Goal: Task Accomplishment & Management: Use online tool/utility

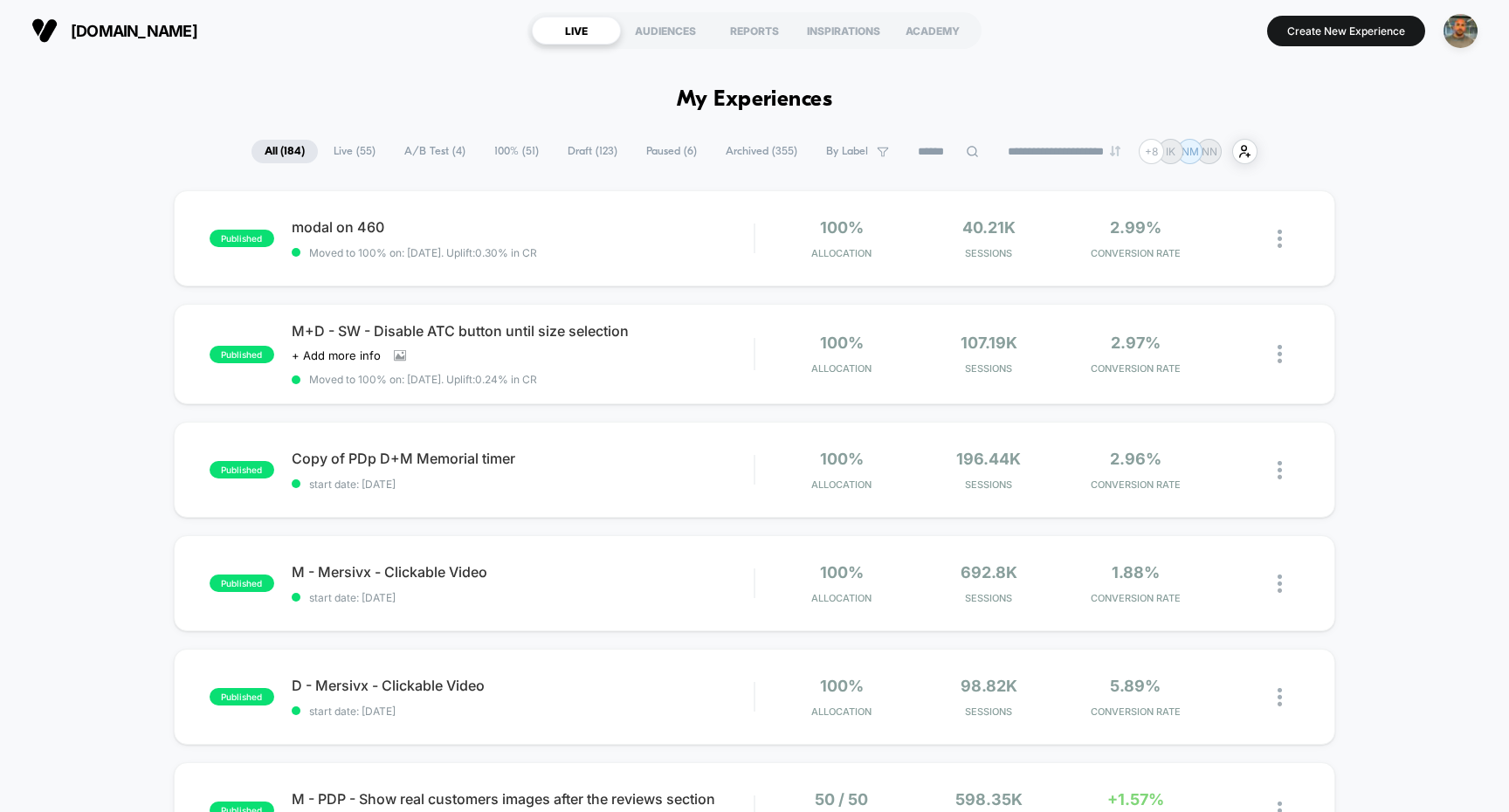
click at [406, 163] on div "**********" at bounding box center [754, 151] width 1006 height 25
click at [425, 155] on span "A/B Test ( 4 )" at bounding box center [435, 151] width 87 height 24
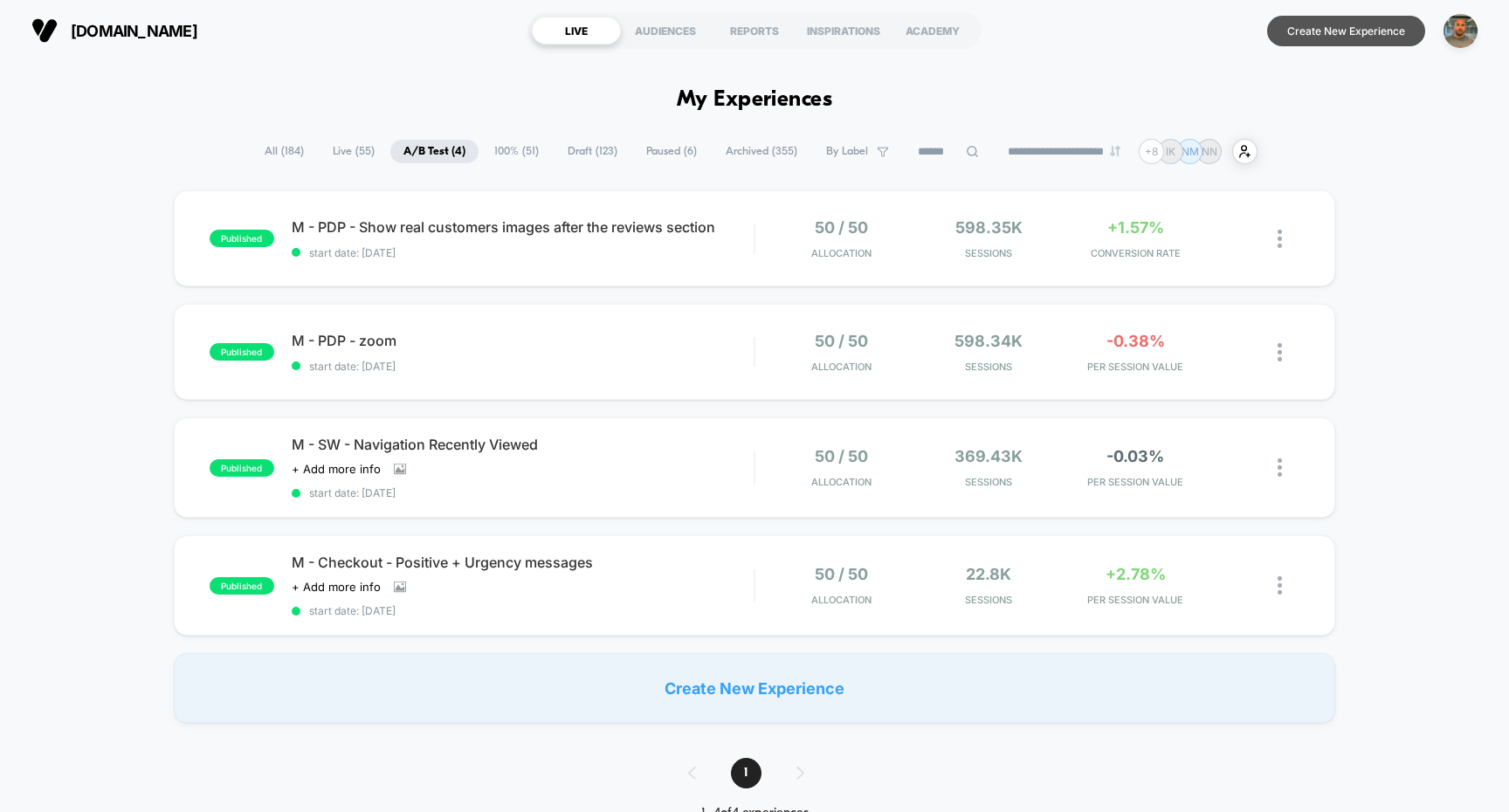
click at [1361, 33] on button "Create New Experience" at bounding box center [1346, 31] width 158 height 31
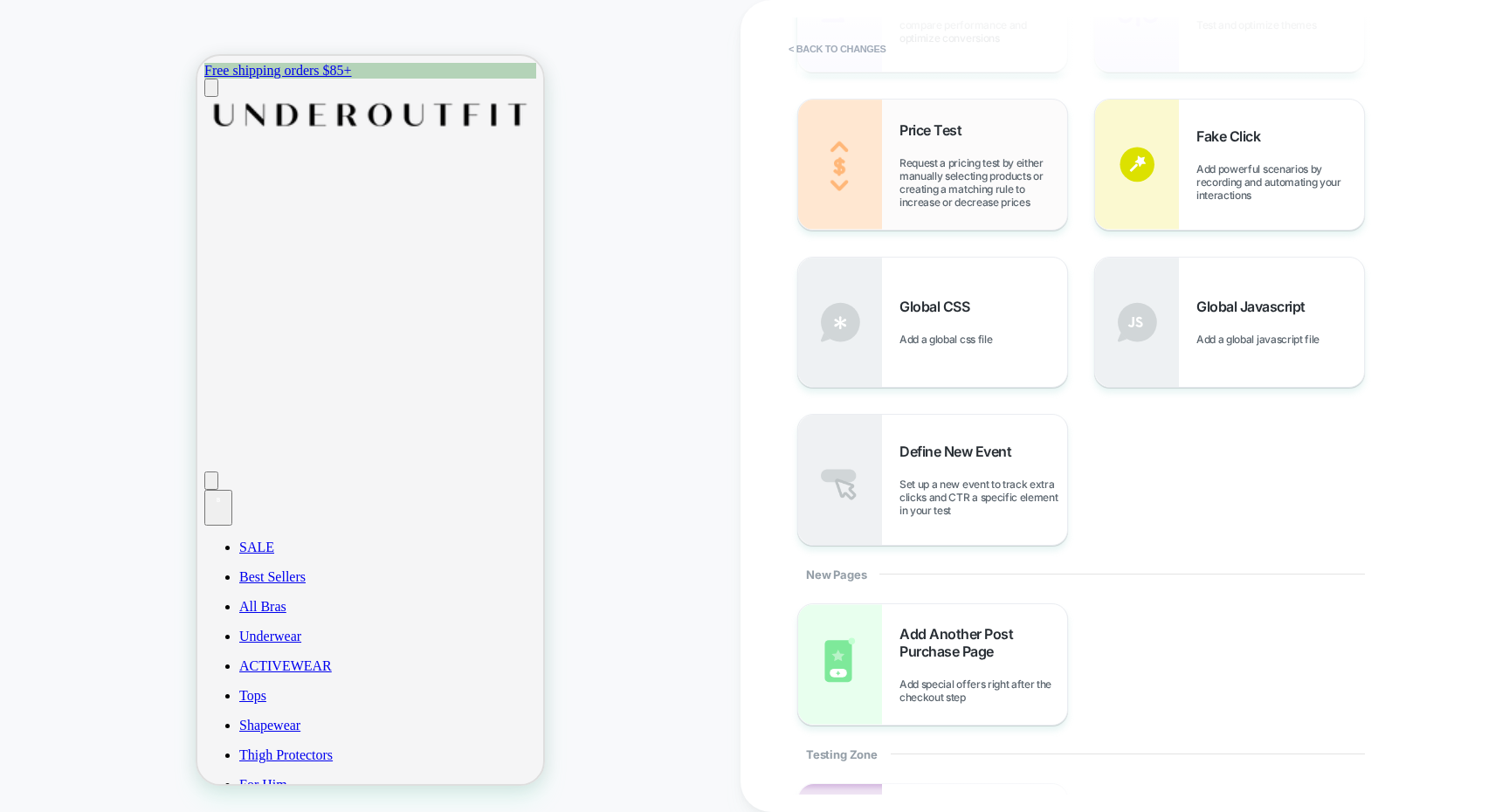
scroll to position [685, 0]
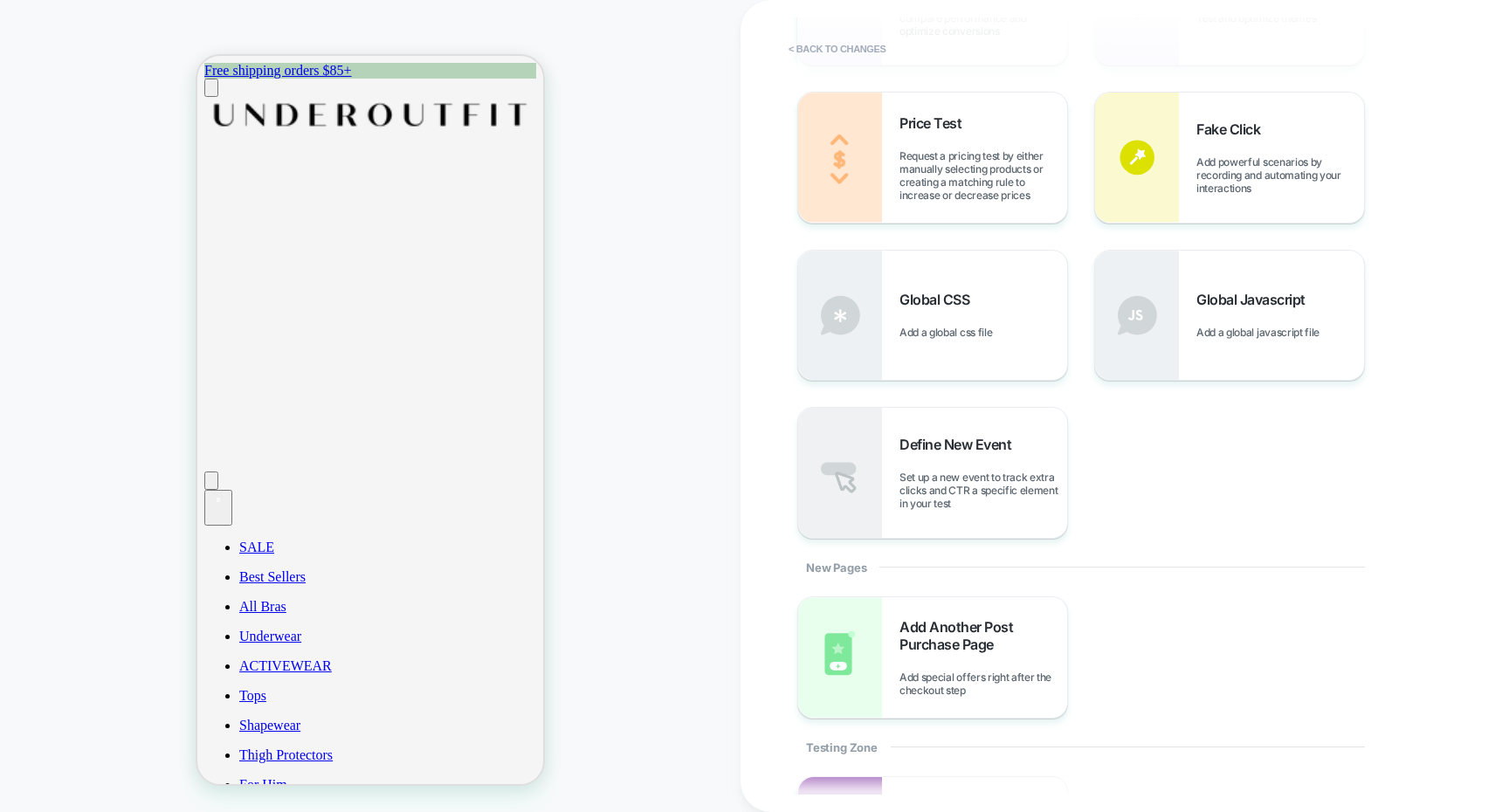
click at [1123, 450] on div "Redirect Redirect users to different URLs, compare performance and optimize con…" at bounding box center [1116, 237] width 637 height 605
click at [941, 486] on span "Set up a new event to track extra clicks and CTR a specific element in your test" at bounding box center [983, 490] width 167 height 39
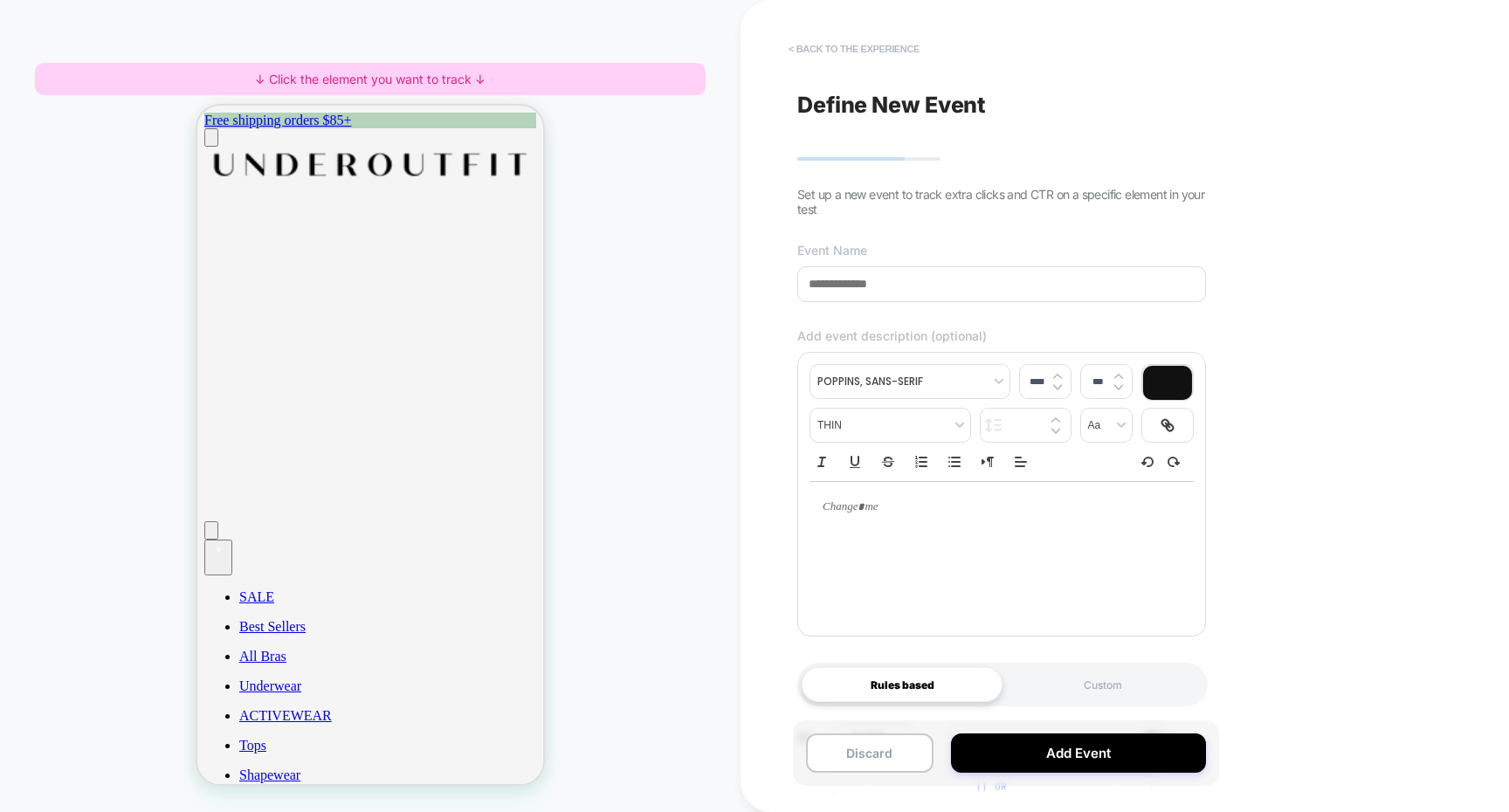
click at [908, 50] on button "< back to the experience" at bounding box center [854, 49] width 148 height 28
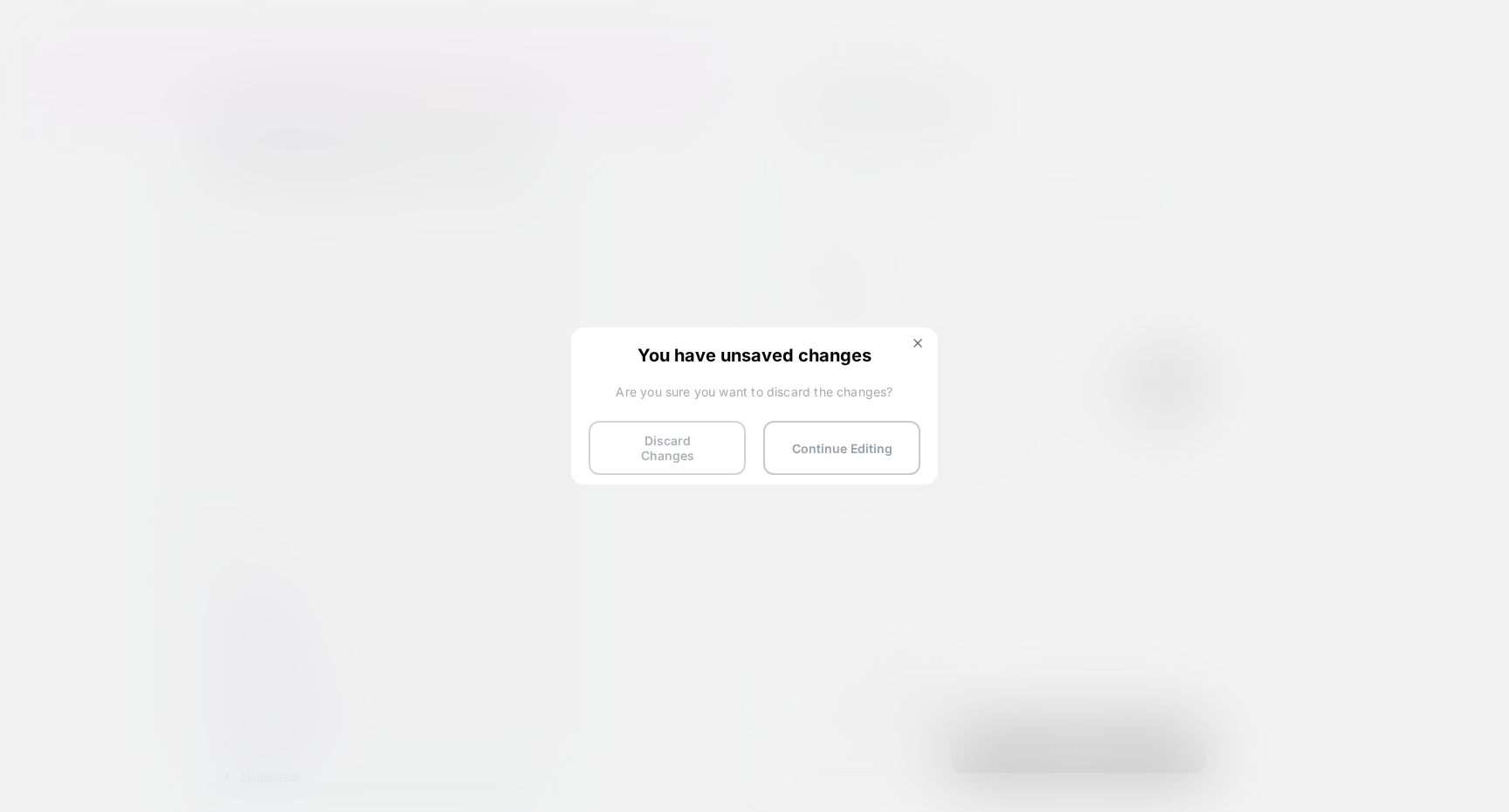
click at [666, 426] on button "Discard Changes" at bounding box center [667, 448] width 158 height 54
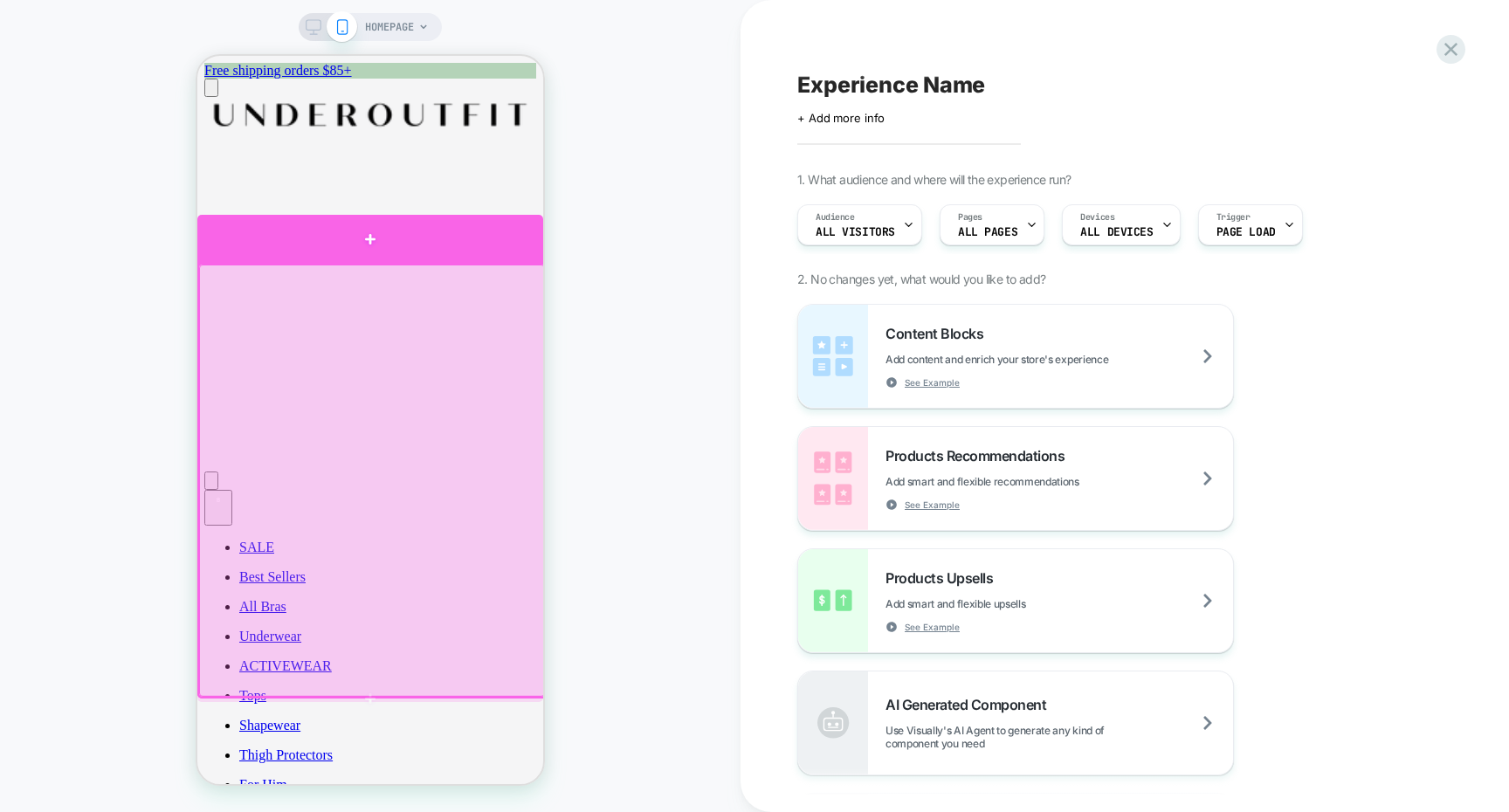
click at [450, 247] on div at bounding box center [370, 239] width 346 height 49
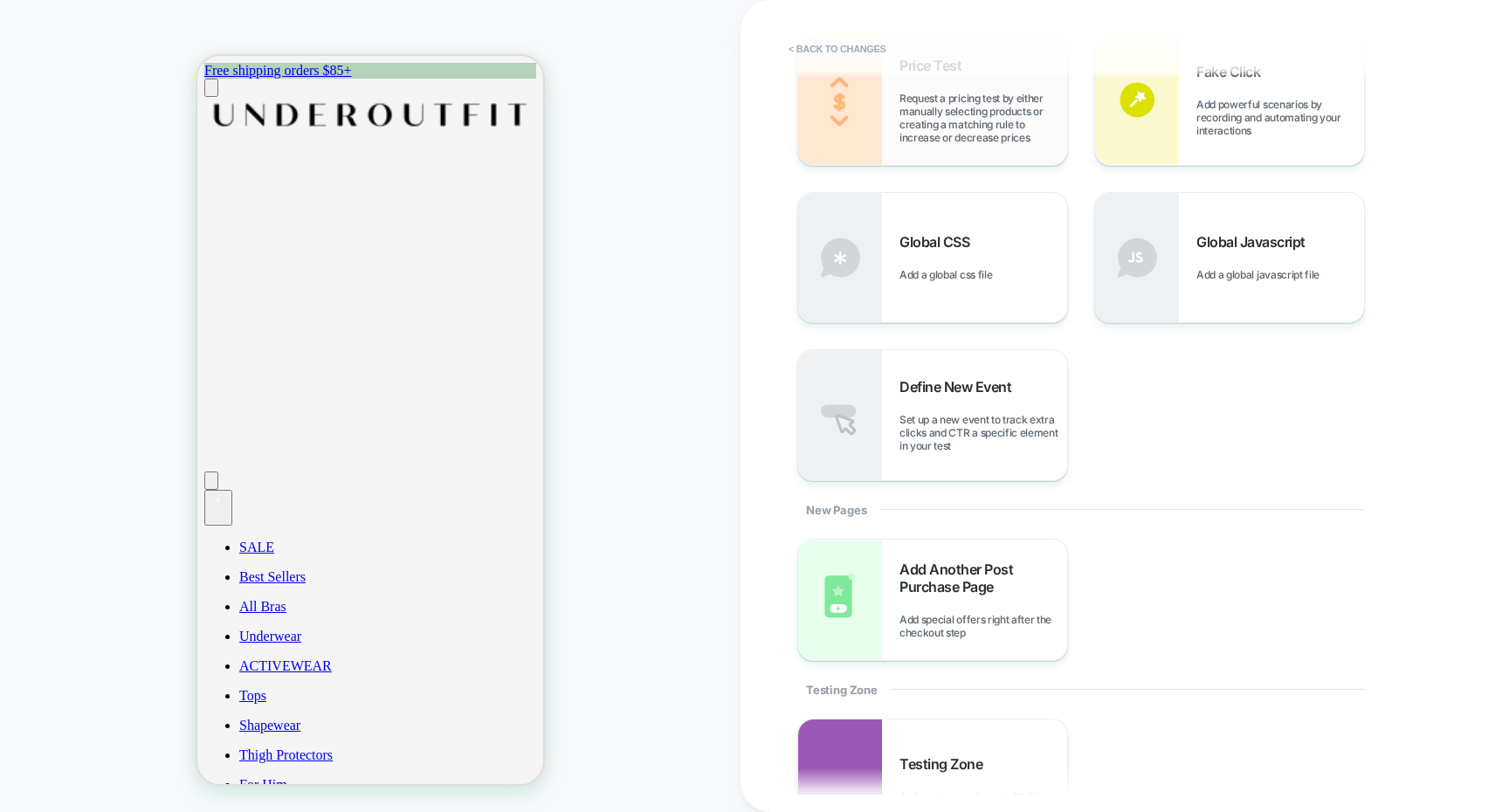
scroll to position [842, 0]
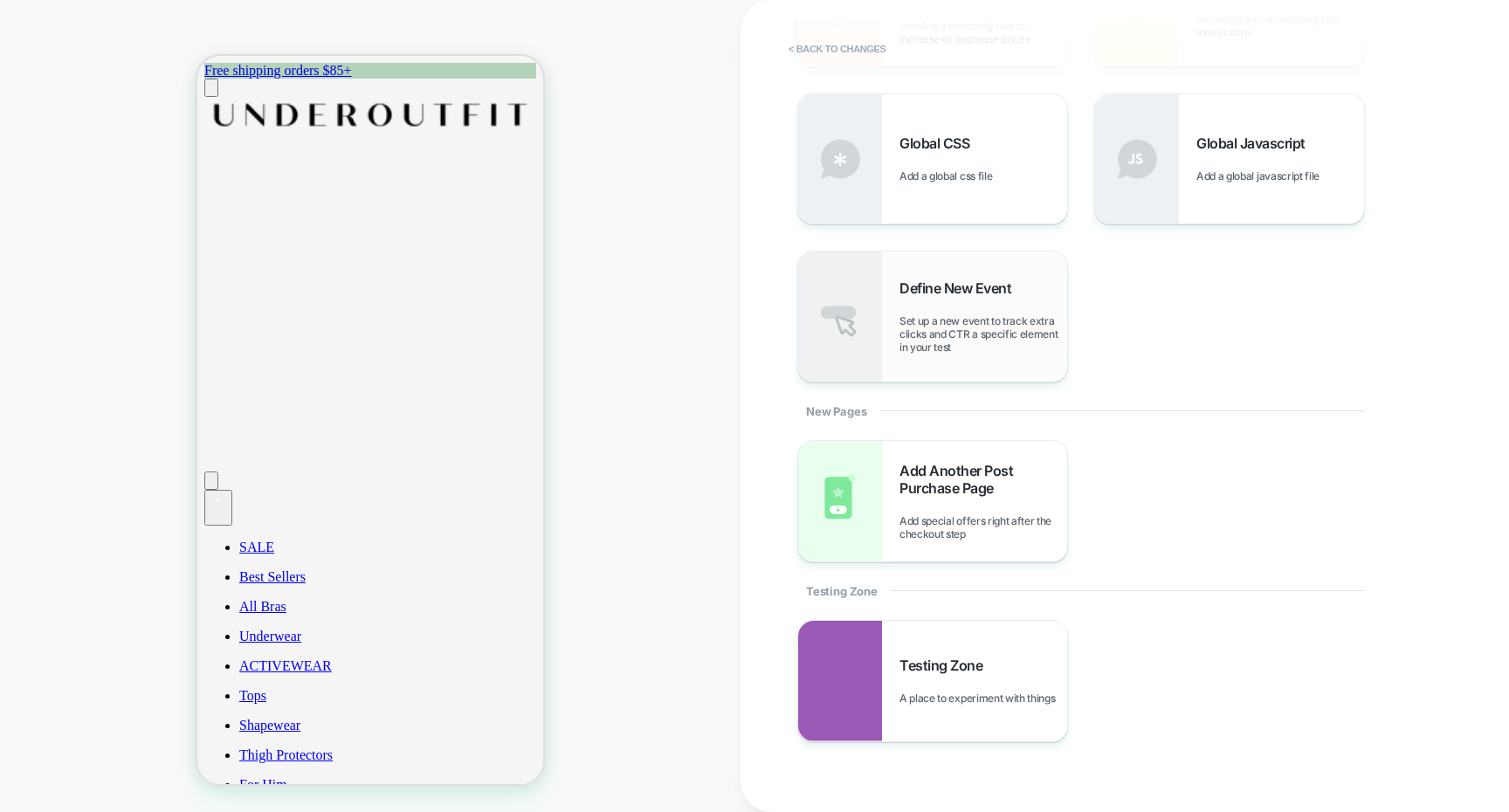
click at [985, 351] on span "Set up a new event to track extra clicks and CTR a specific element in your test" at bounding box center [983, 333] width 167 height 39
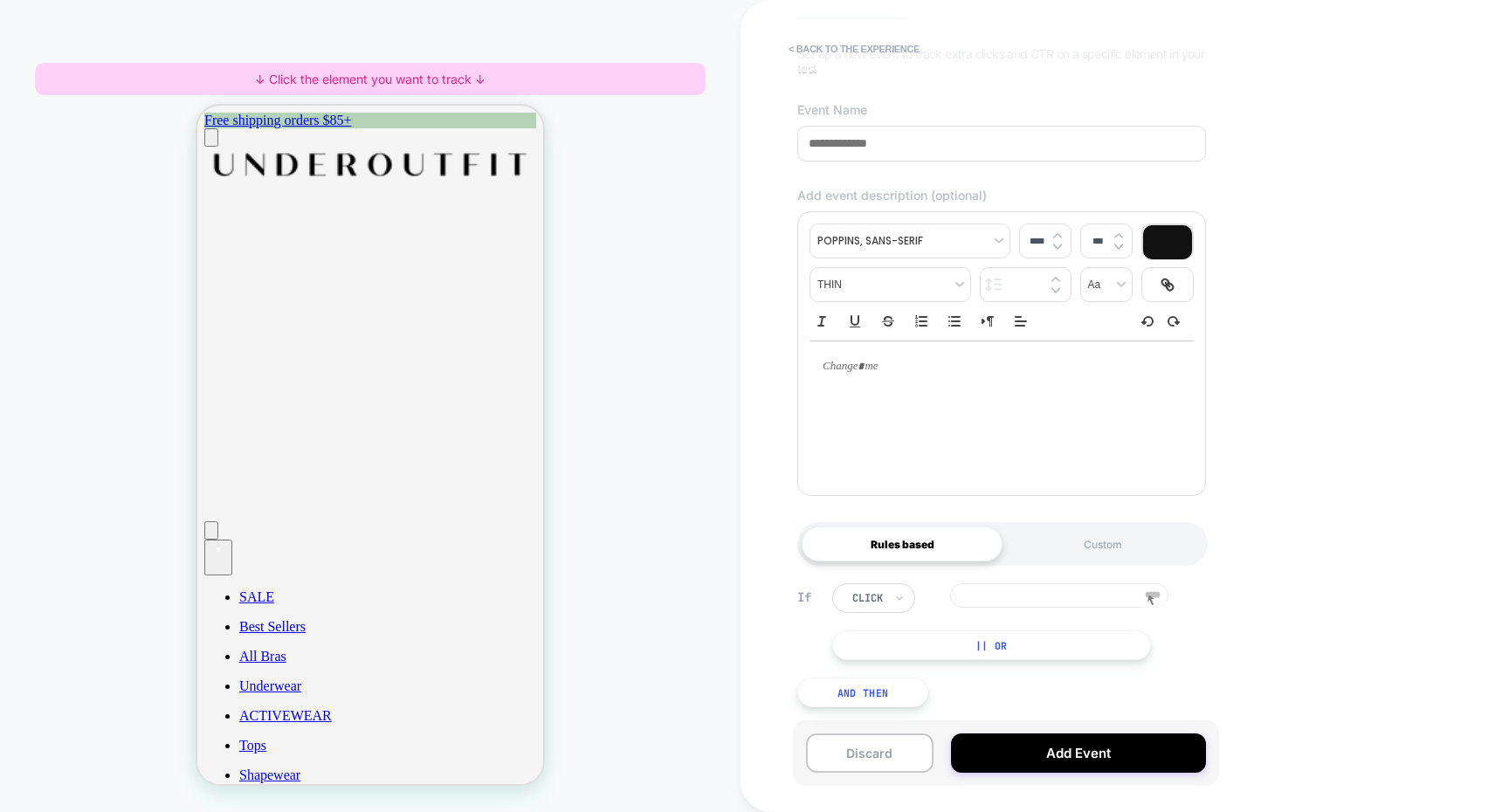
scroll to position [0, 0]
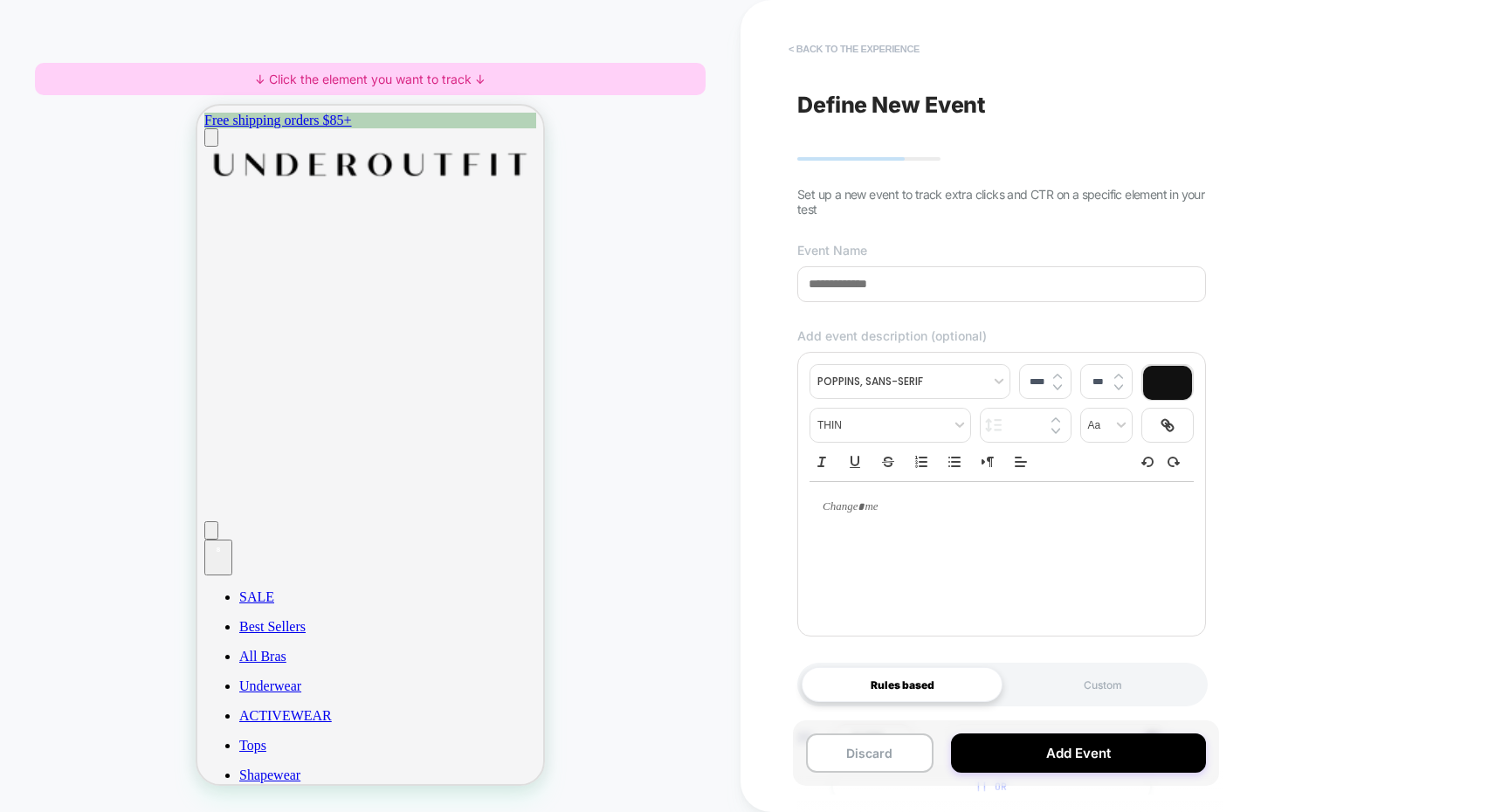
click at [841, 49] on button "< back to the experience" at bounding box center [854, 49] width 148 height 28
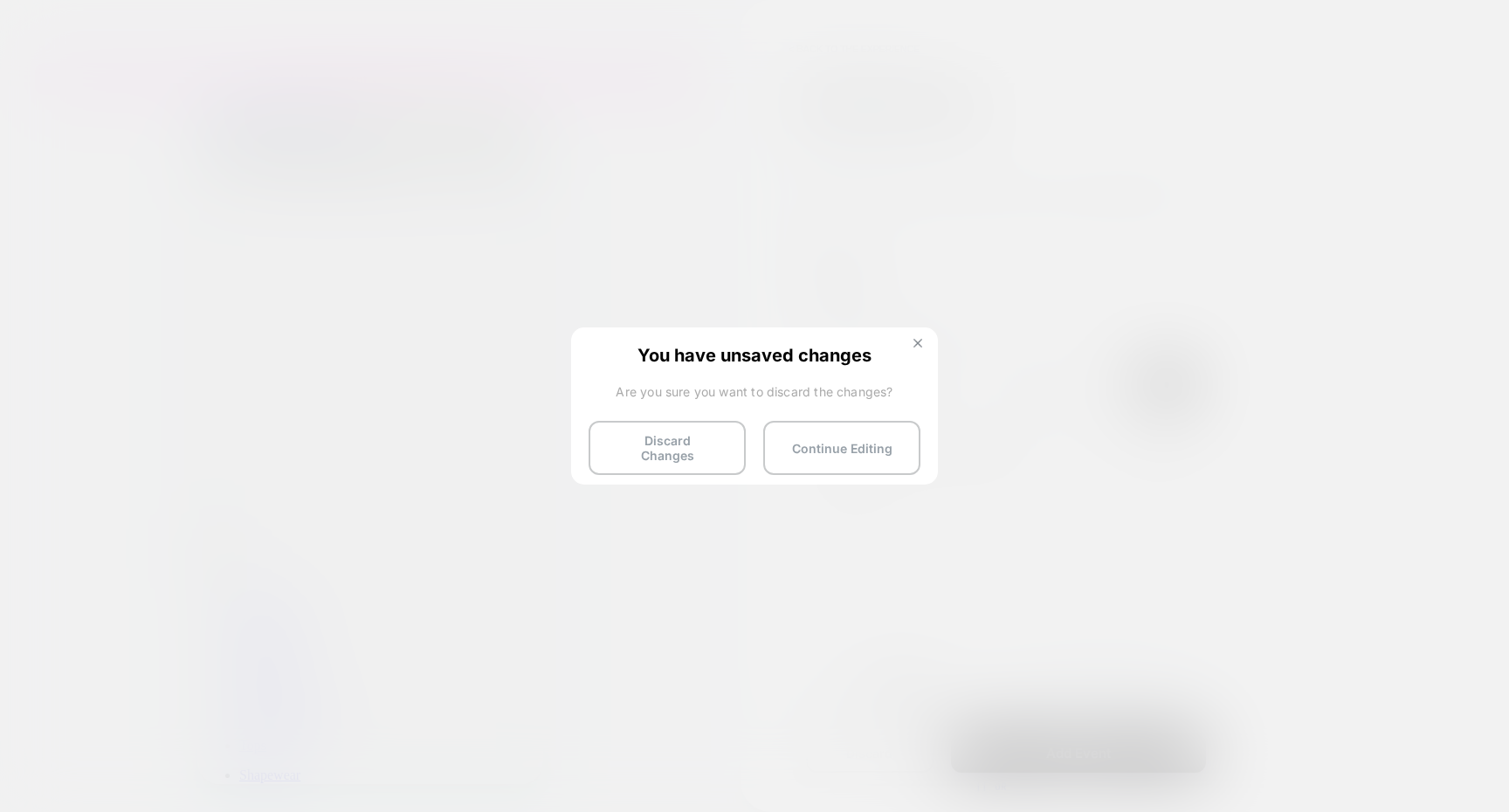
click at [921, 343] on img at bounding box center [918, 343] width 9 height 9
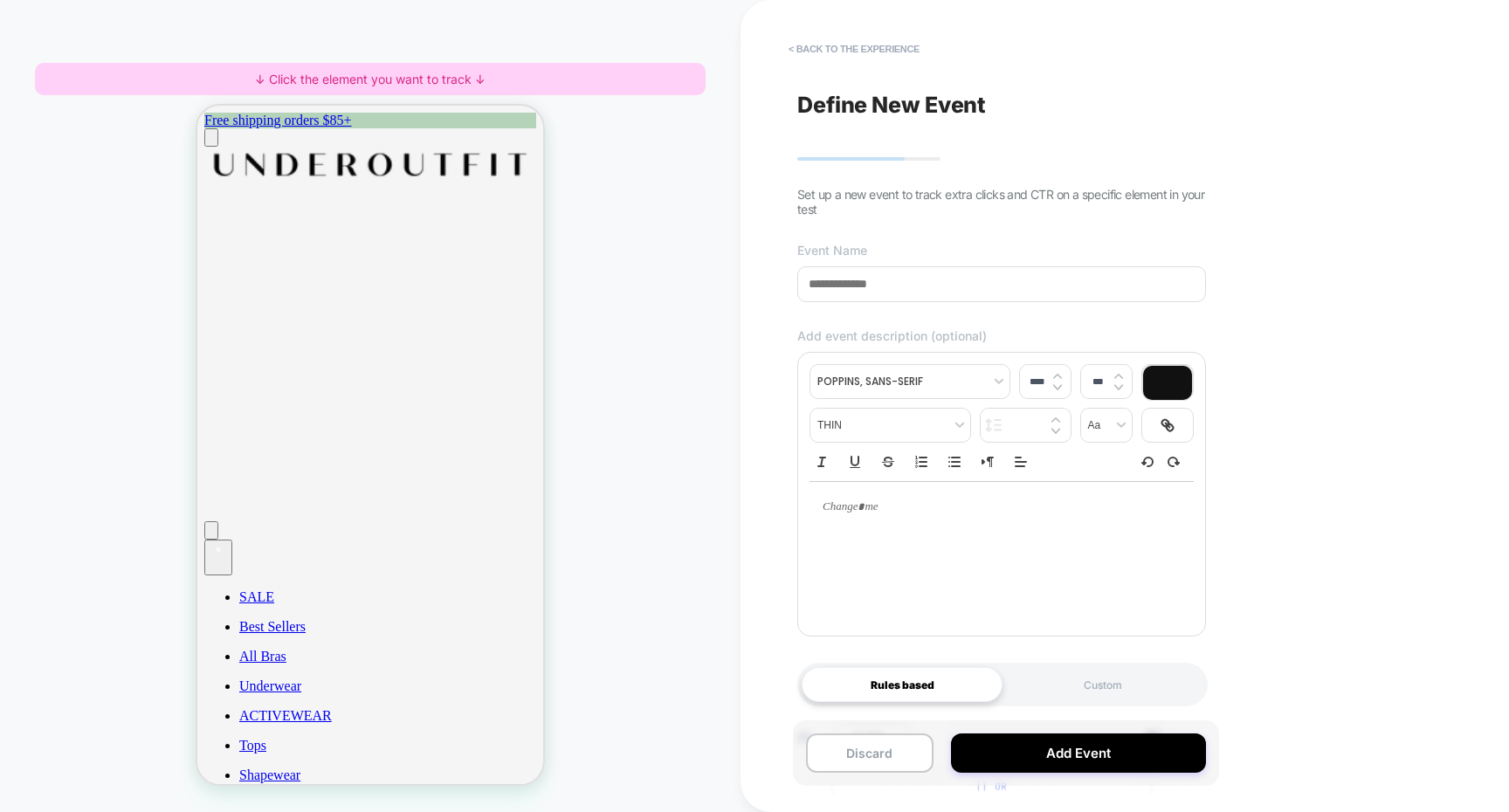
click at [967, 549] on div at bounding box center [1001, 551] width 384 height 139
click at [917, 305] on div "**********" at bounding box center [1001, 406] width 426 height 778
click at [916, 293] on input at bounding box center [1001, 284] width 408 height 36
type input "******"
click at [912, 549] on div at bounding box center [1001, 551] width 384 height 139
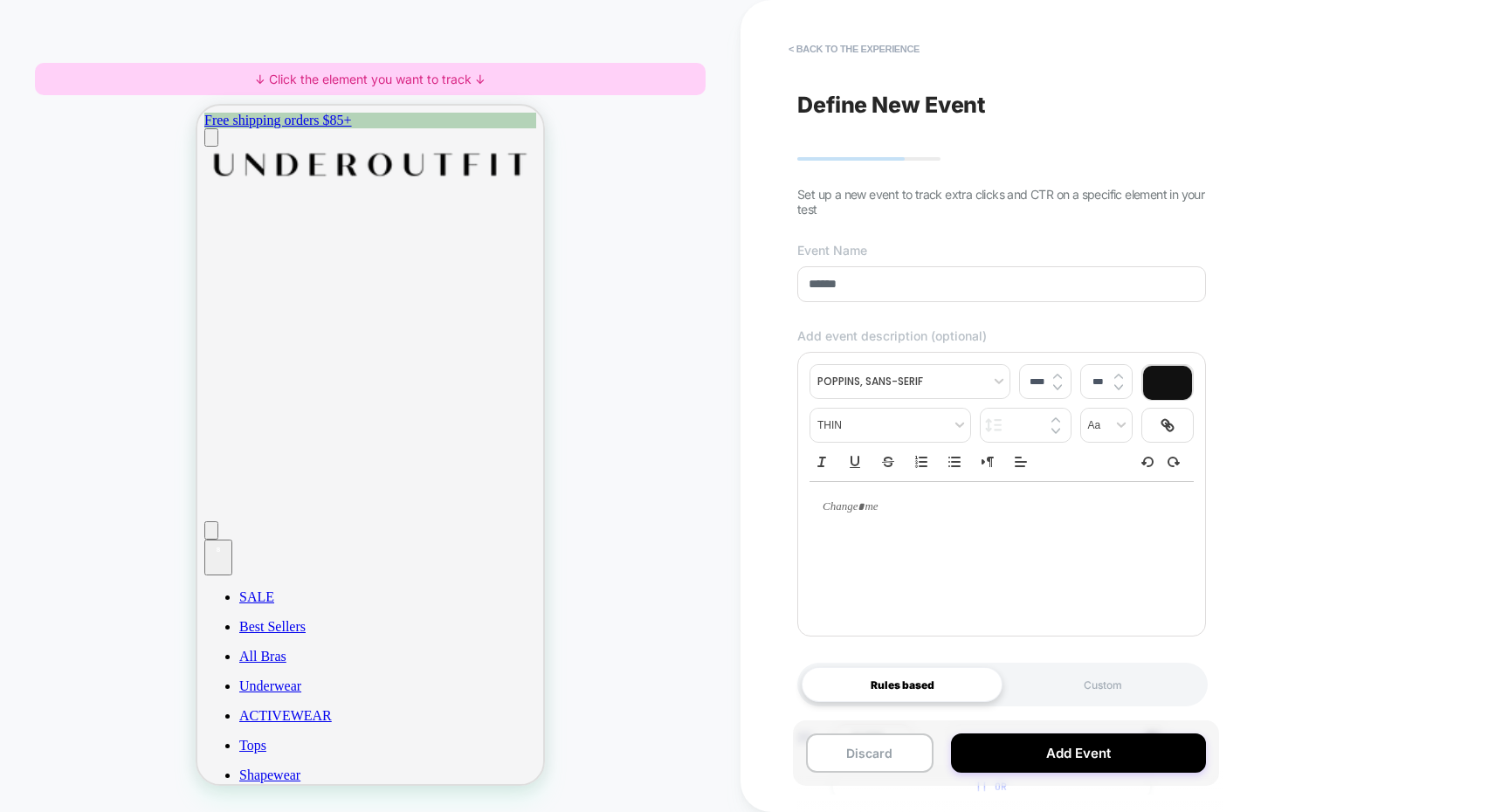
click at [873, 509] on p at bounding box center [995, 507] width 336 height 15
type input "****"
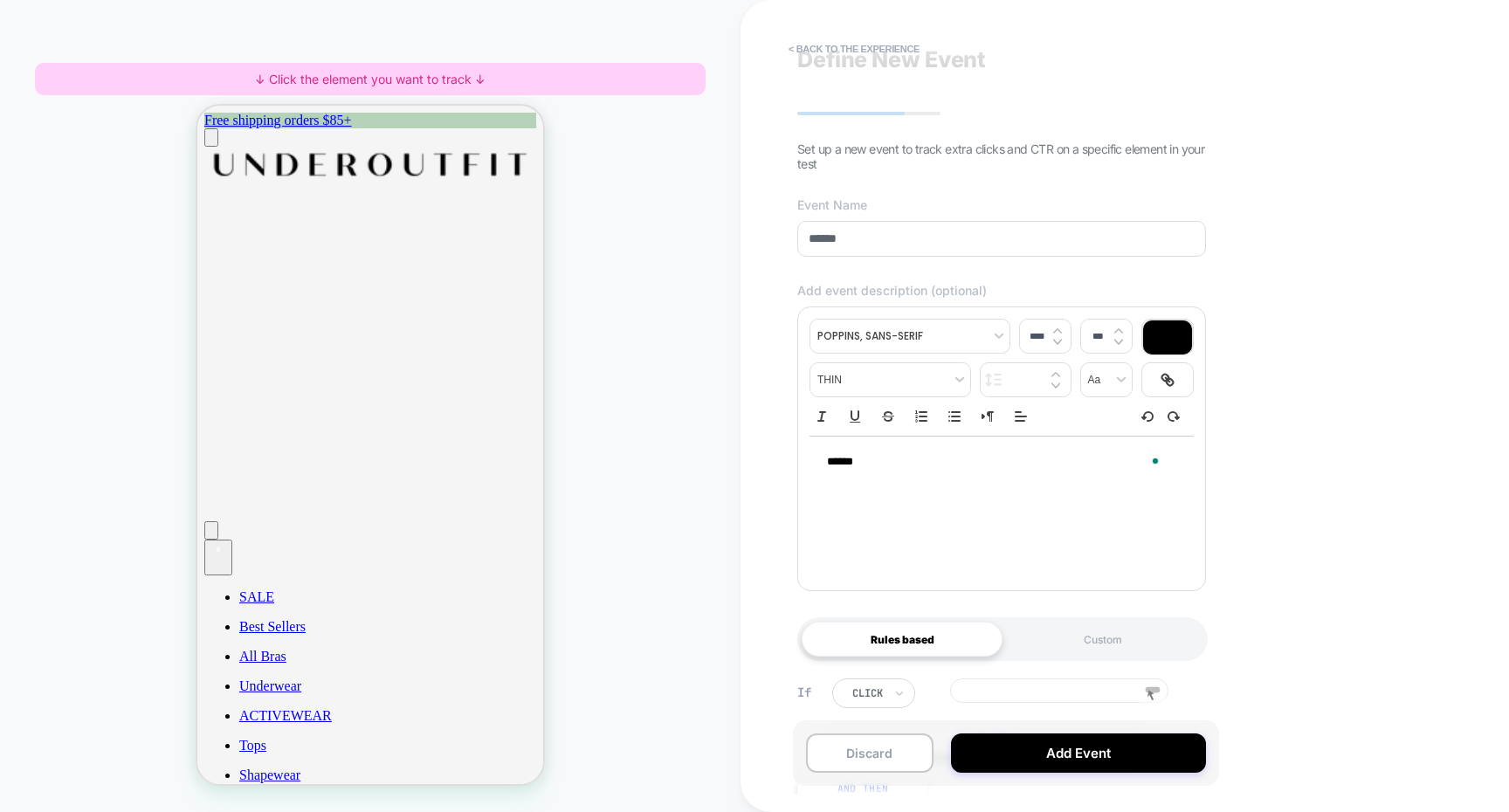
scroll to position [142, 0]
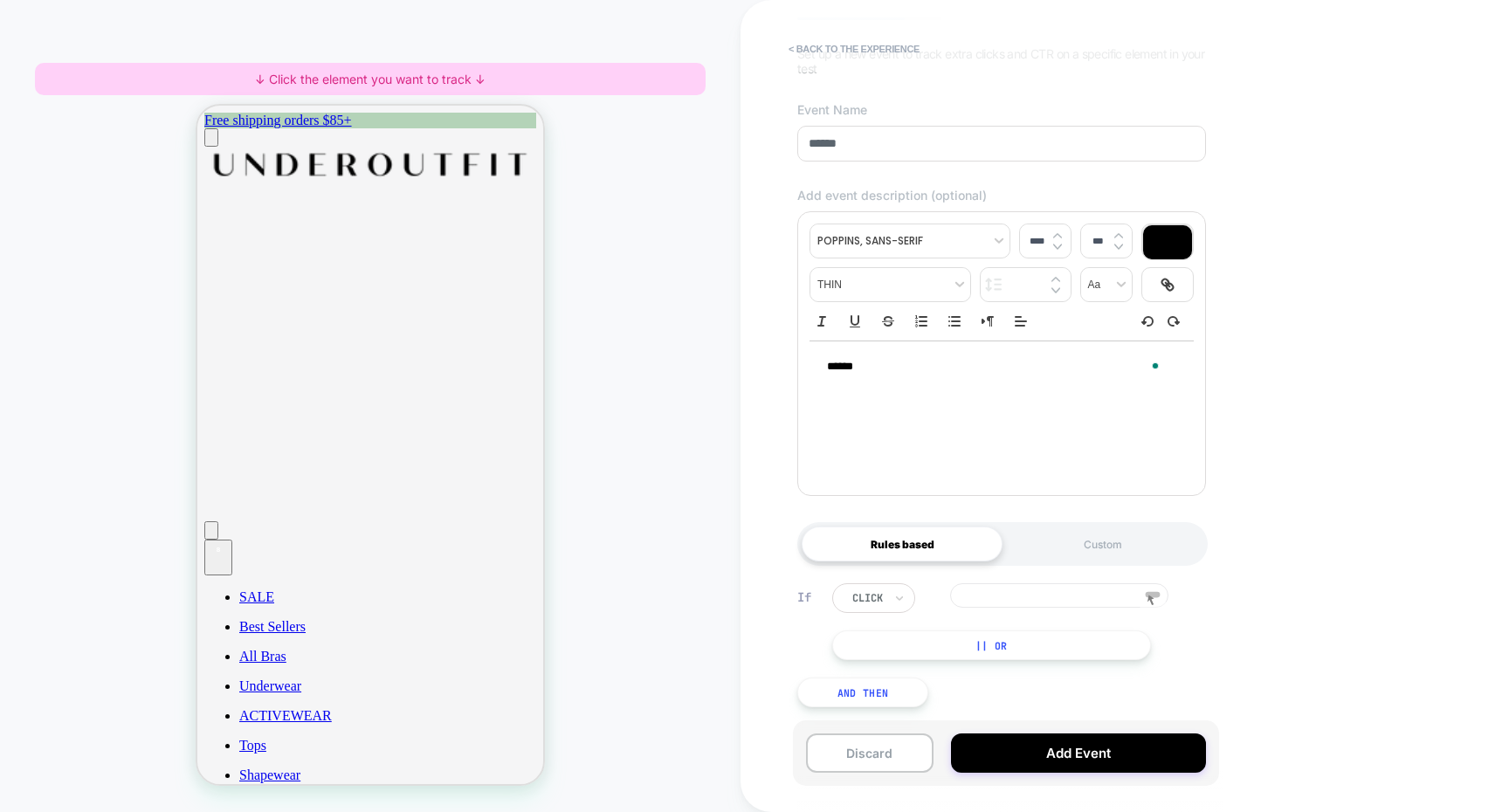
click at [1007, 607] on input at bounding box center [1059, 595] width 218 height 24
type input "*******"
click at [1008, 737] on button "Add Event" at bounding box center [1079, 752] width 255 height 39
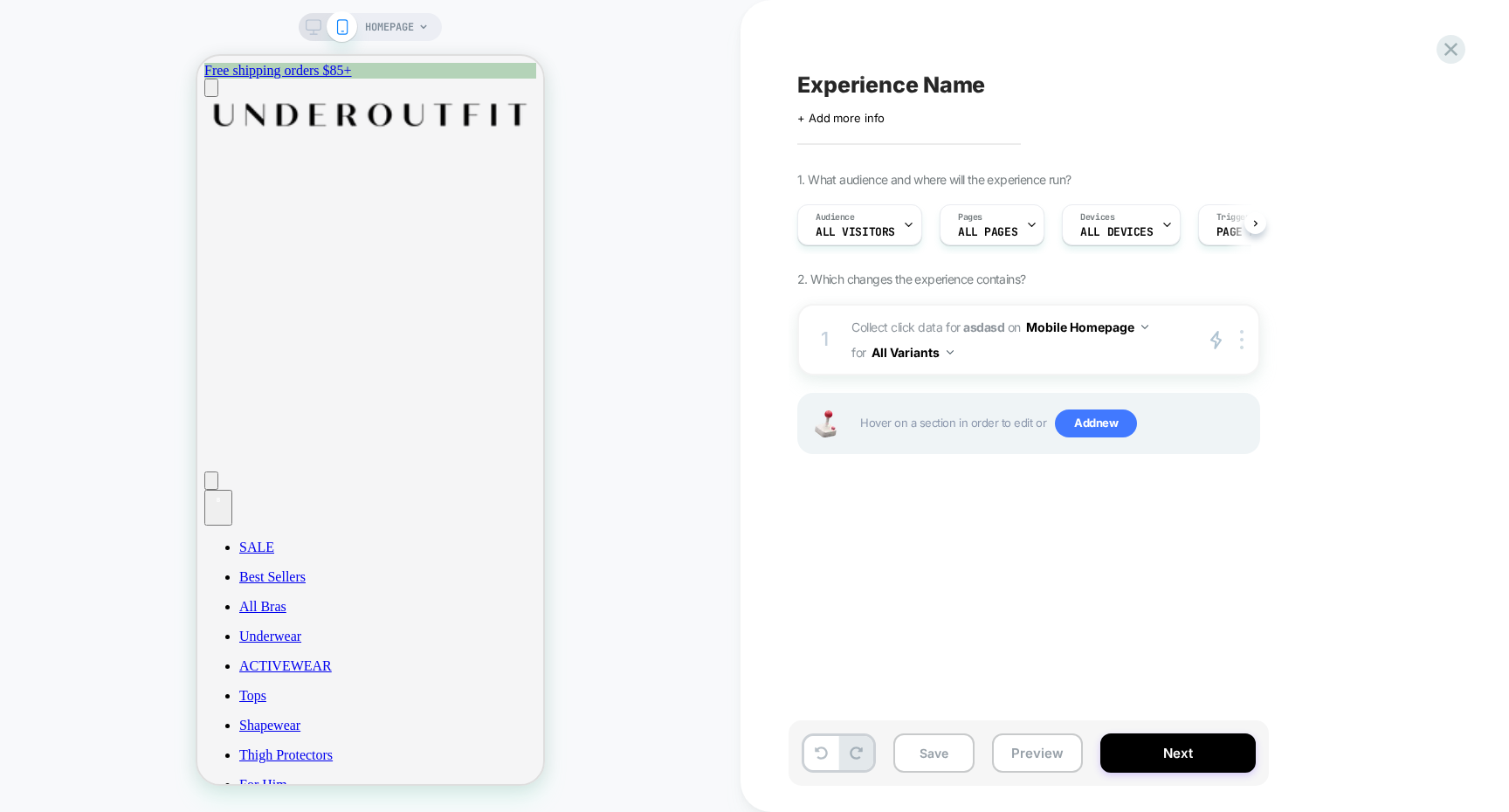
scroll to position [0, 1]
click at [1030, 346] on span "Collect click data for asdasd on Mobile Homepage for All Variants" at bounding box center [1018, 339] width 333 height 51
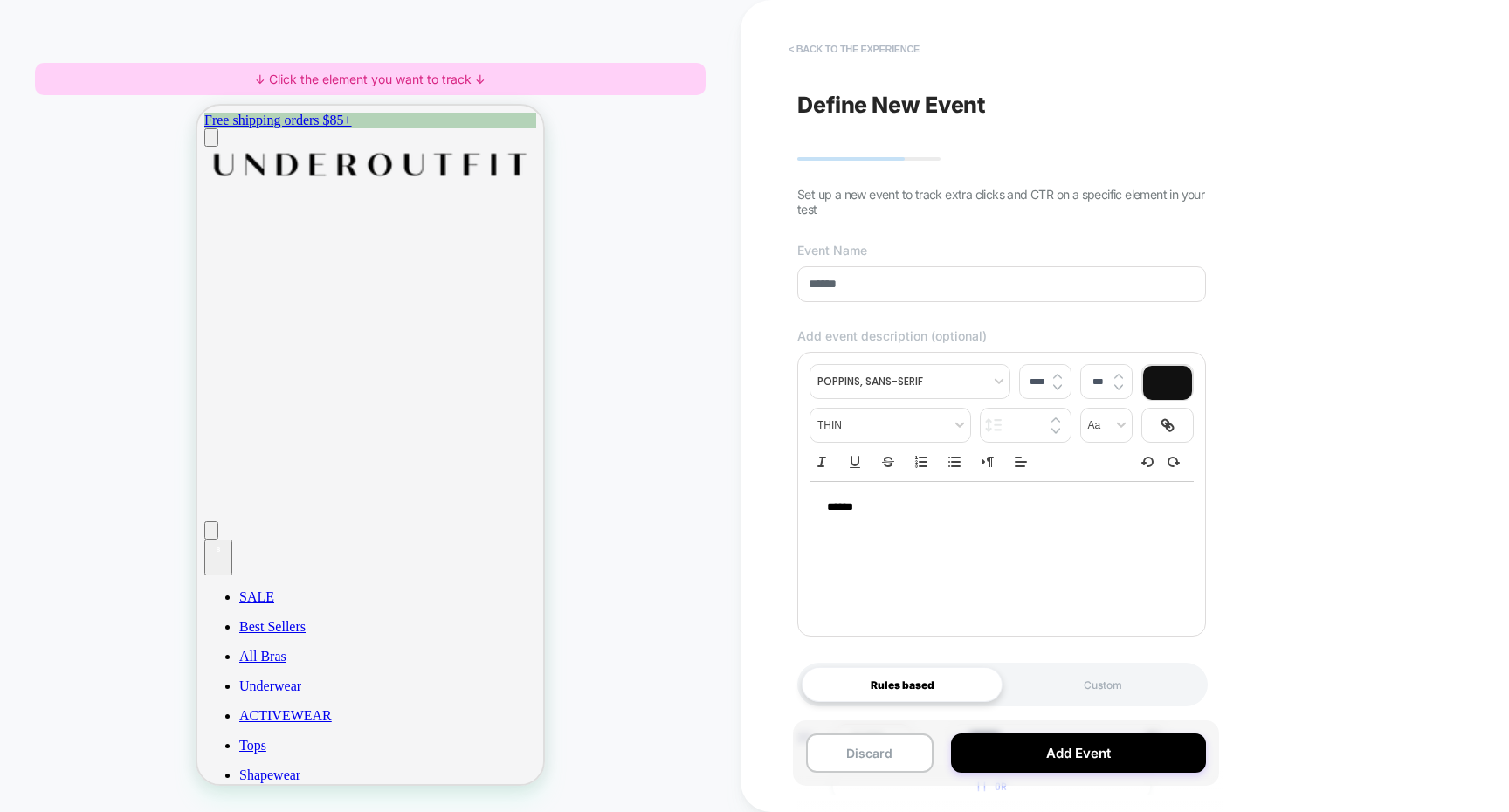
click at [835, 53] on button "< back to the experience" at bounding box center [854, 49] width 148 height 28
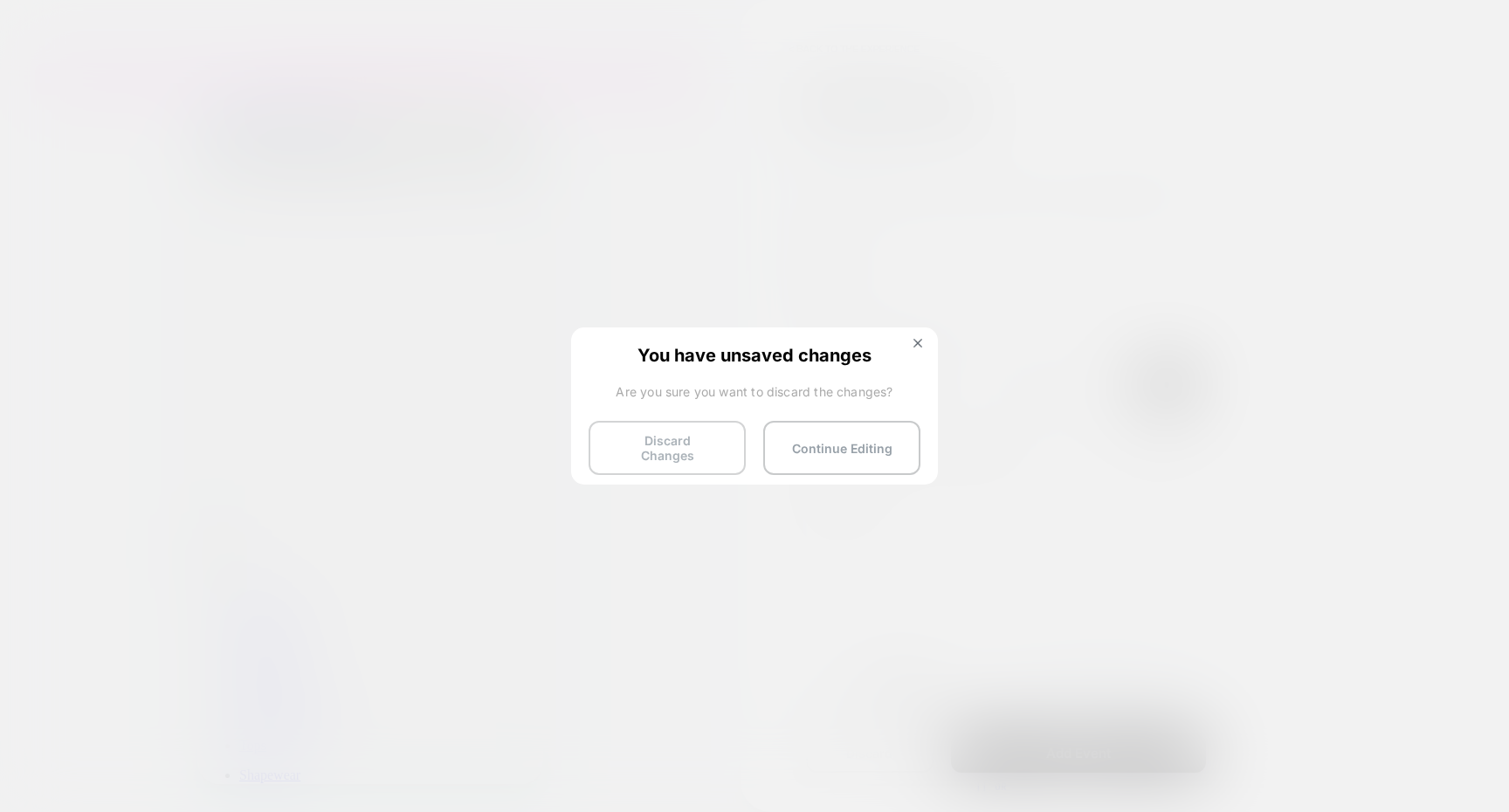
click at [664, 430] on button "Discard Changes" at bounding box center [667, 448] width 158 height 54
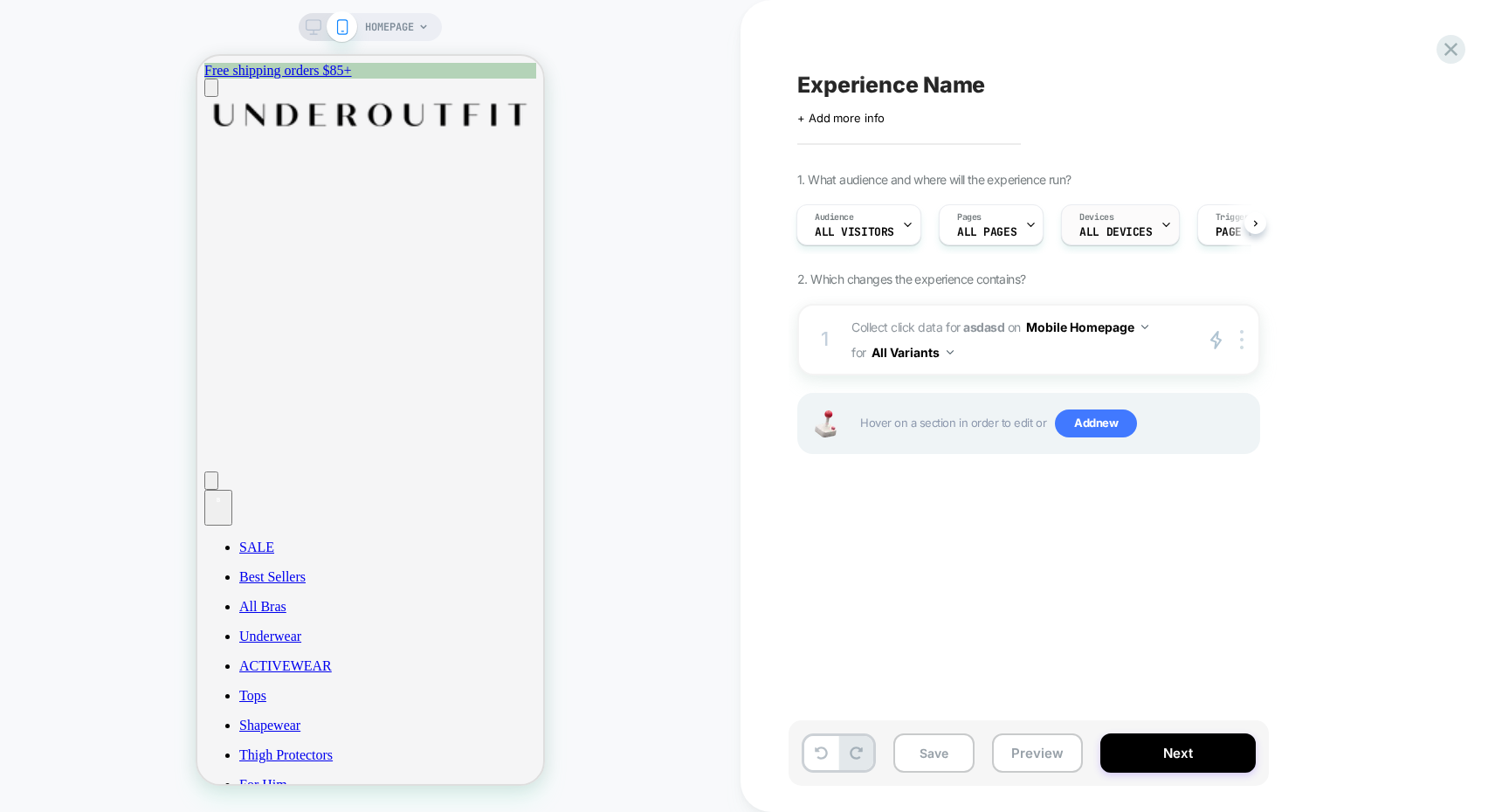
click at [1102, 238] on div "Devices ALL DEVICES" at bounding box center [1115, 224] width 108 height 39
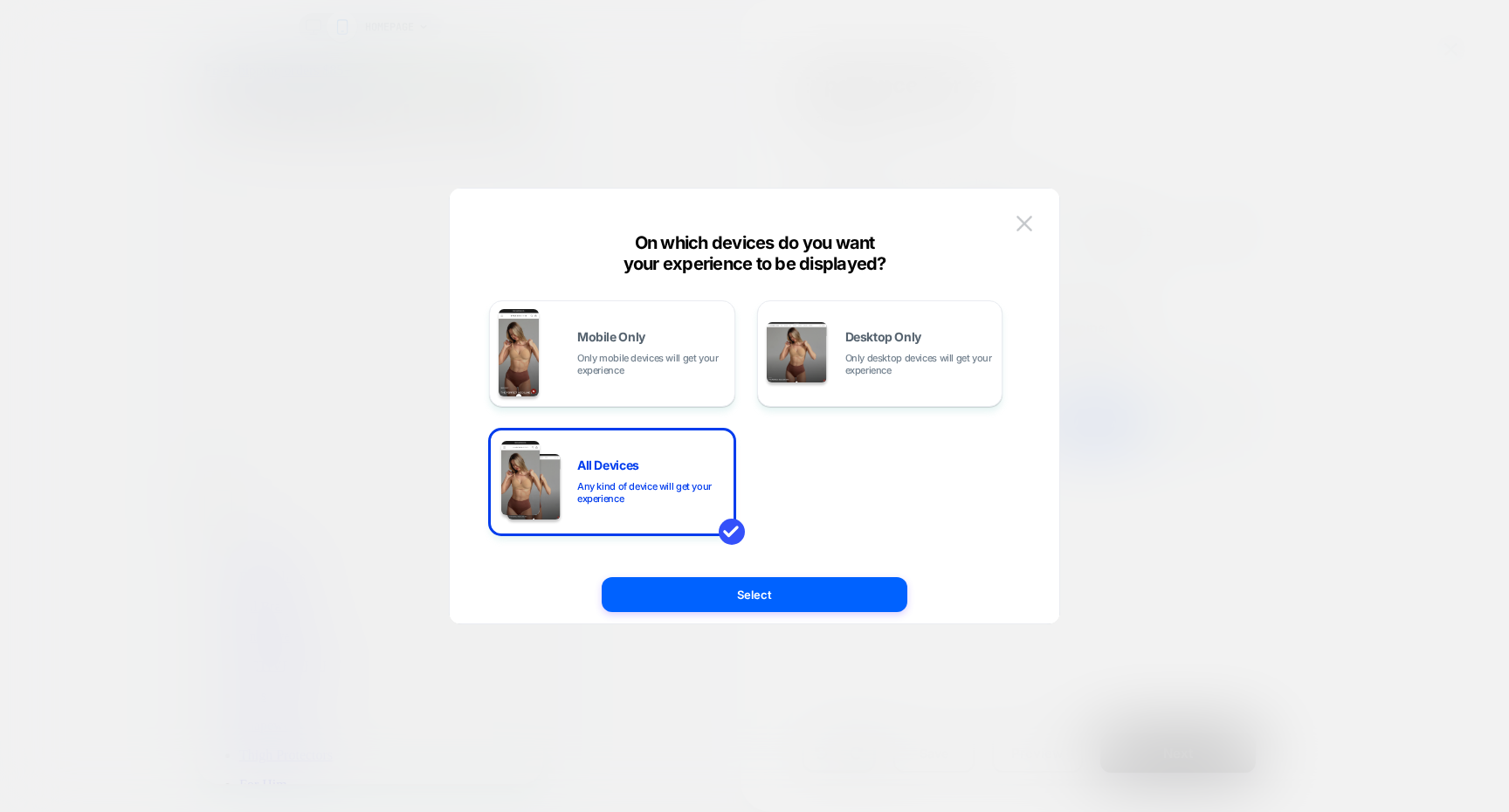
click at [1205, 299] on div at bounding box center [754, 406] width 1509 height 812
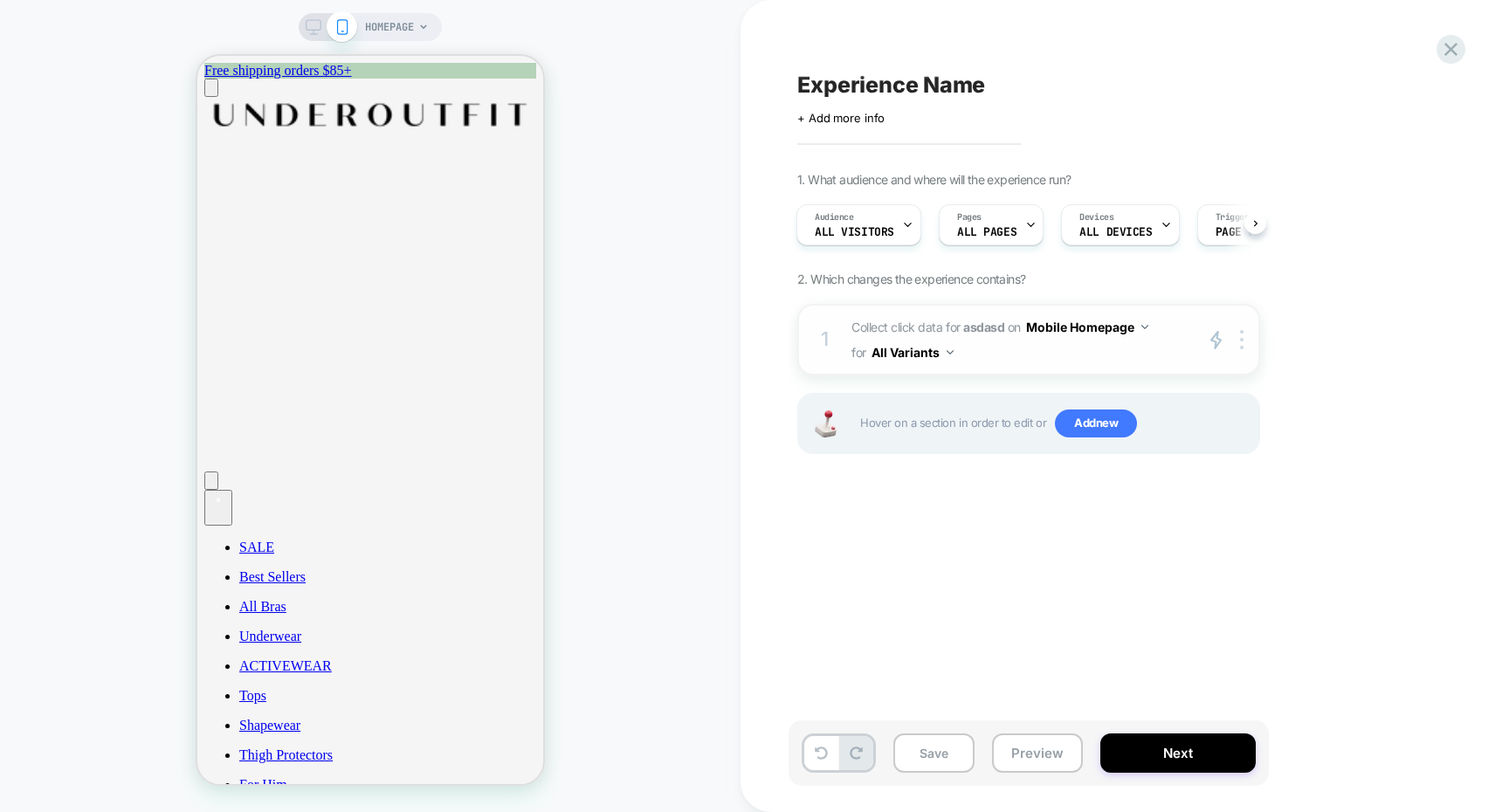
click at [1064, 330] on button "Mobile Homepage" at bounding box center [1086, 327] width 122 height 25
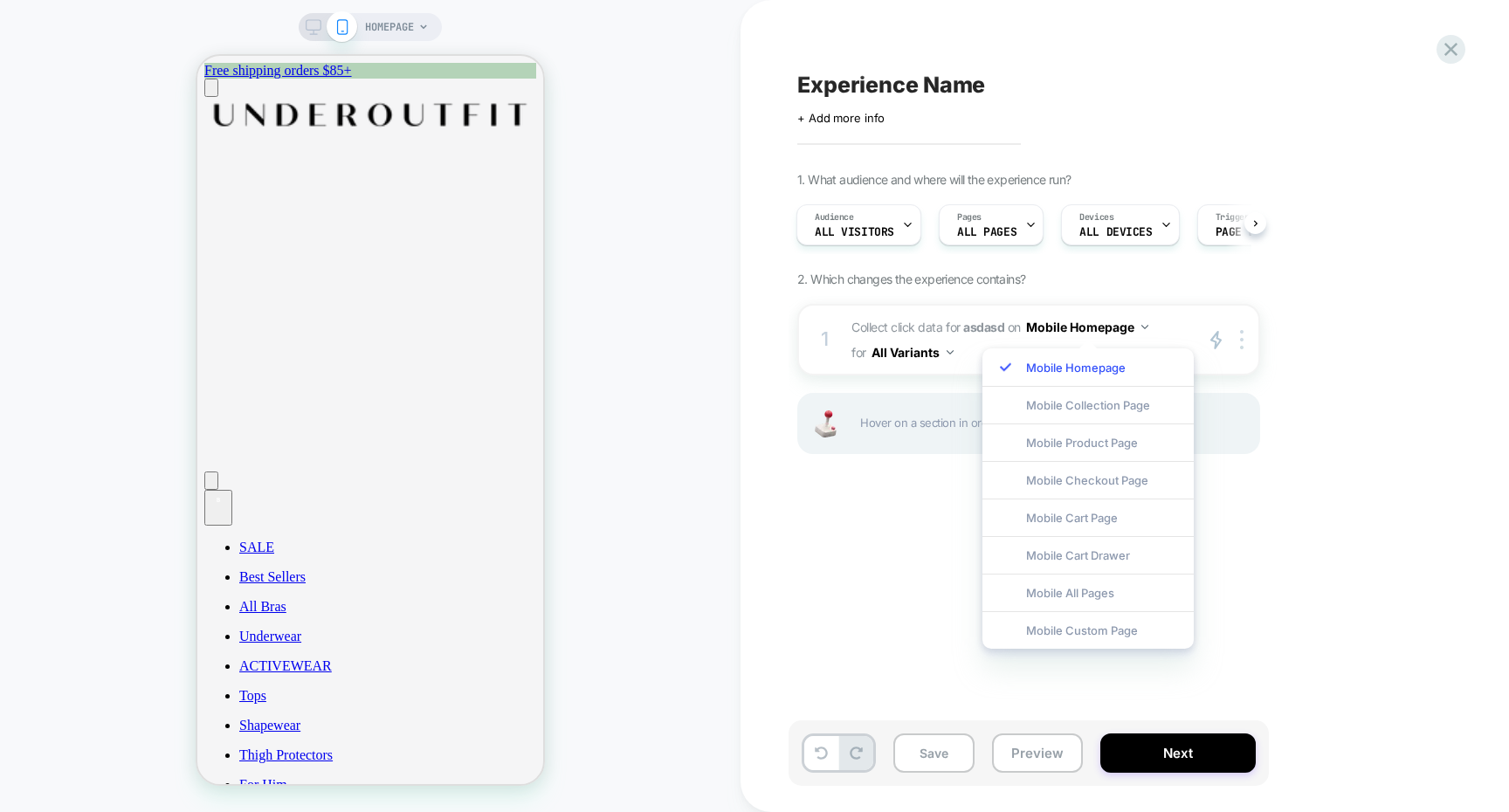
click at [959, 549] on div "Experience Name Click to edit experience details + Add more info 1. What audien…" at bounding box center [1115, 406] width 654 height 778
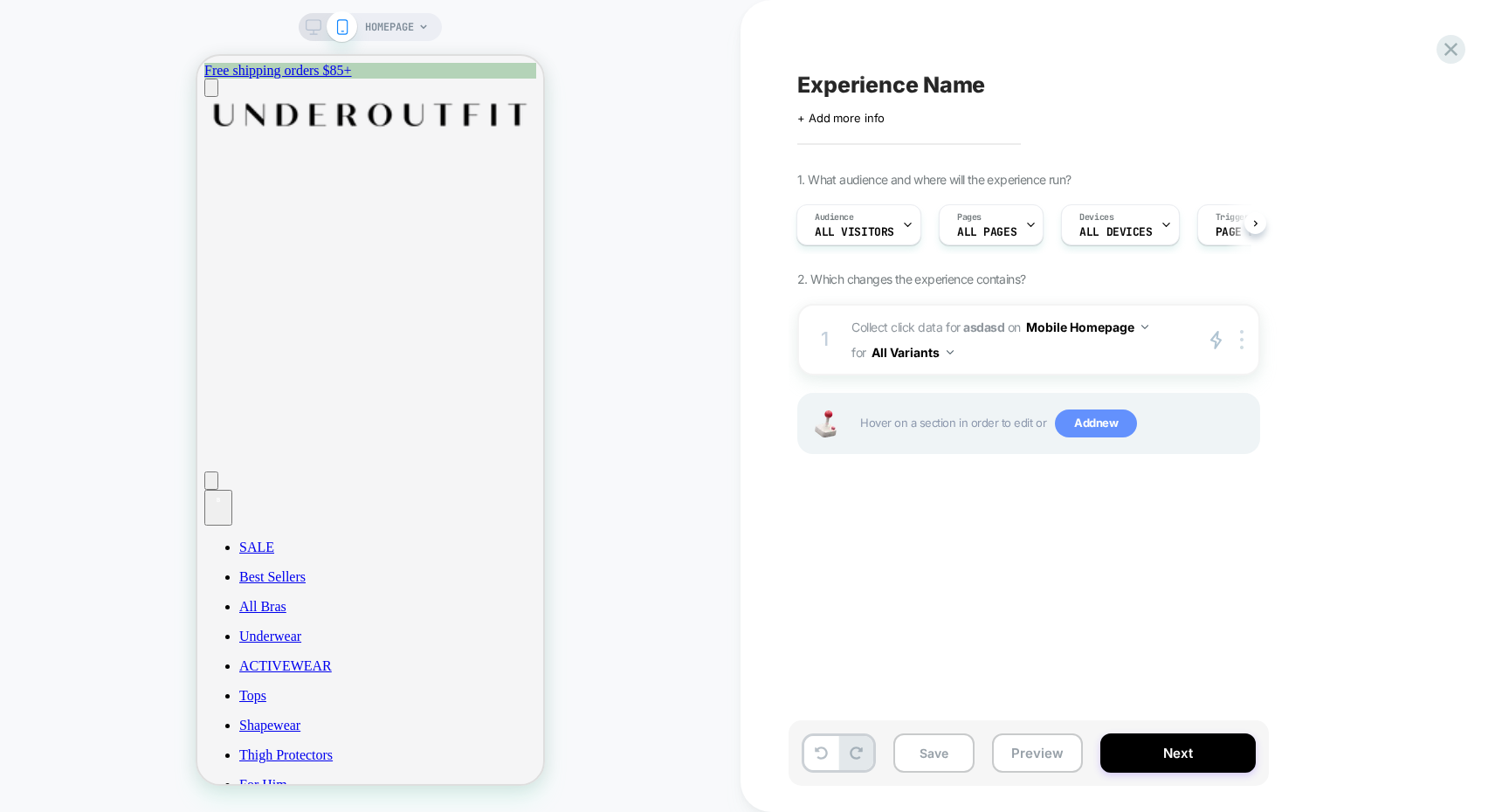
click at [1100, 423] on span "Add new" at bounding box center [1095, 423] width 82 height 28
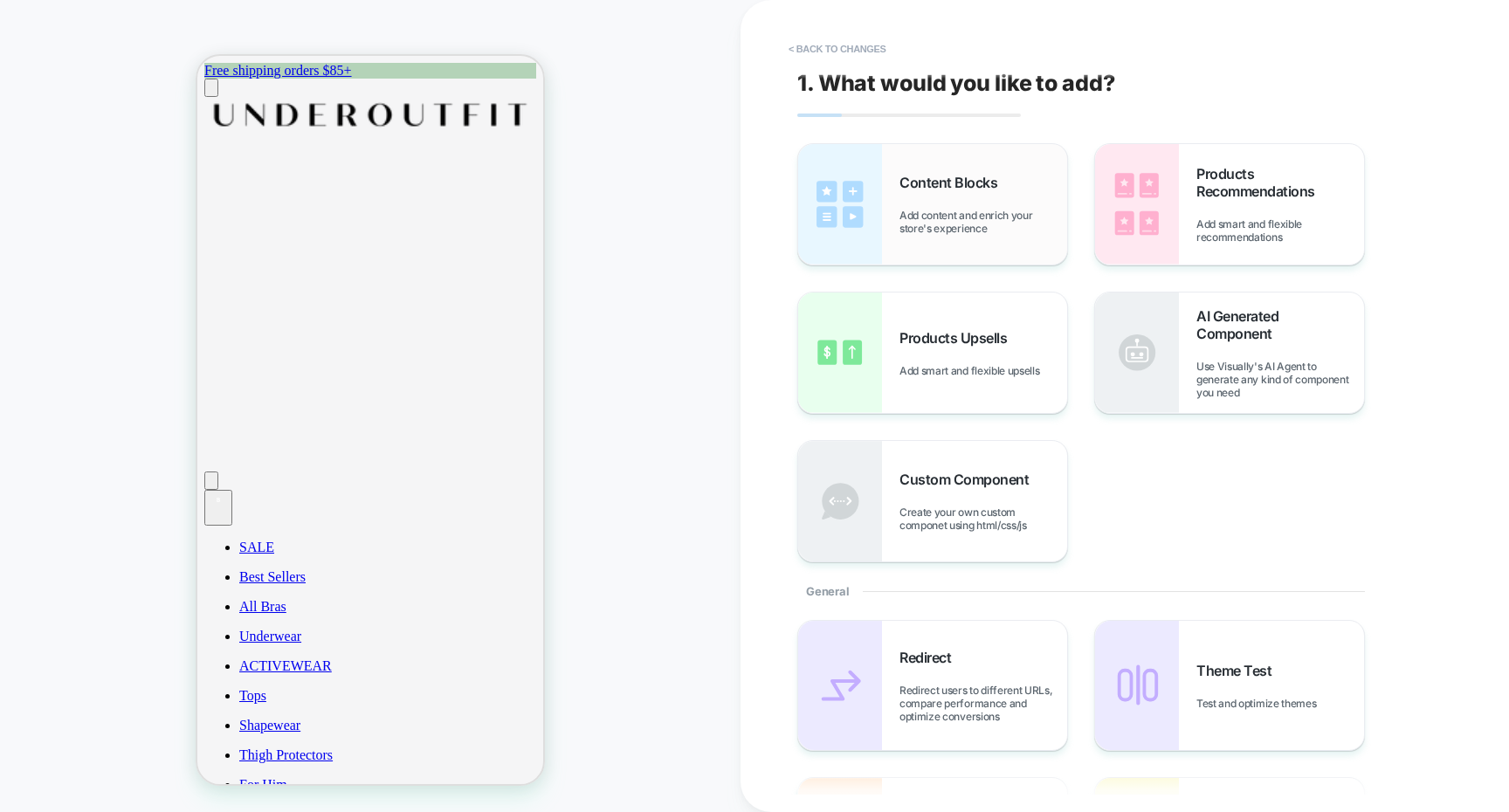
click at [989, 234] on span "Add content and enrich your store's experience" at bounding box center [983, 222] width 167 height 26
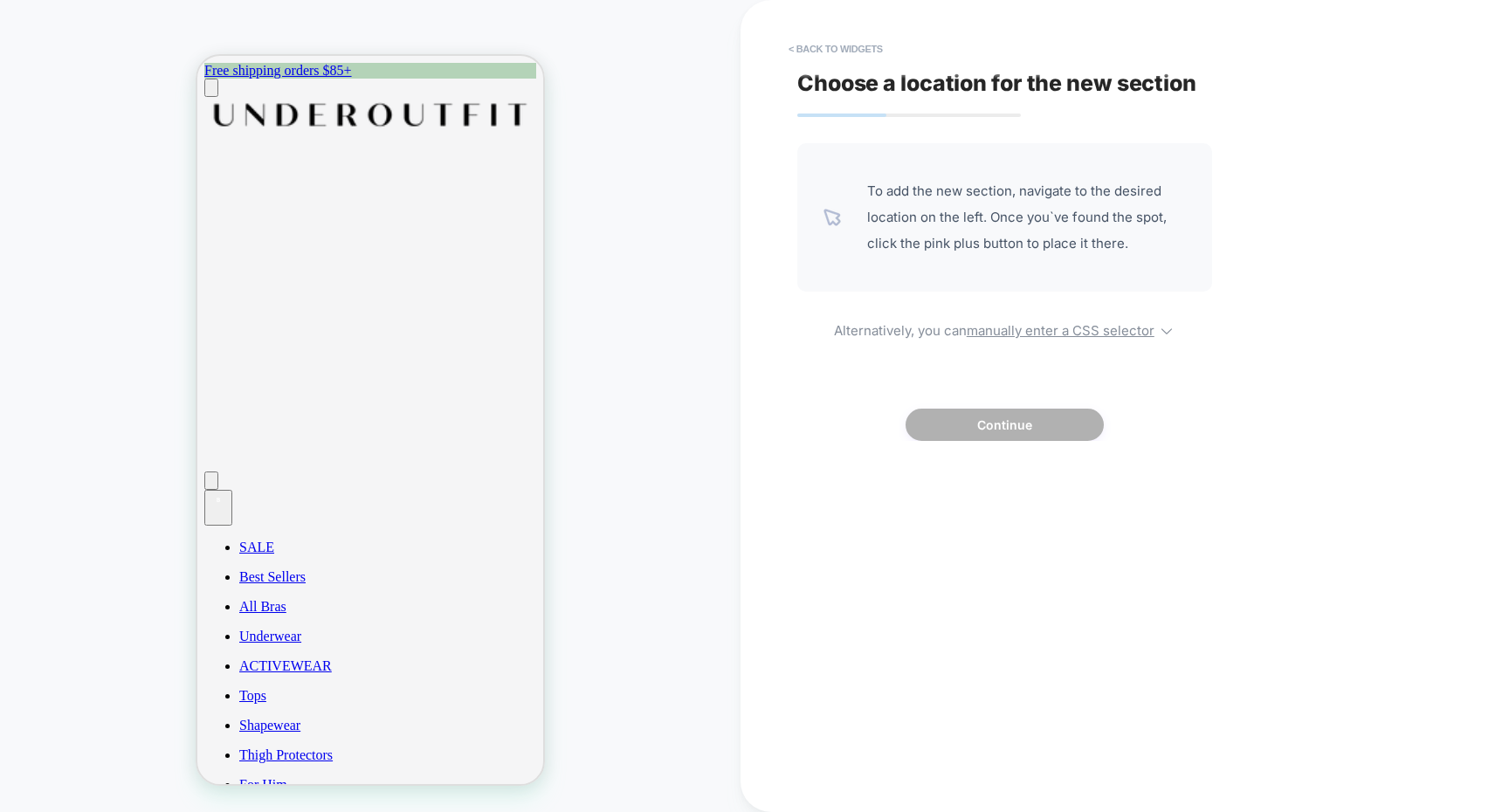
click at [853, 33] on div "Choose a location for the new section To add the new section, navigate to the d…" at bounding box center [1115, 406] width 654 height 778
click at [836, 49] on button "< Back to widgets" at bounding box center [835, 49] width 111 height 28
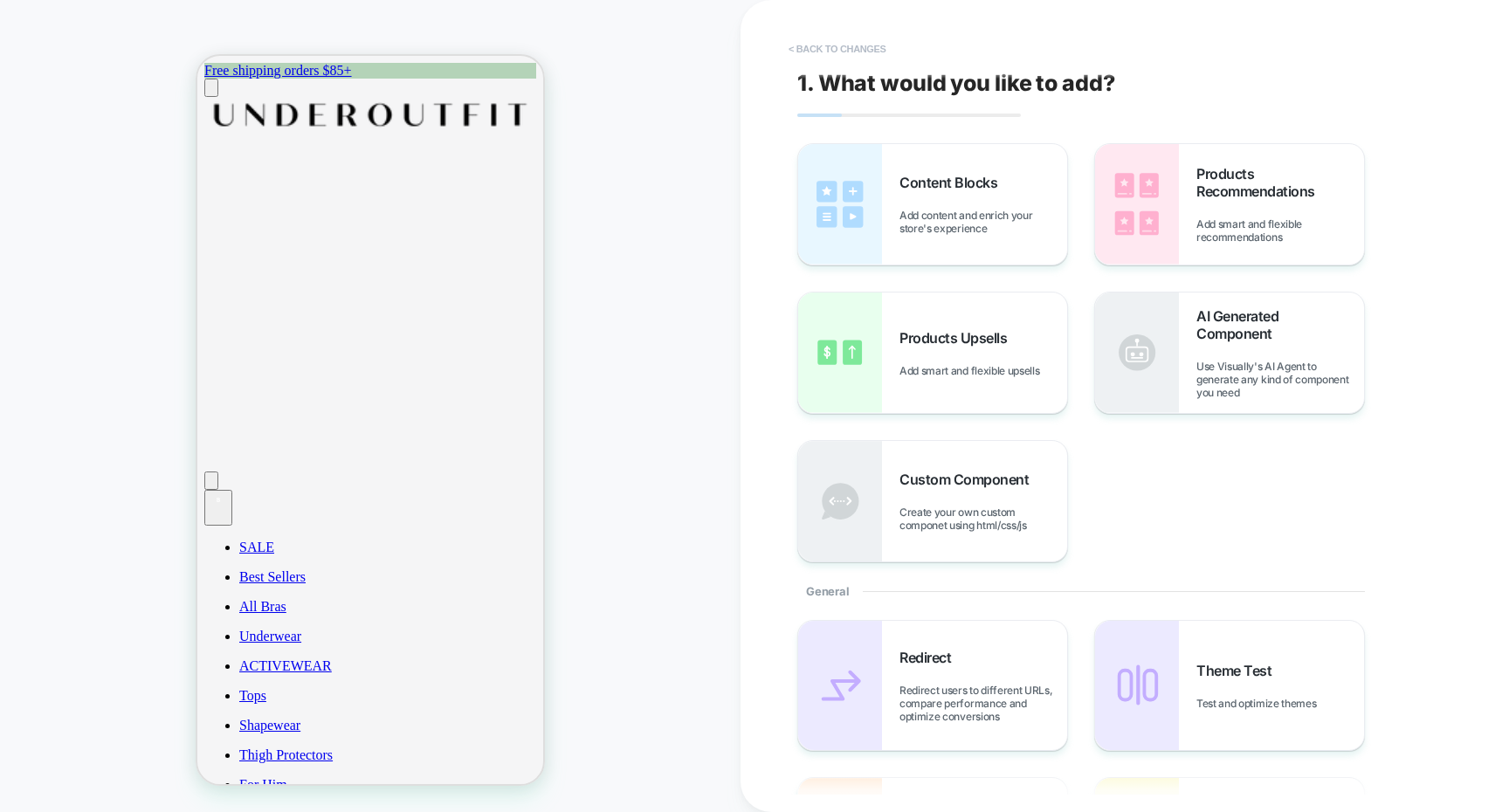
click at [836, 49] on button "< Back to changes" at bounding box center [836, 49] width 115 height 28
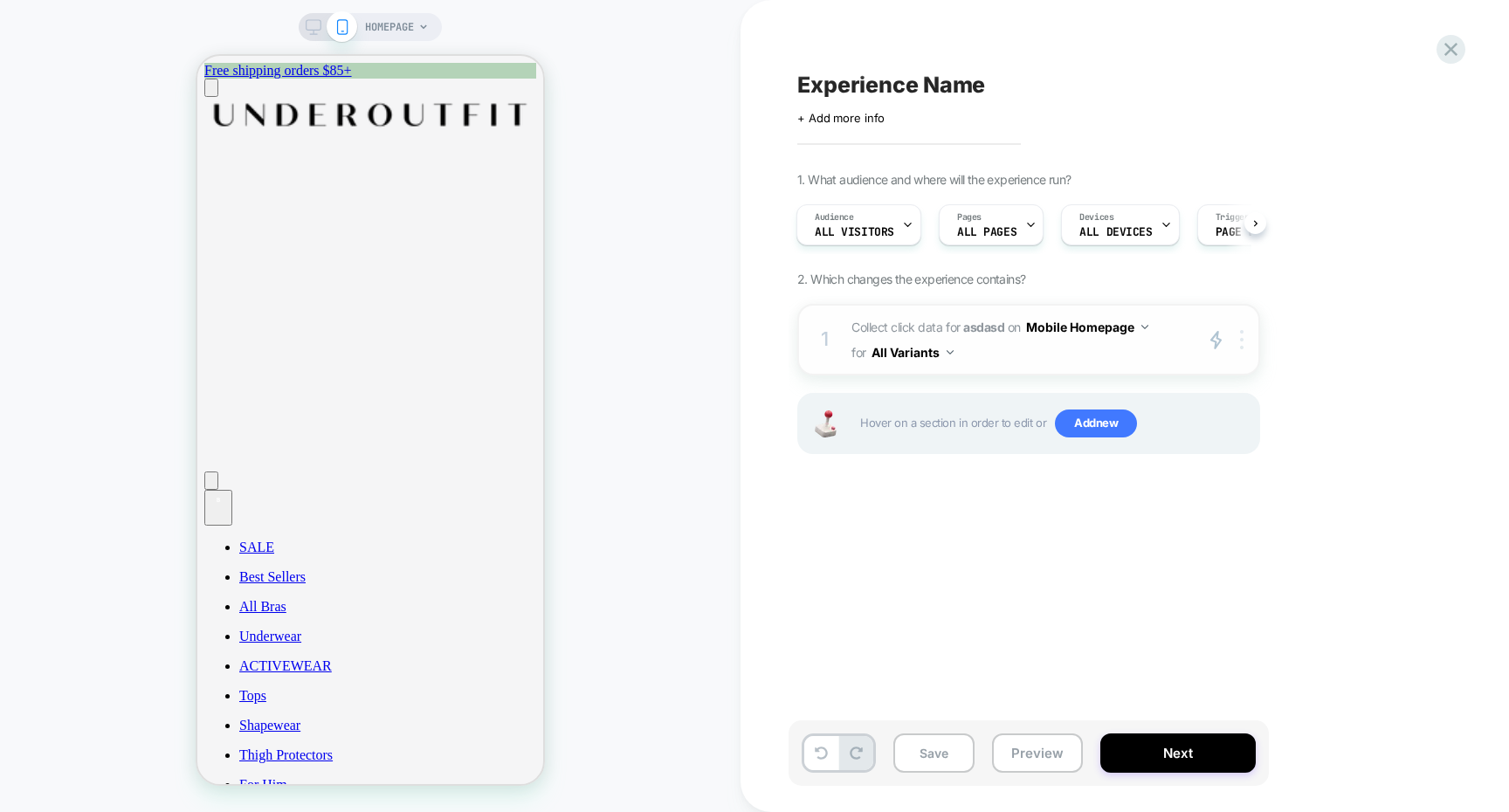
click at [1239, 343] on div at bounding box center [1245, 340] width 29 height 20
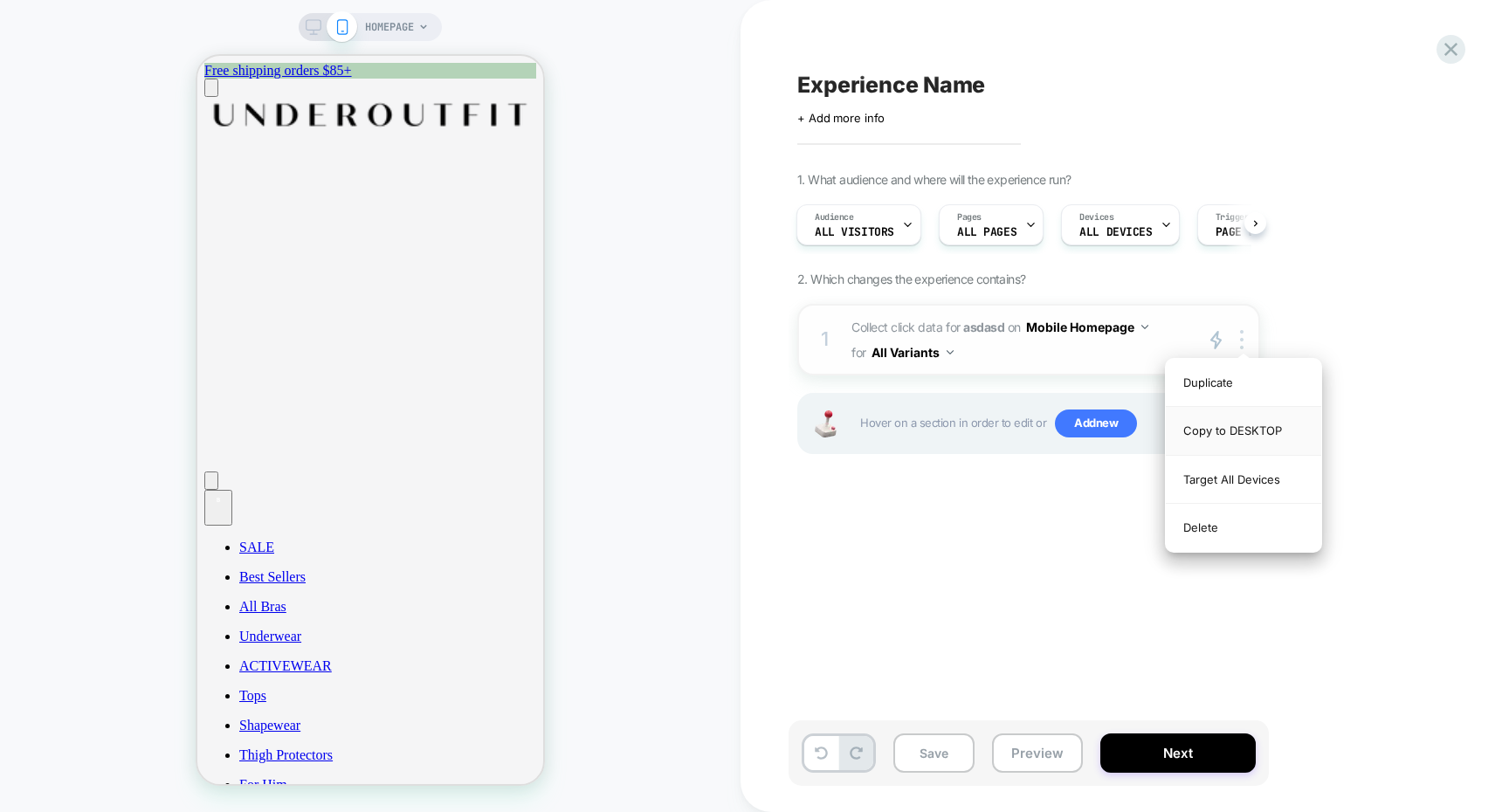
click at [1222, 426] on div "Copy to DESKTOP" at bounding box center [1244, 431] width 156 height 48
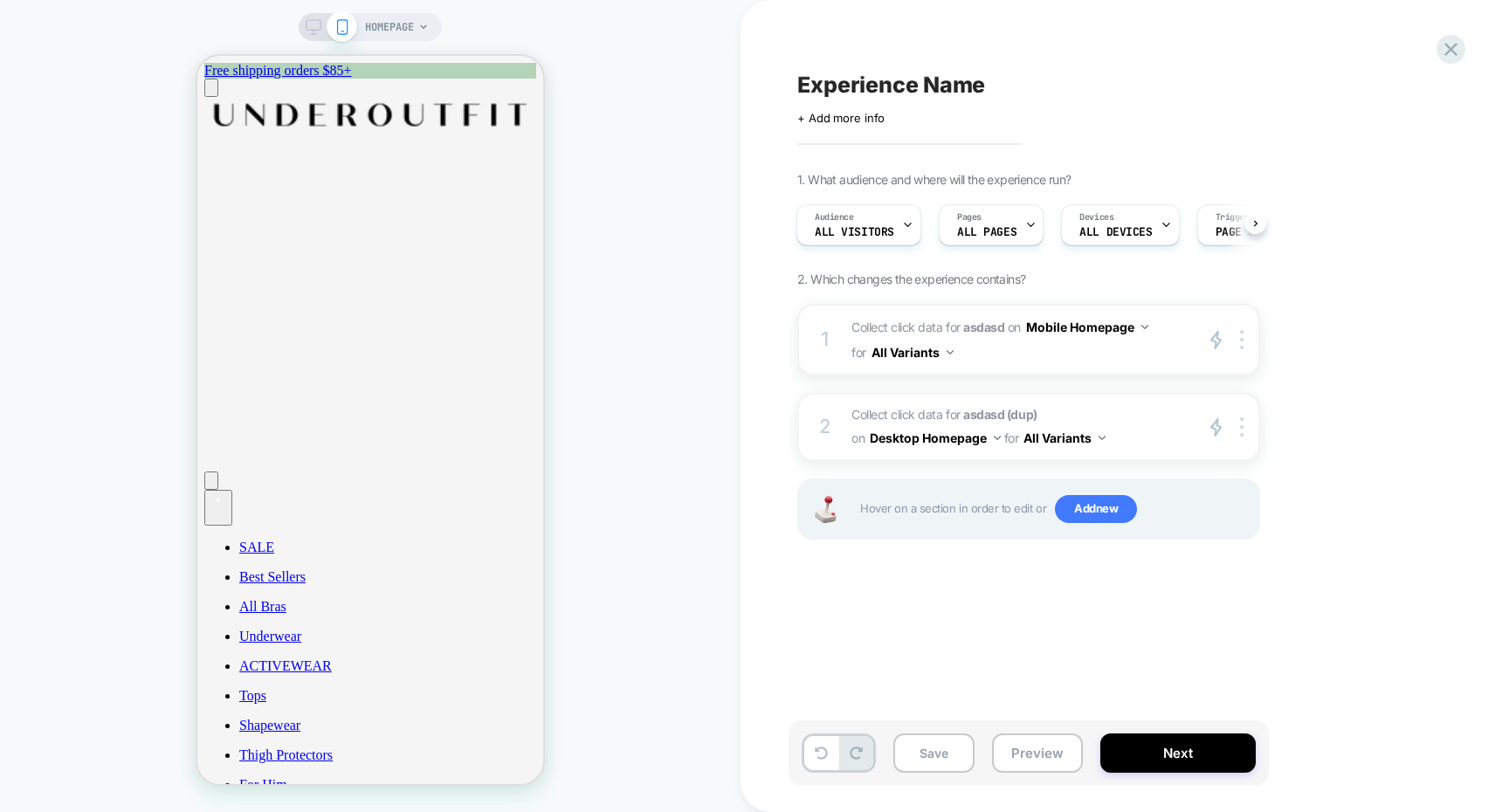
click at [1108, 363] on span "Collect click data for asdasd on Mobile Homepage for All Variants" at bounding box center [1018, 339] width 333 height 51
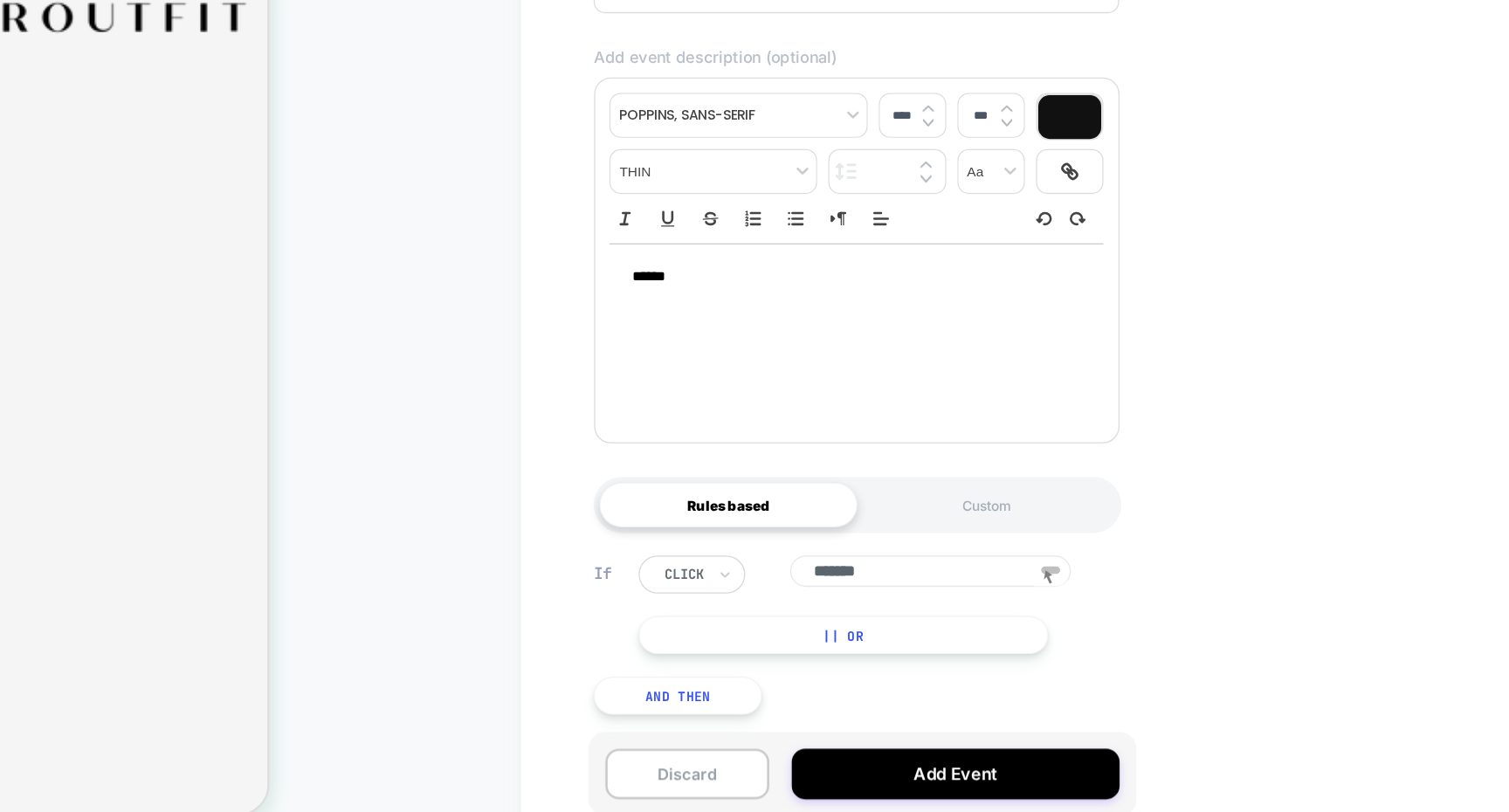
scroll to position [0, 0]
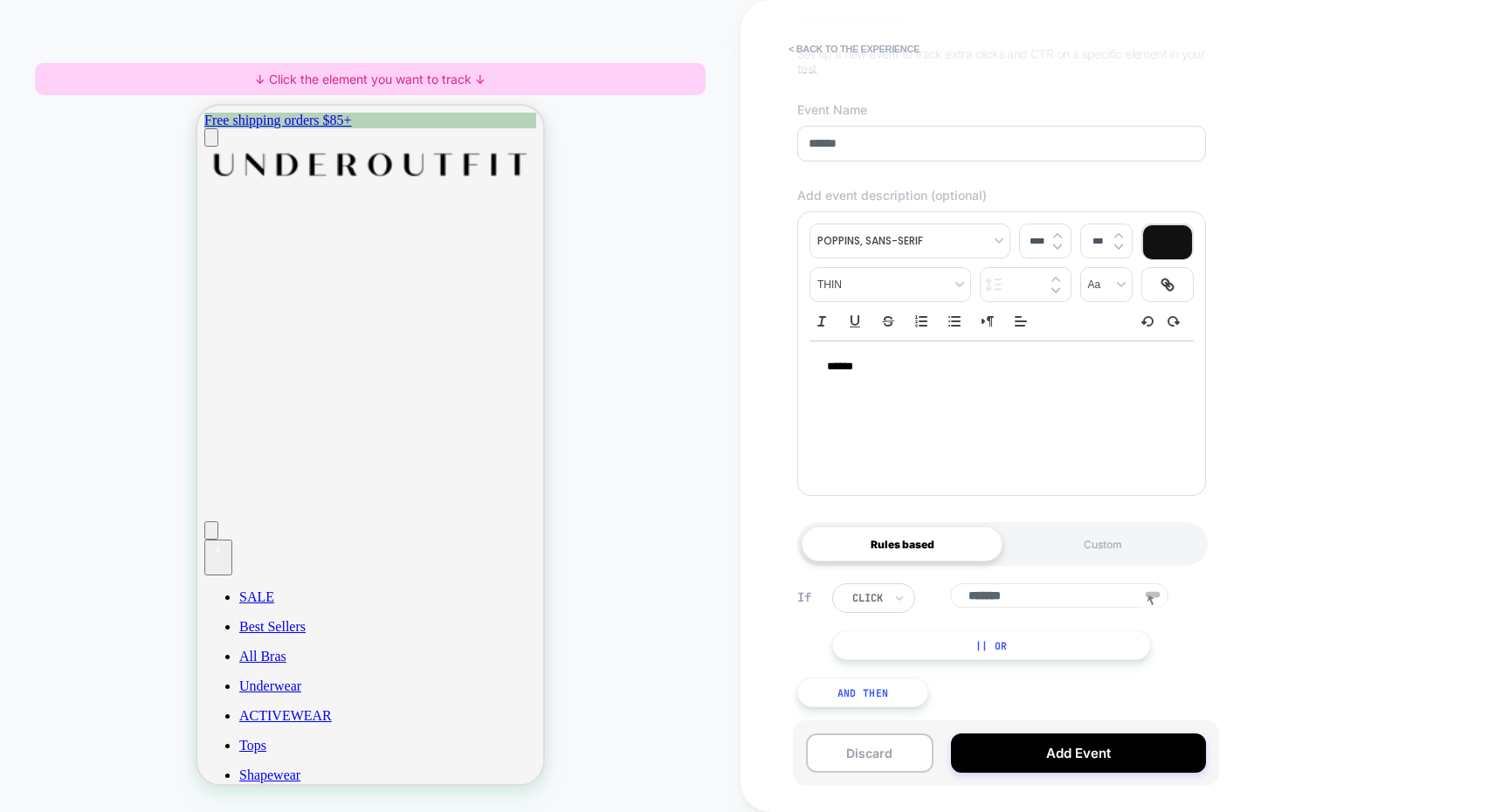
click at [888, 686] on button "And Then" at bounding box center [863, 693] width 131 height 30
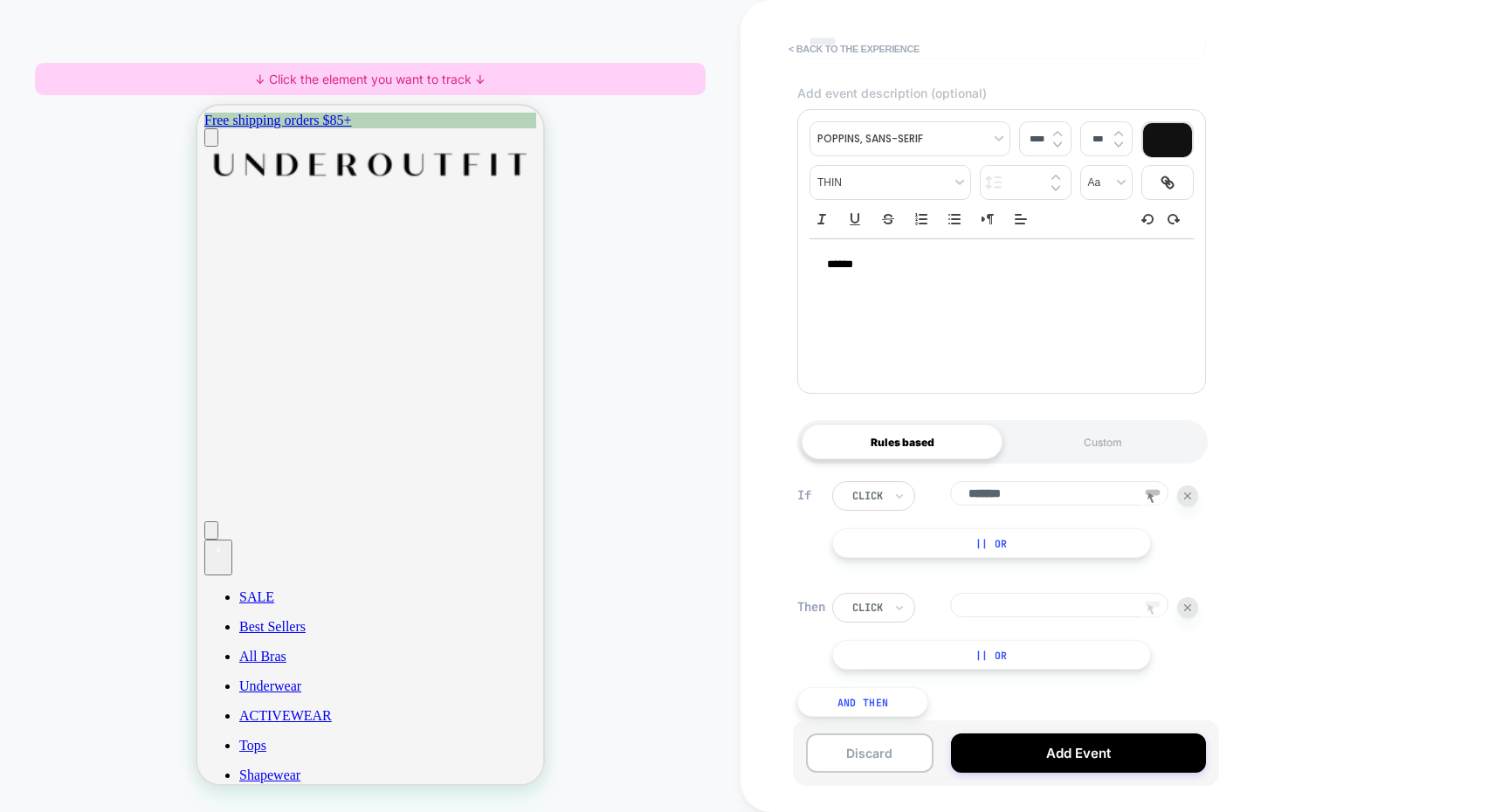
scroll to position [254, 0]
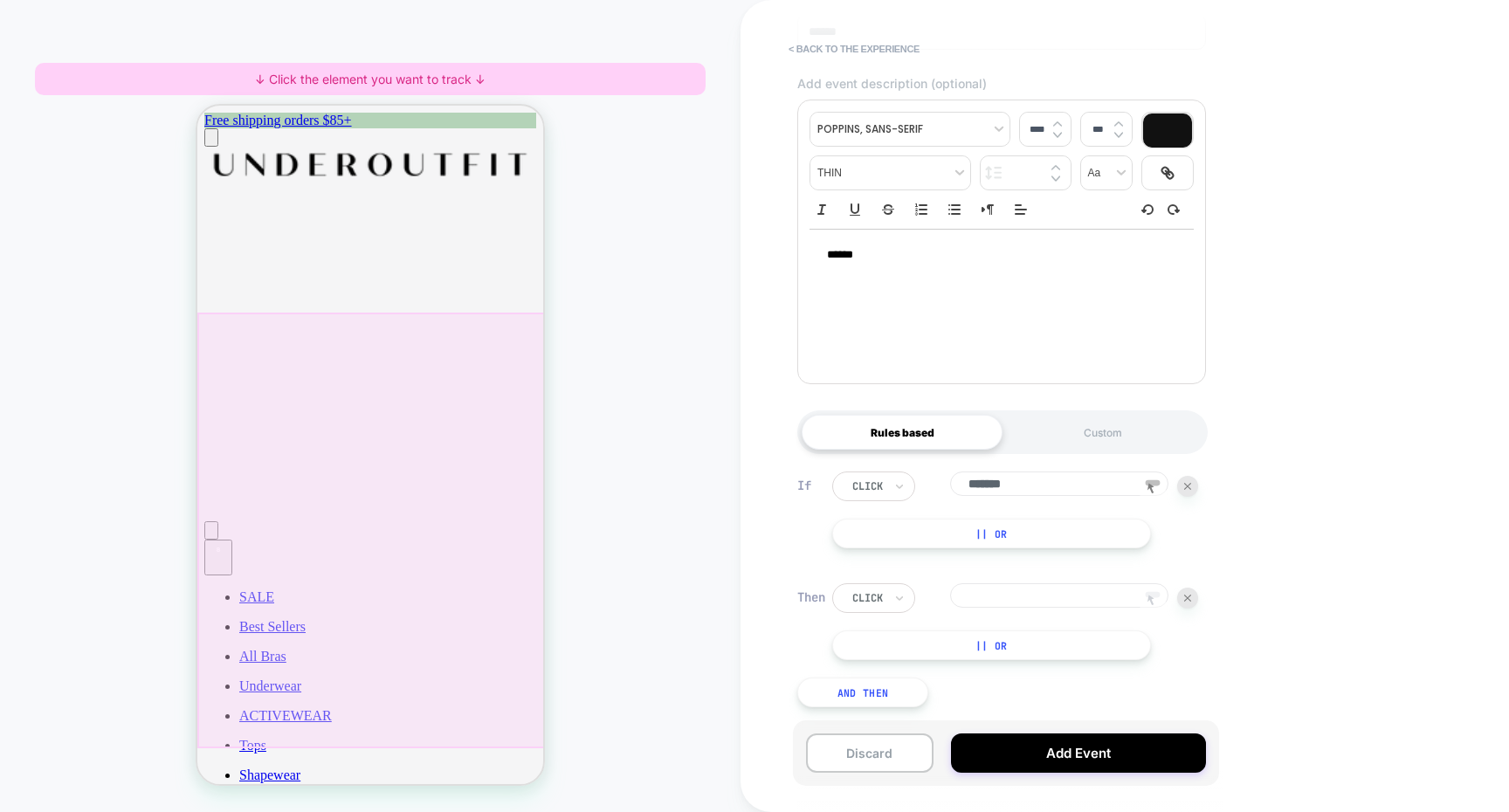
click at [487, 392] on div at bounding box center [372, 530] width 349 height 435
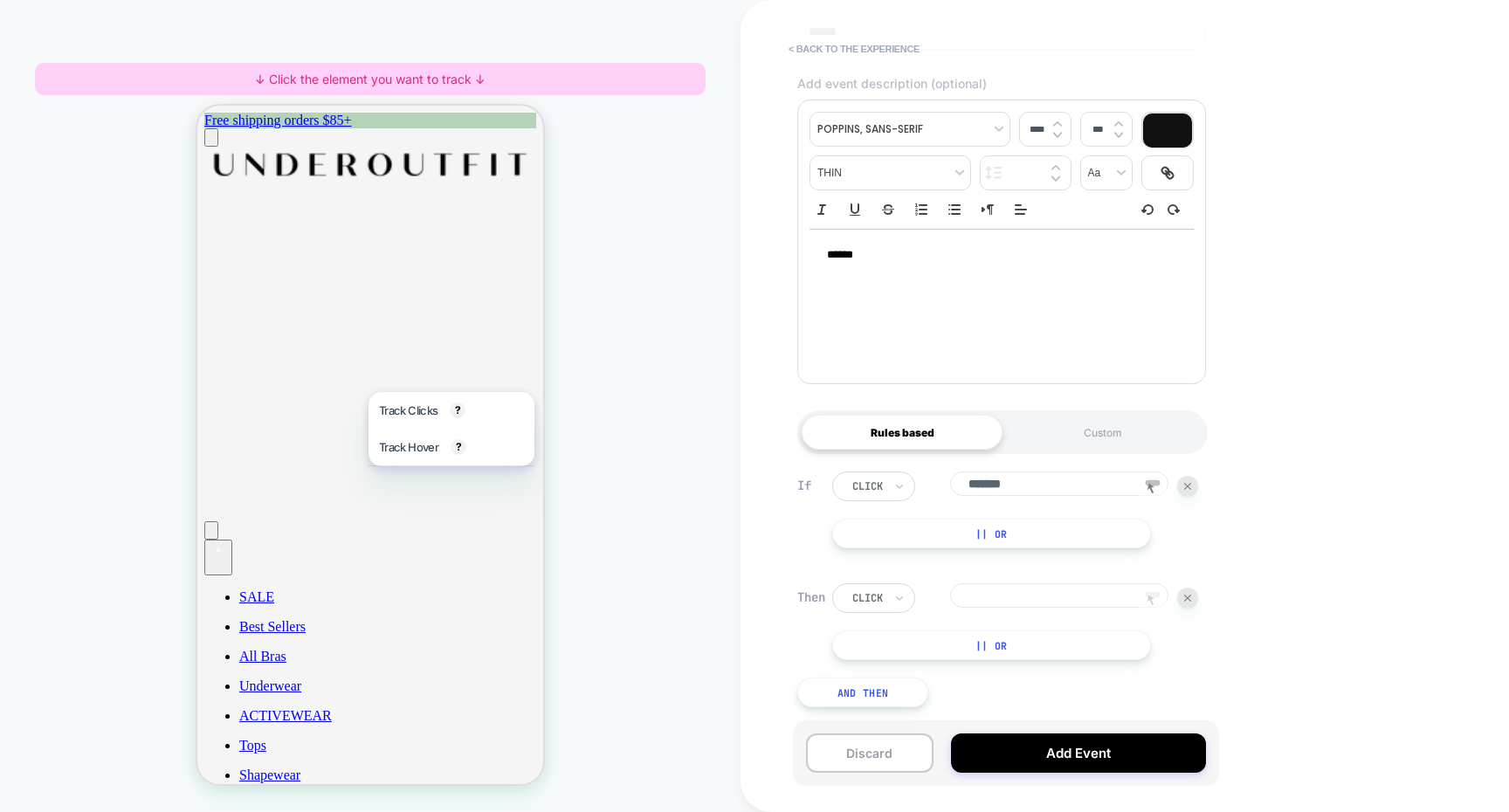
click at [563, 267] on div "HOMEPAGE ↓ Click the element you want to track ↓" at bounding box center [370, 406] width 740 height 778
drag, startPoint x: 543, startPoint y: 283, endPoint x: 345, endPoint y: 177, distance: 224.6
click at [543, 283] on div at bounding box center [370, 444] width 349 height 682
click at [827, 53] on button "< back to the experience" at bounding box center [854, 49] width 148 height 28
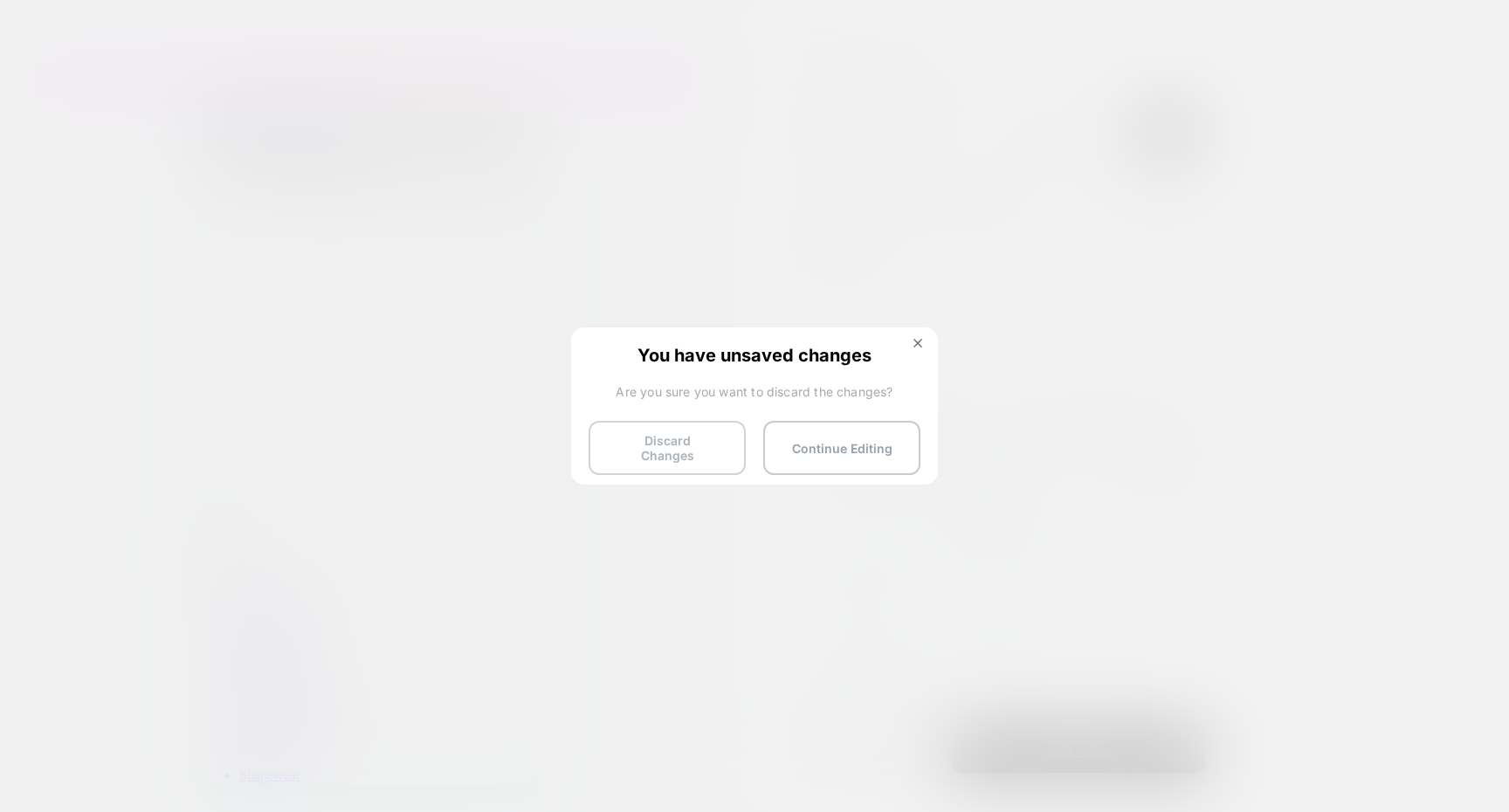
click at [661, 441] on button "Discard Changes" at bounding box center [667, 448] width 158 height 54
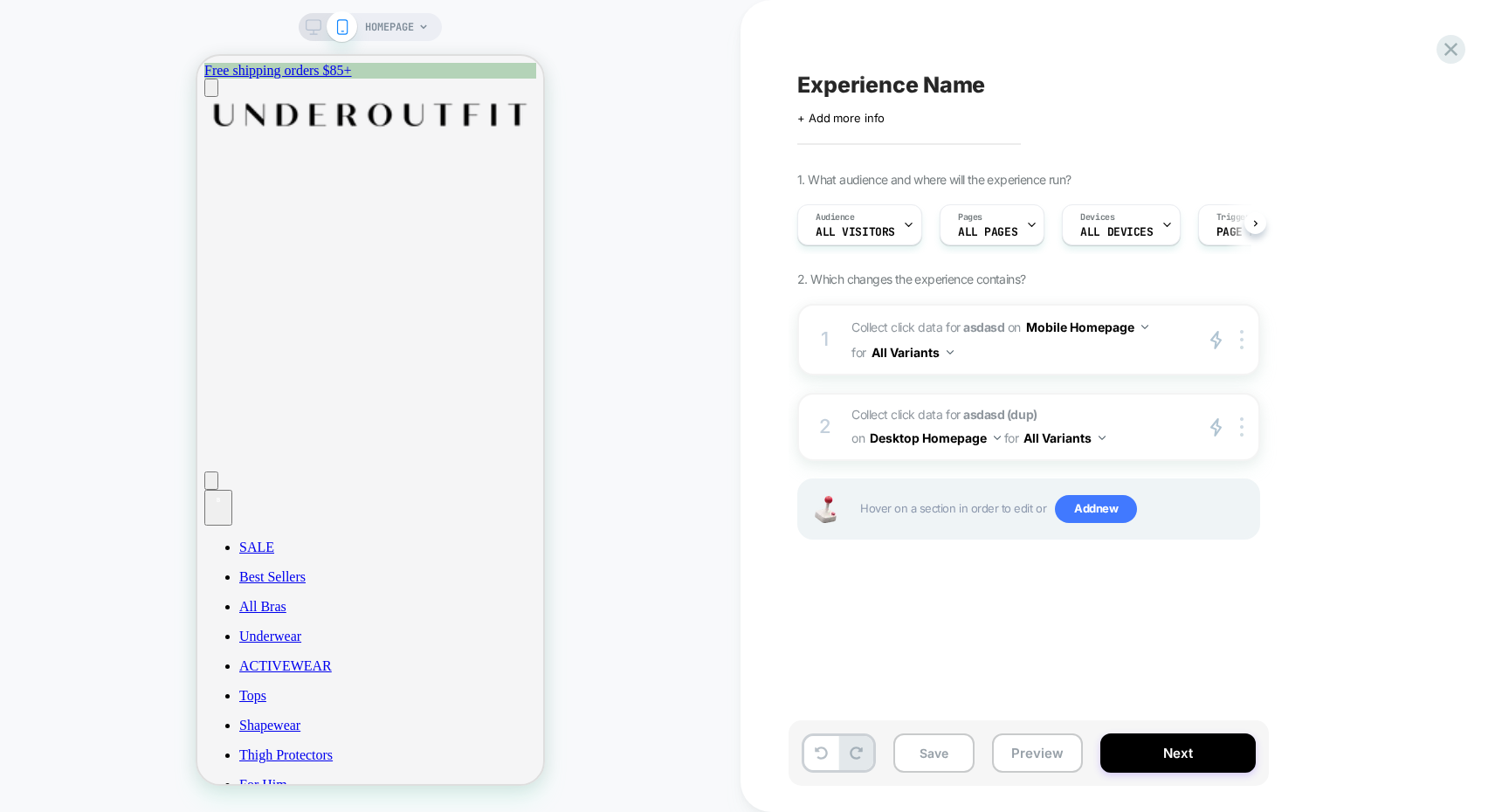
scroll to position [0, 1]
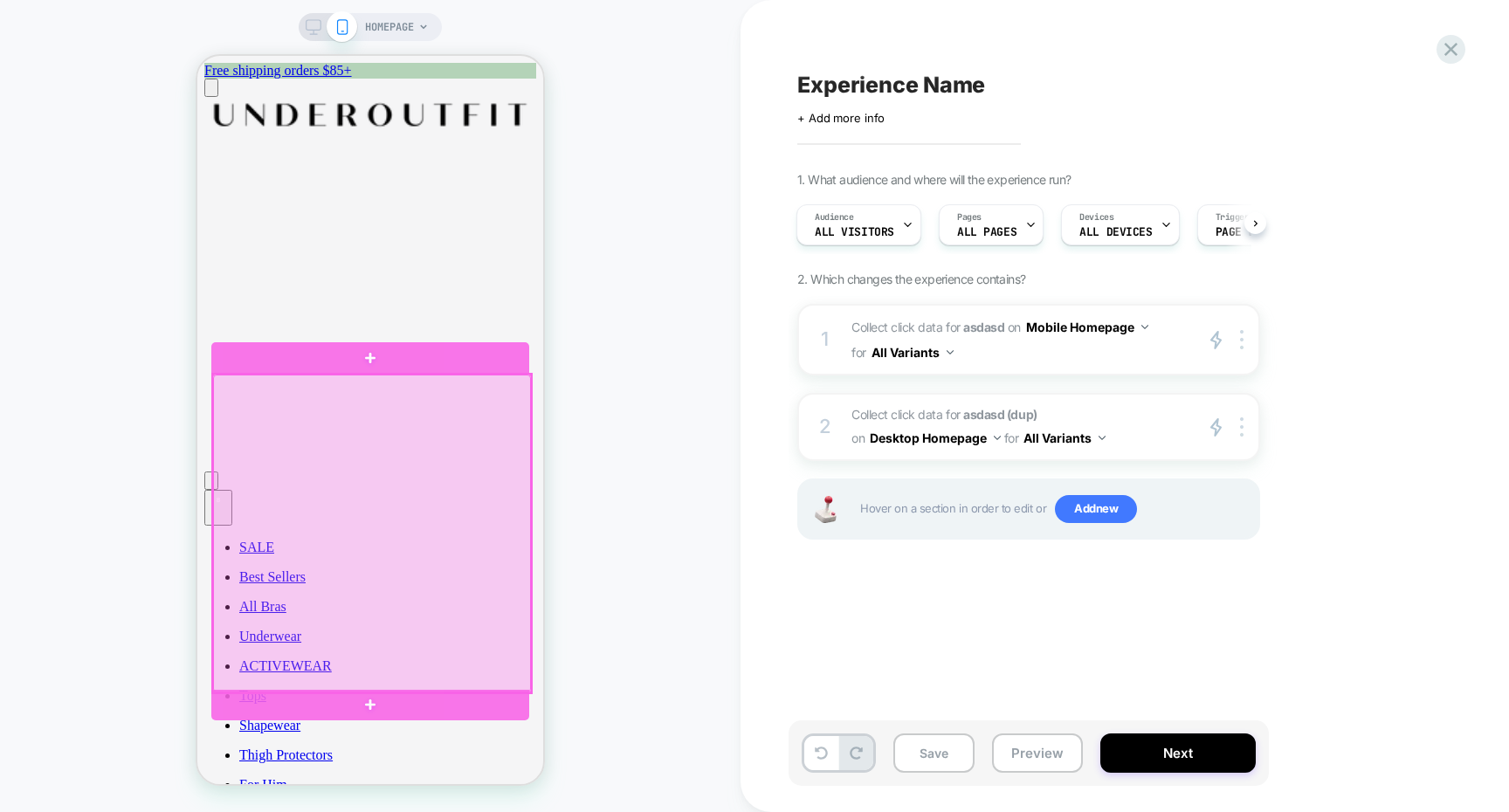
click at [396, 430] on div at bounding box center [371, 533] width 318 height 318
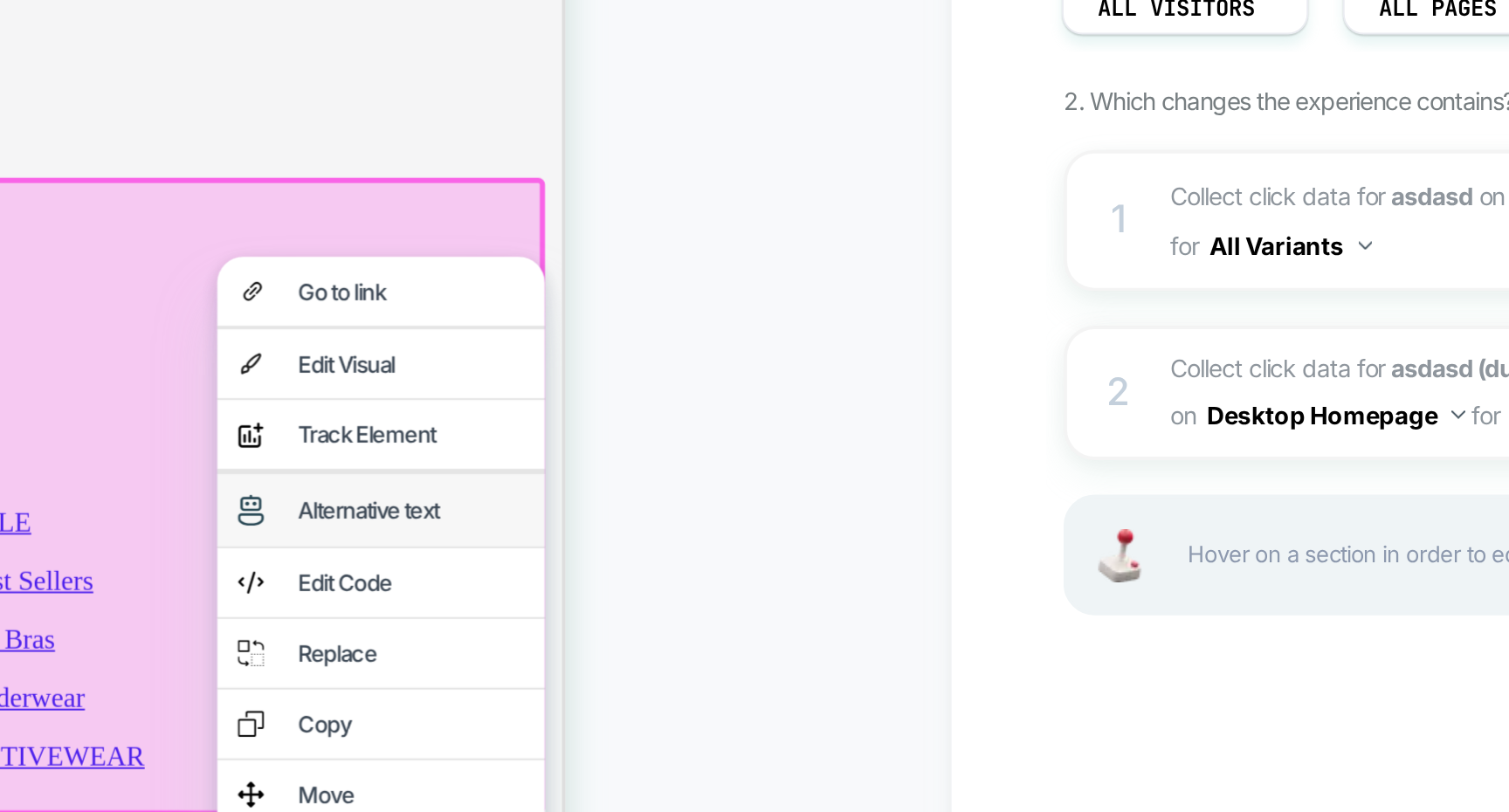
scroll to position [77, 0]
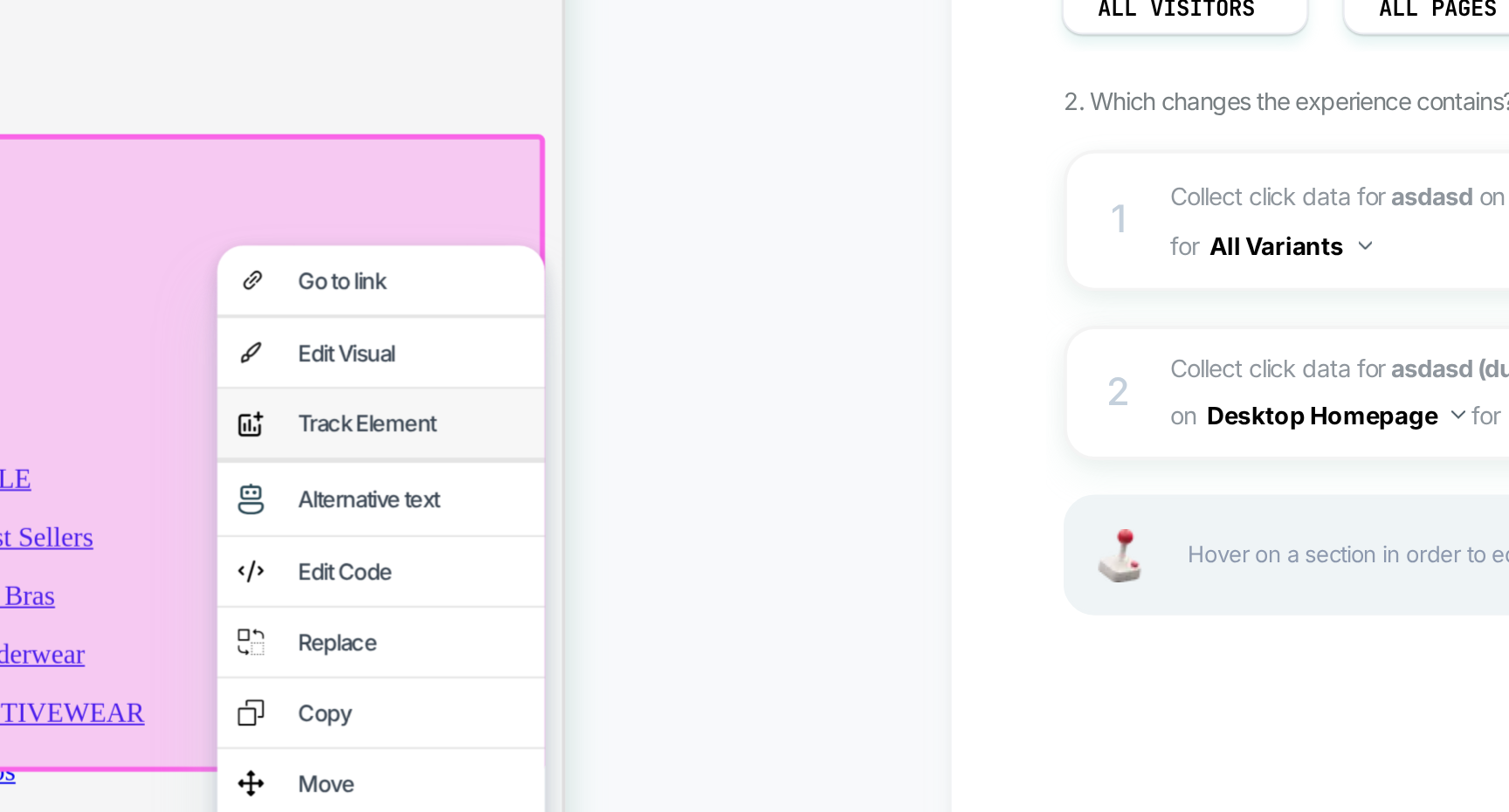
click at [166, 55] on div "Track Element" at bounding box center [148, 47] width 114 height 14
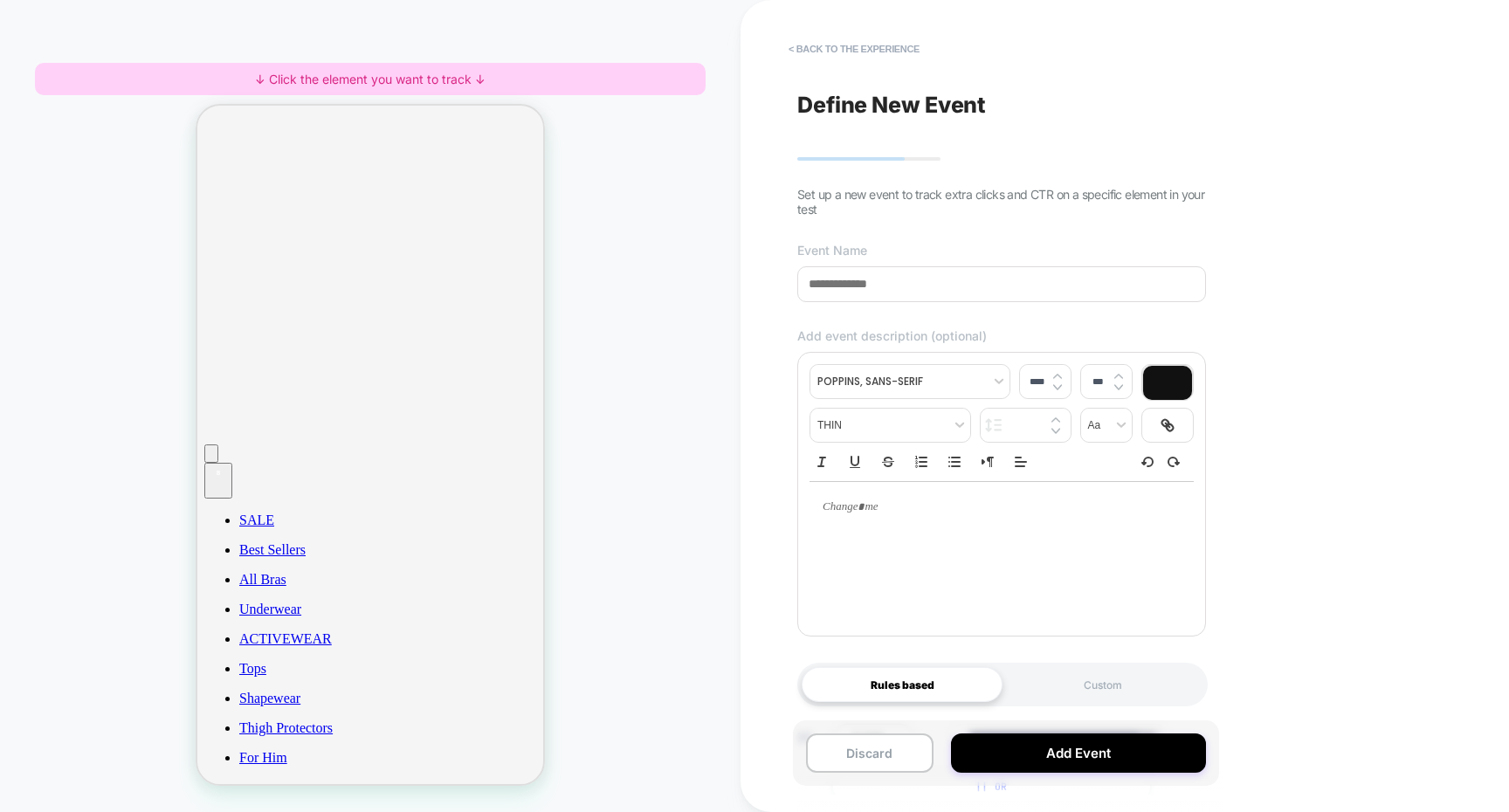
scroll to position [142, 0]
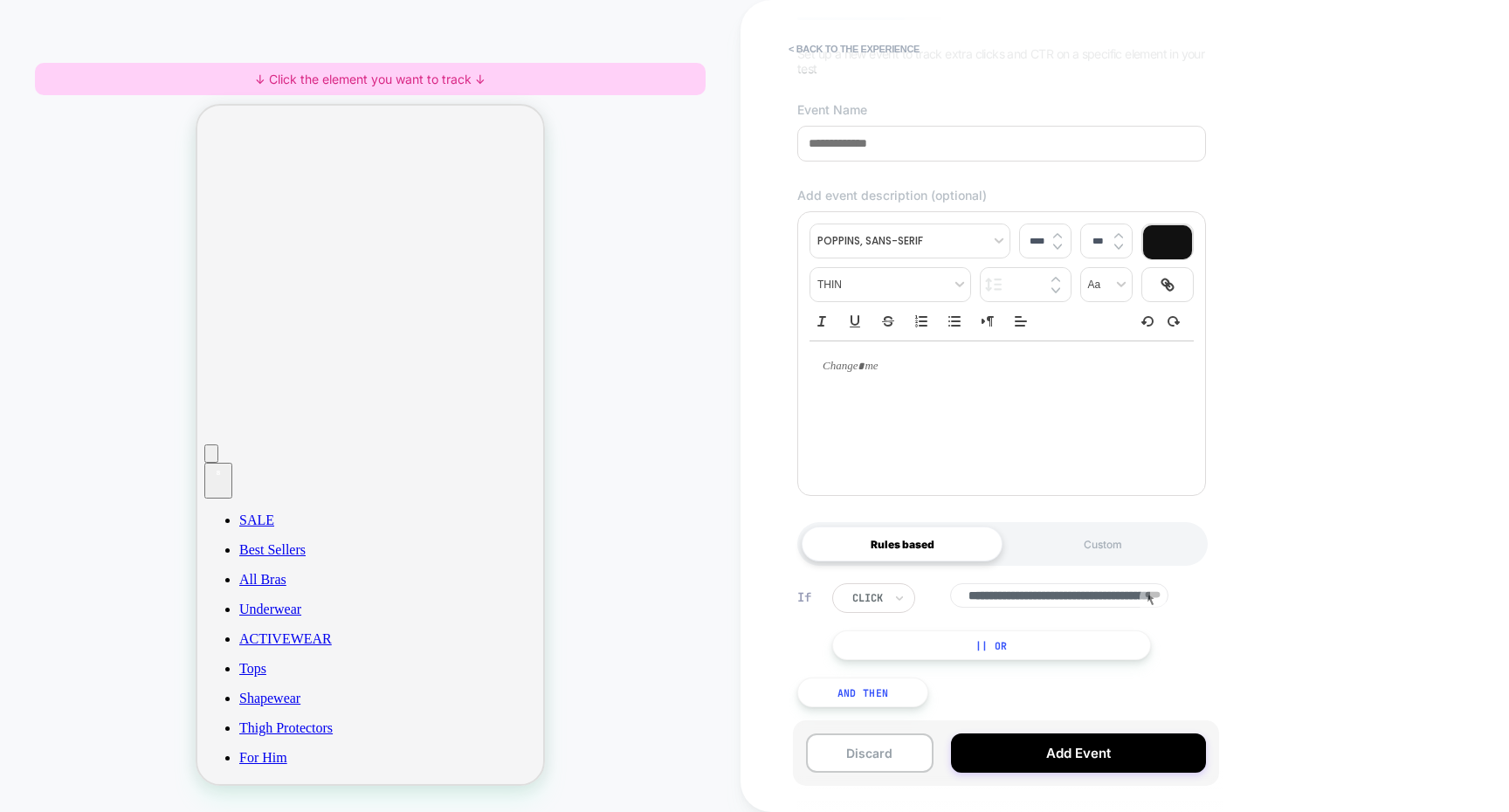
click at [1076, 596] on input "**********" at bounding box center [1059, 595] width 218 height 24
drag, startPoint x: 1076, startPoint y: 596, endPoint x: 1167, endPoint y: 596, distance: 91.0
click at [1167, 596] on div "**********" at bounding box center [1059, 597] width 218 height 29
click at [1084, 597] on input "**********" at bounding box center [1059, 597] width 218 height 29
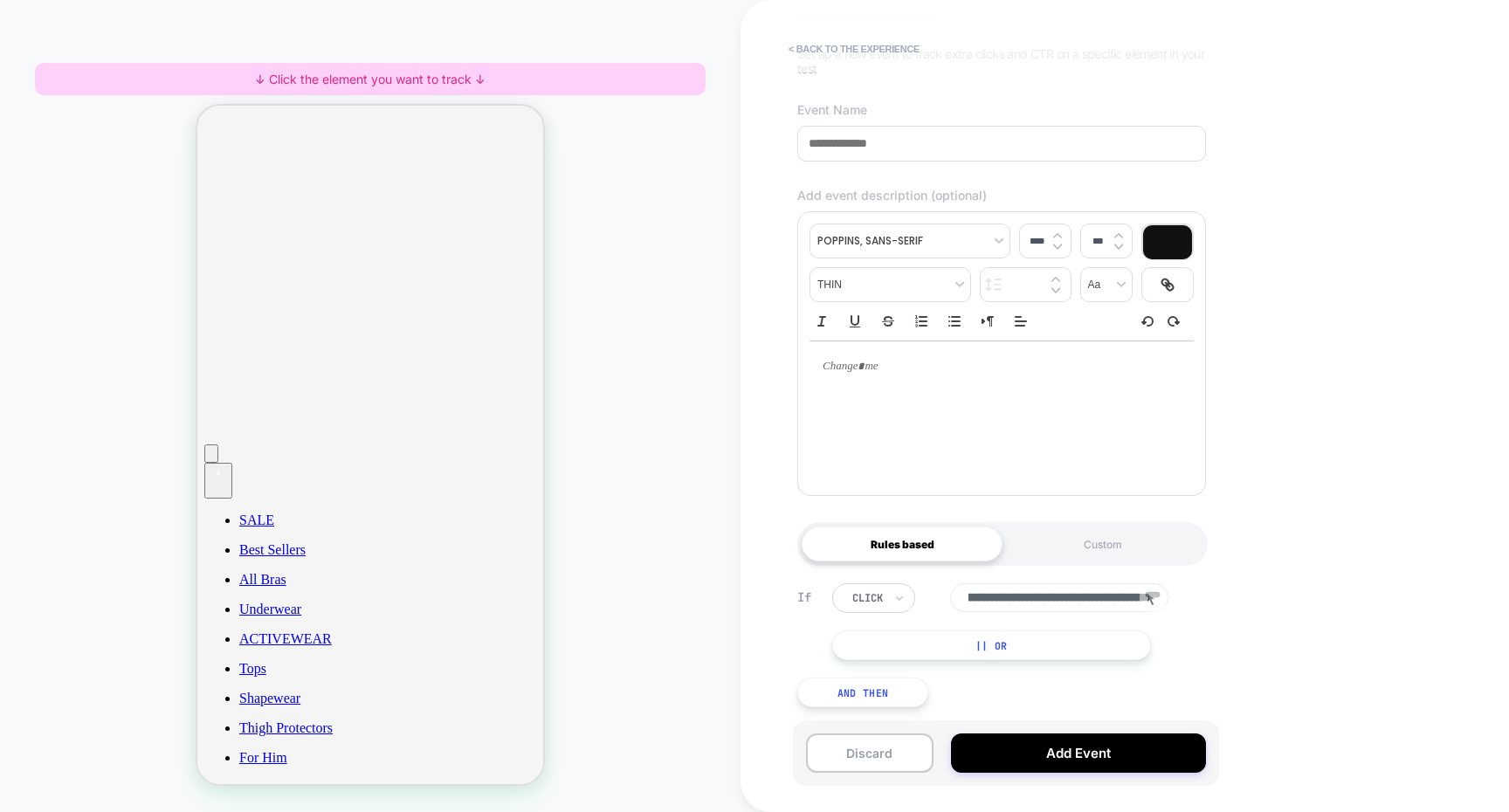
click at [1084, 597] on input "**********" at bounding box center [1059, 597] width 218 height 29
click at [1041, 600] on input "**********" at bounding box center [1059, 597] width 218 height 29
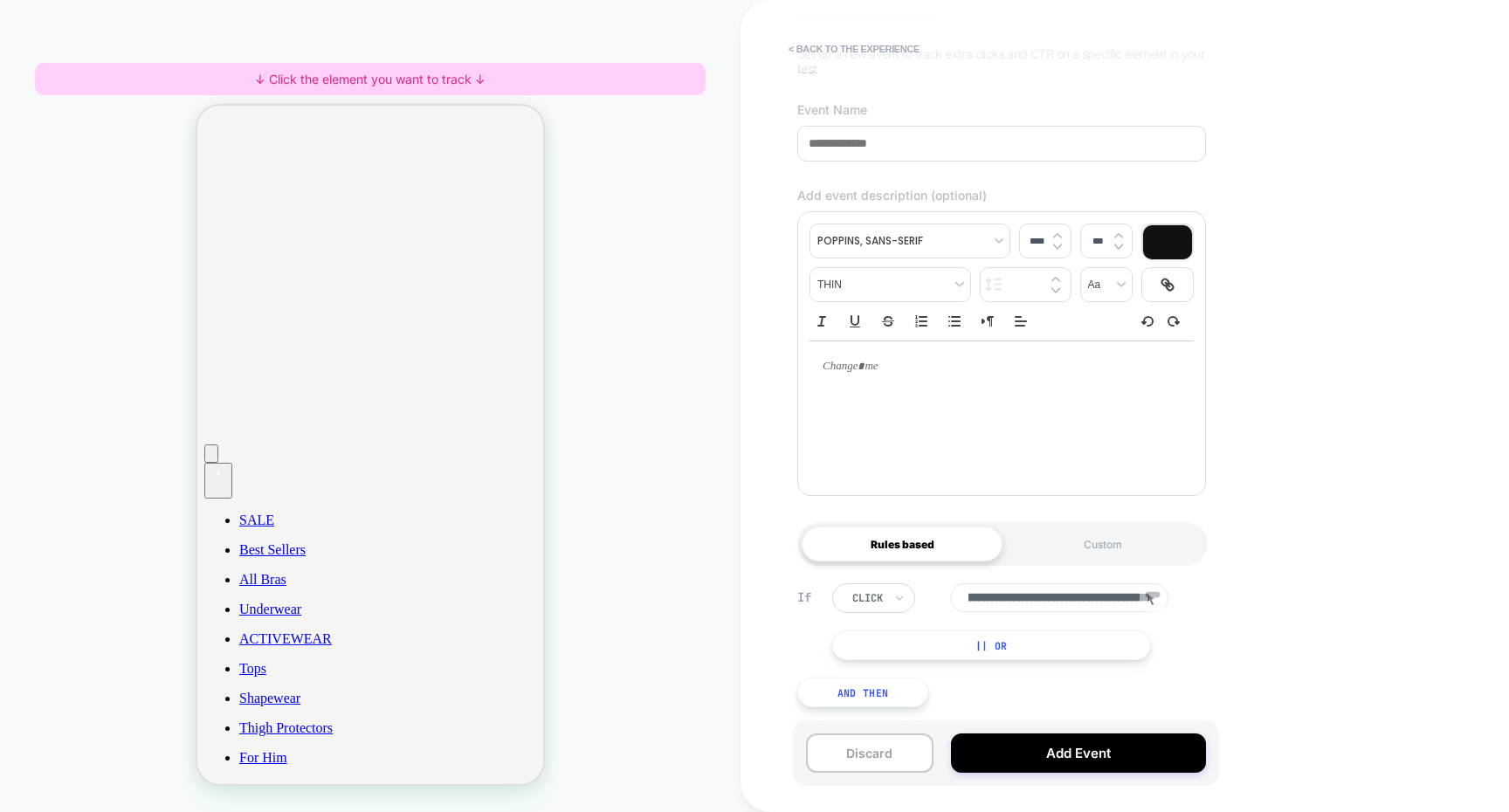
scroll to position [0, 0]
click at [1197, 574] on div "**********" at bounding box center [1001, 645] width 426 height 177
click at [1074, 594] on input "**********" at bounding box center [1059, 597] width 218 height 29
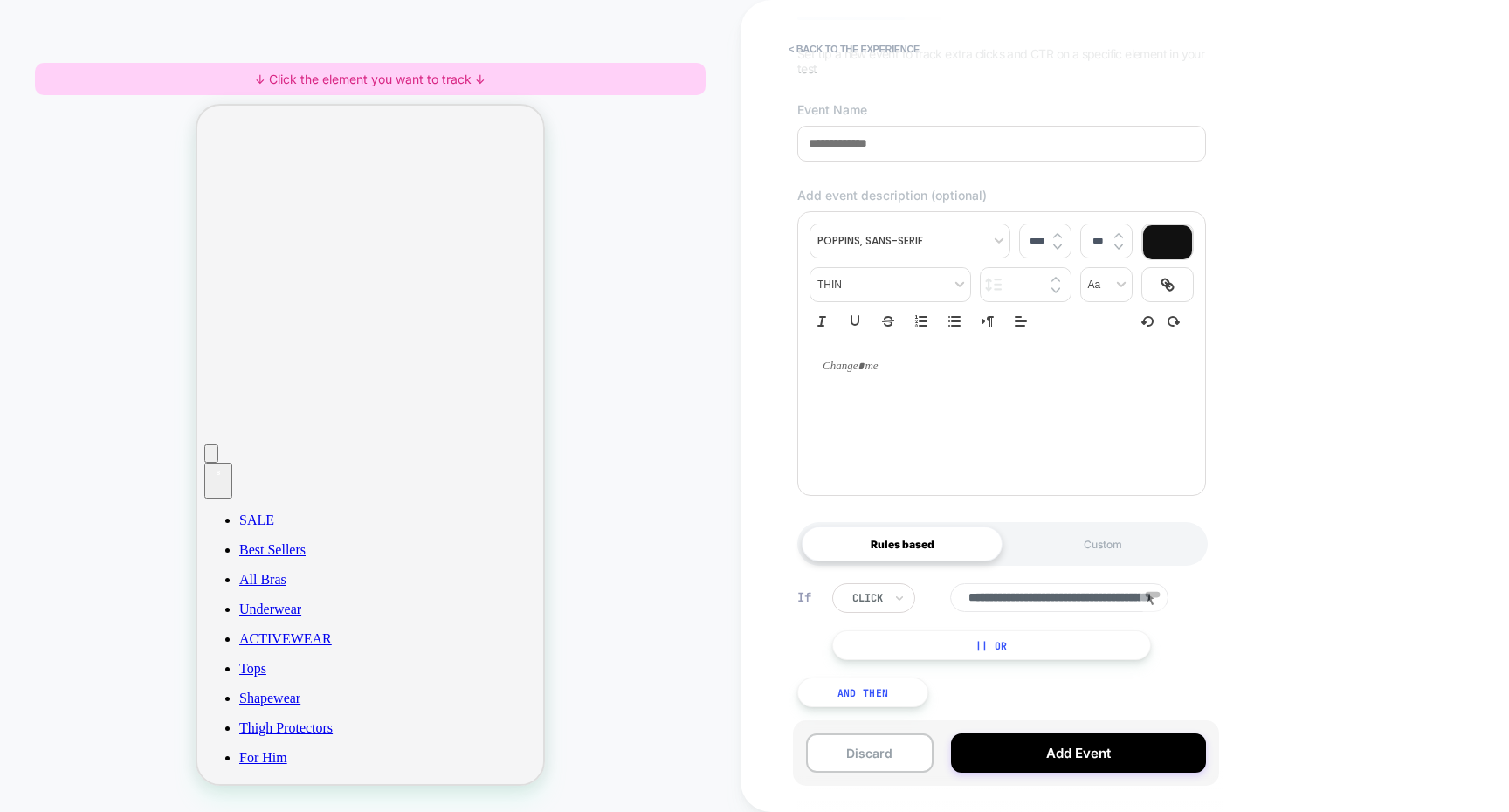
click at [1067, 585] on input "**********" at bounding box center [1059, 597] width 218 height 29
click at [624, 255] on div "HOMEPAGE ↓ Click the element you want to track ↓" at bounding box center [370, 406] width 740 height 778
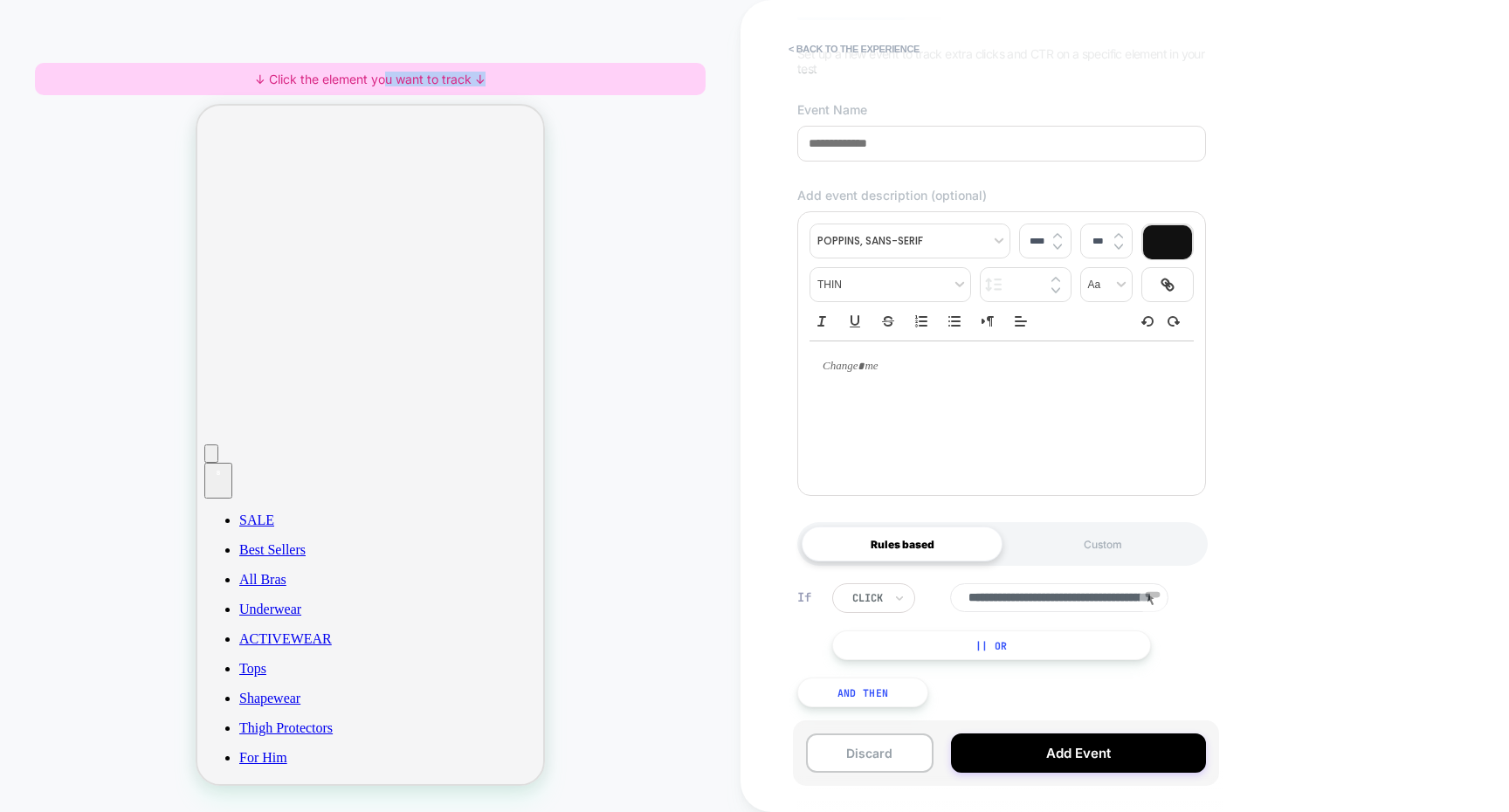
drag, startPoint x: 509, startPoint y: 80, endPoint x: 340, endPoint y: 78, distance: 169.0
click at [340, 78] on div "↓ Click the element you want to track ↓" at bounding box center [370, 79] width 671 height 33
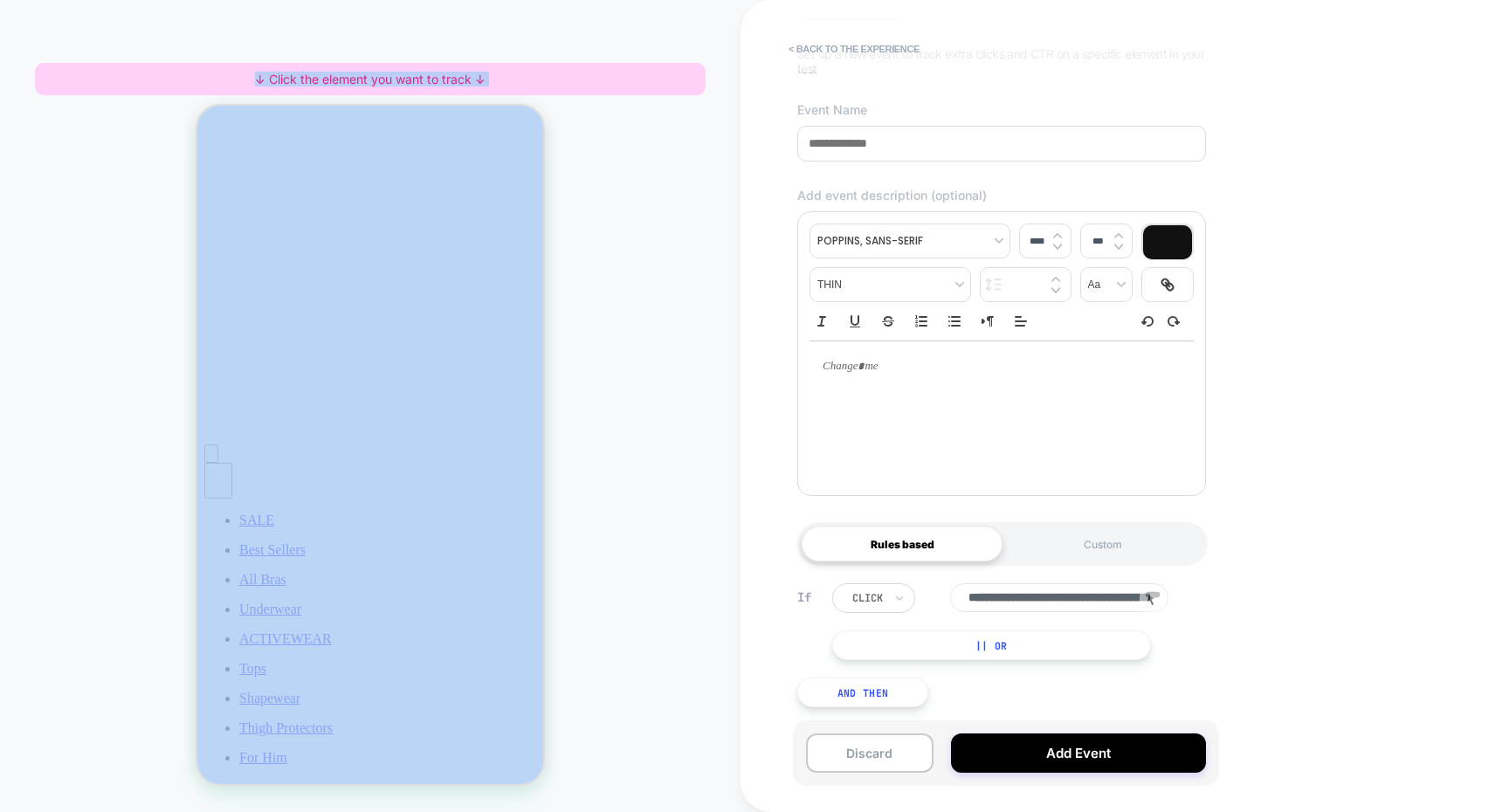
click at [340, 78] on div "↓ Click the element you want to track ↓" at bounding box center [370, 79] width 671 height 33
click at [331, 47] on div "HOMEPAGE ↓ Click the element you want to track ↓" at bounding box center [370, 406] width 740 height 778
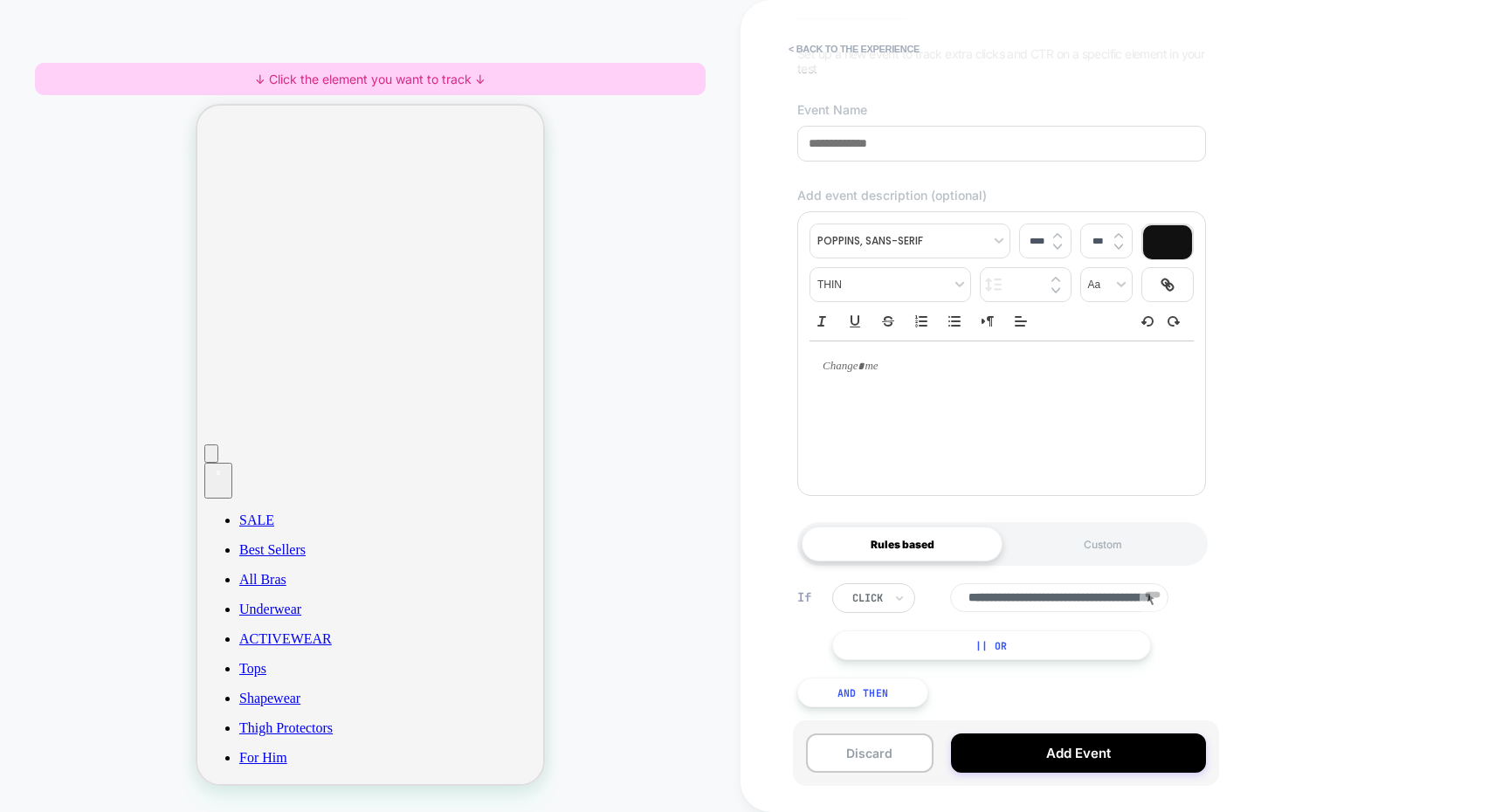
click at [1127, 592] on input "**********" at bounding box center [1059, 597] width 218 height 29
click at [1111, 594] on input "**********" at bounding box center [1059, 597] width 218 height 29
click at [1092, 596] on input "**********" at bounding box center [1059, 597] width 218 height 29
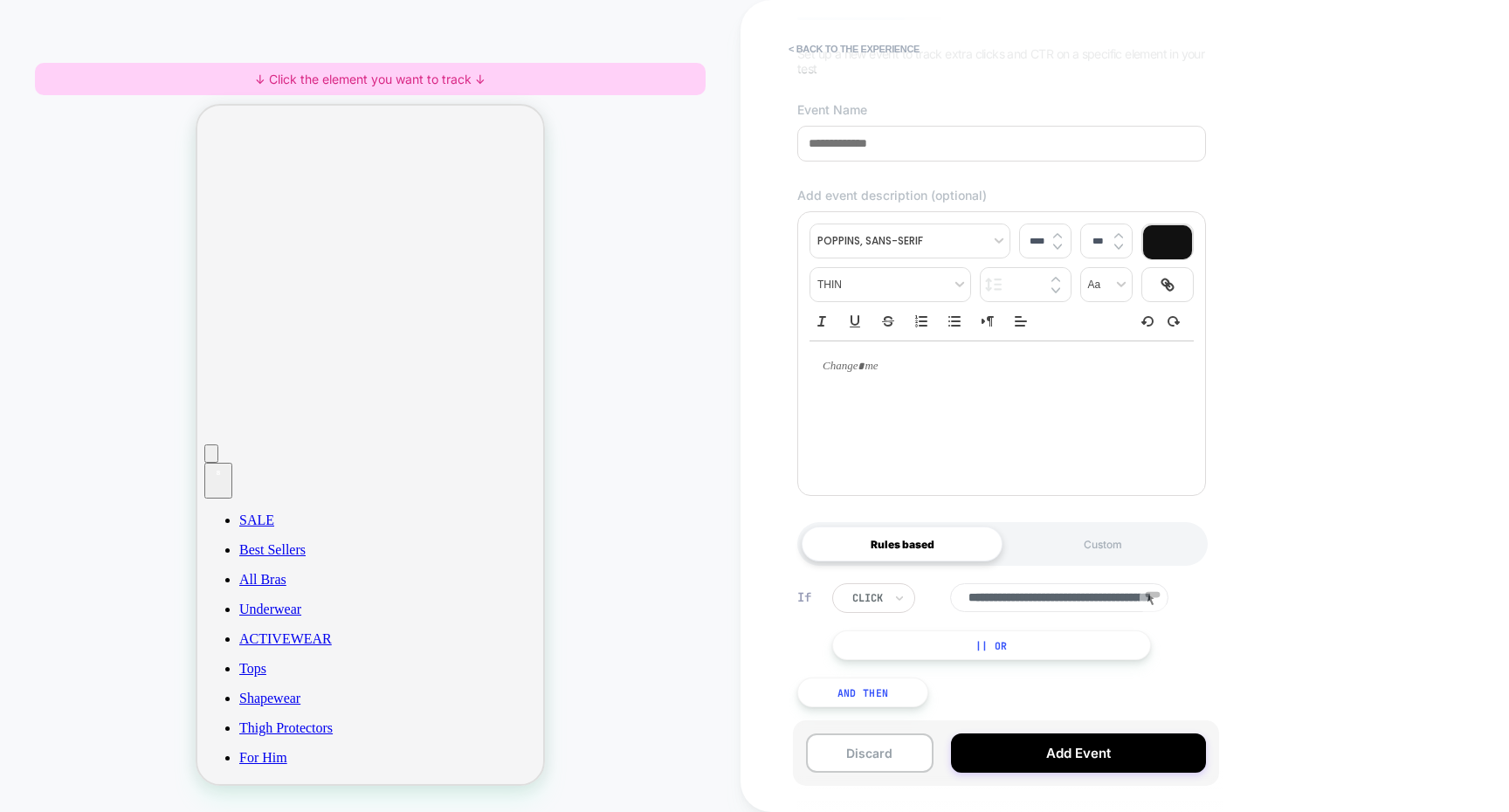
click at [1092, 596] on input "**********" at bounding box center [1059, 597] width 218 height 29
click at [1095, 701] on div "**********" at bounding box center [1001, 645] width 426 height 177
click at [895, 51] on button "< back to the experience" at bounding box center [854, 49] width 148 height 28
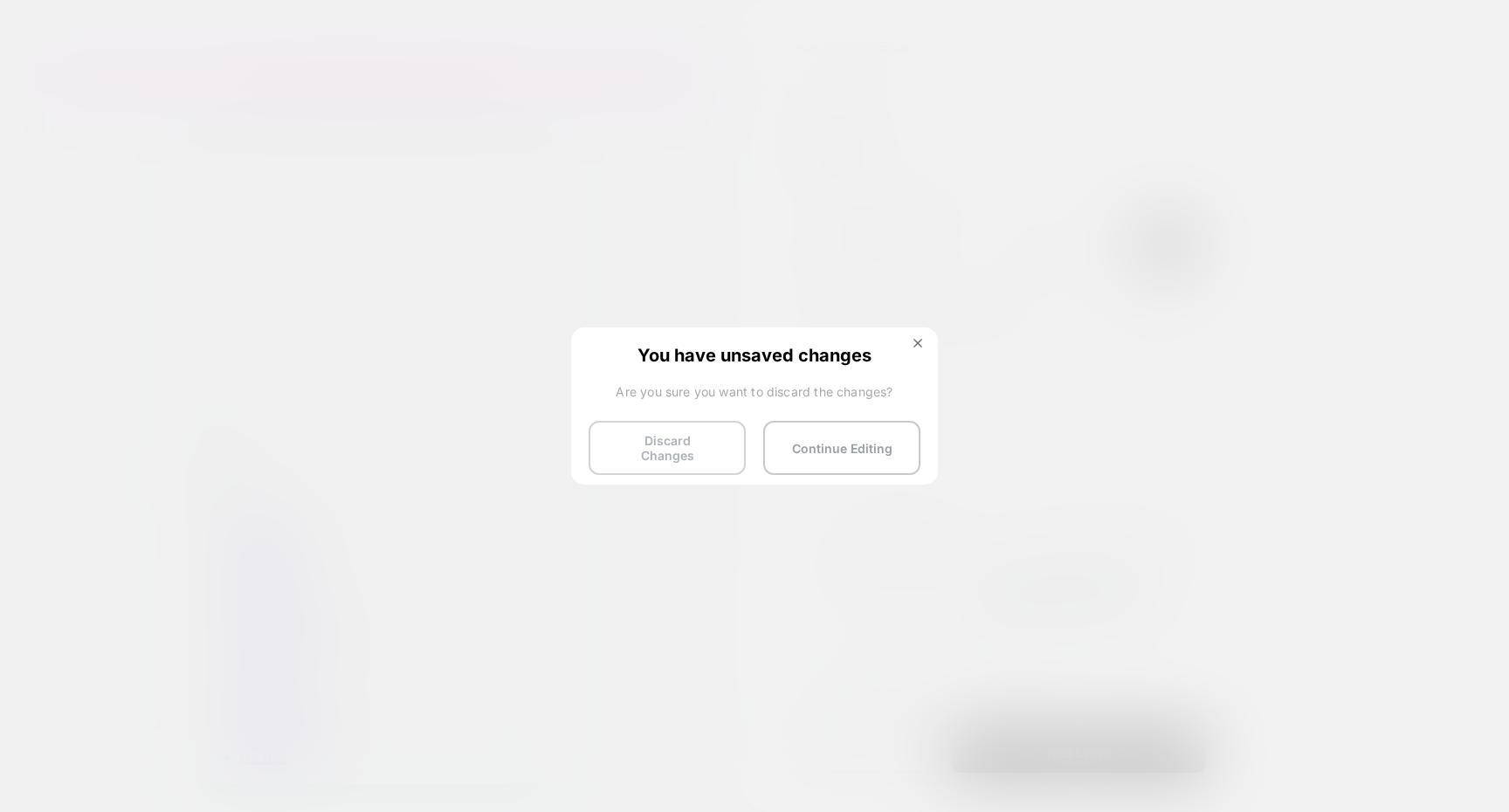
click at [674, 435] on button "Discard Changes" at bounding box center [667, 448] width 158 height 54
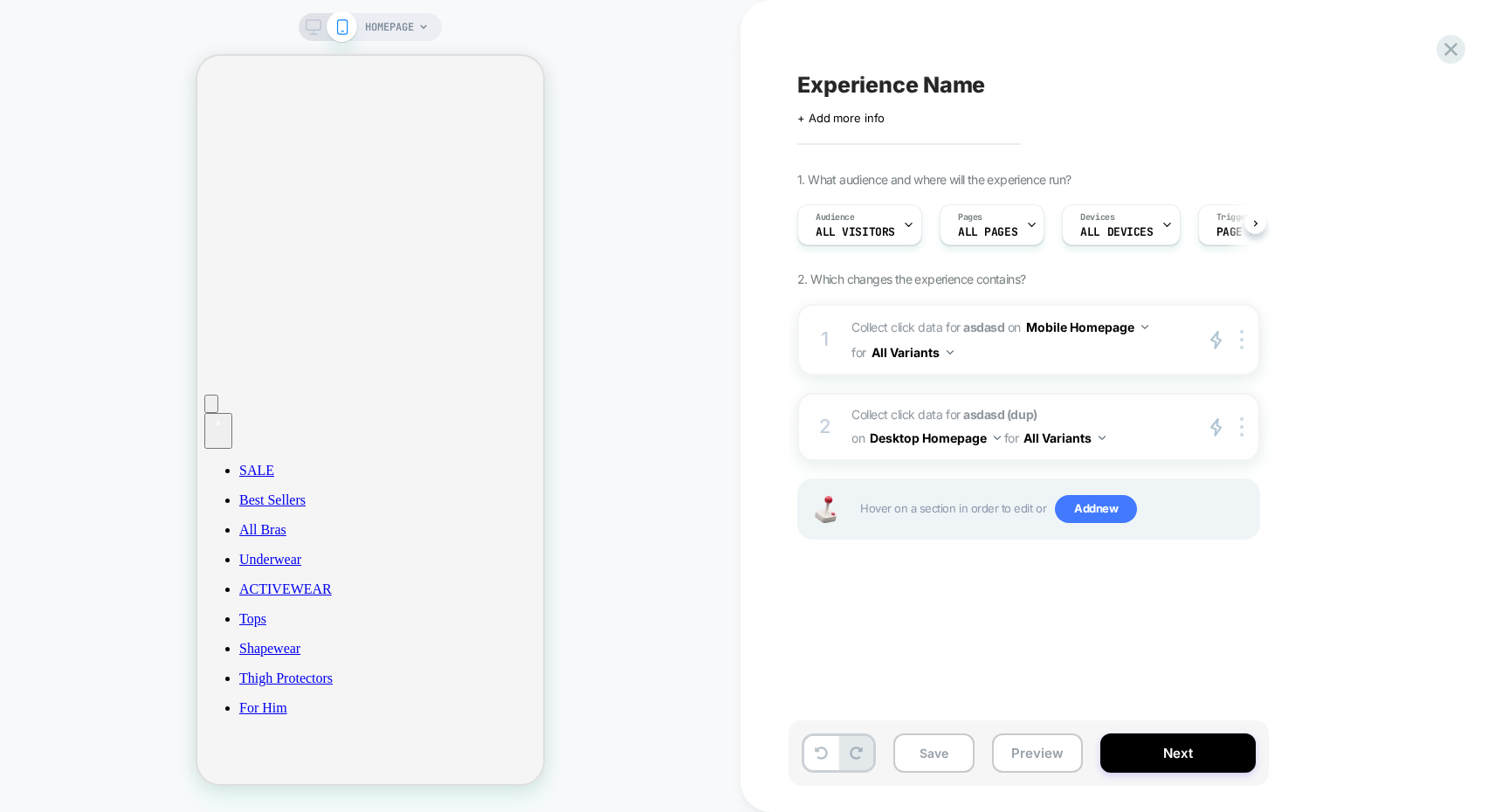
scroll to position [0, 1]
click at [1094, 513] on span "Add new" at bounding box center [1095, 509] width 82 height 28
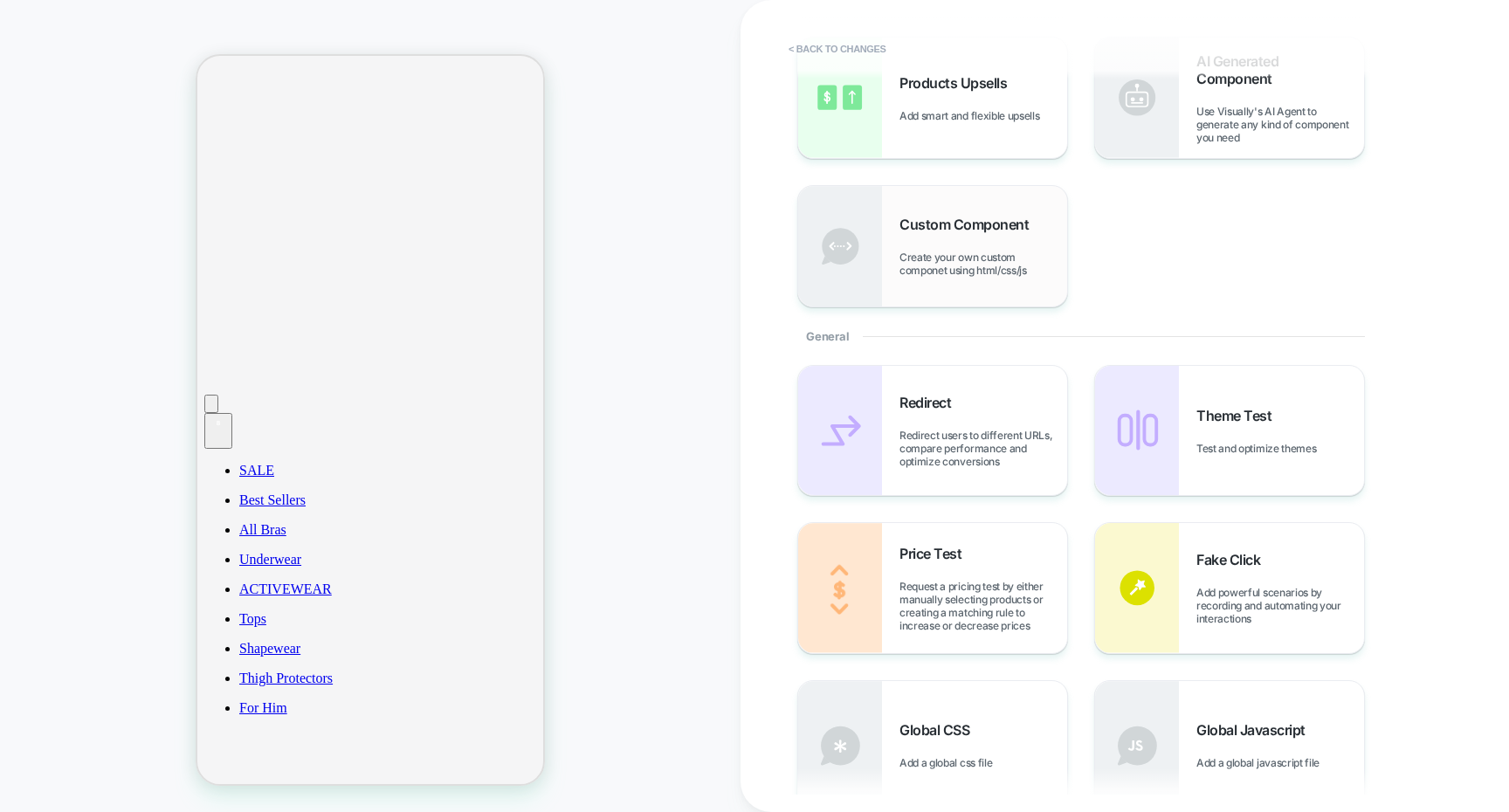
scroll to position [493, 0]
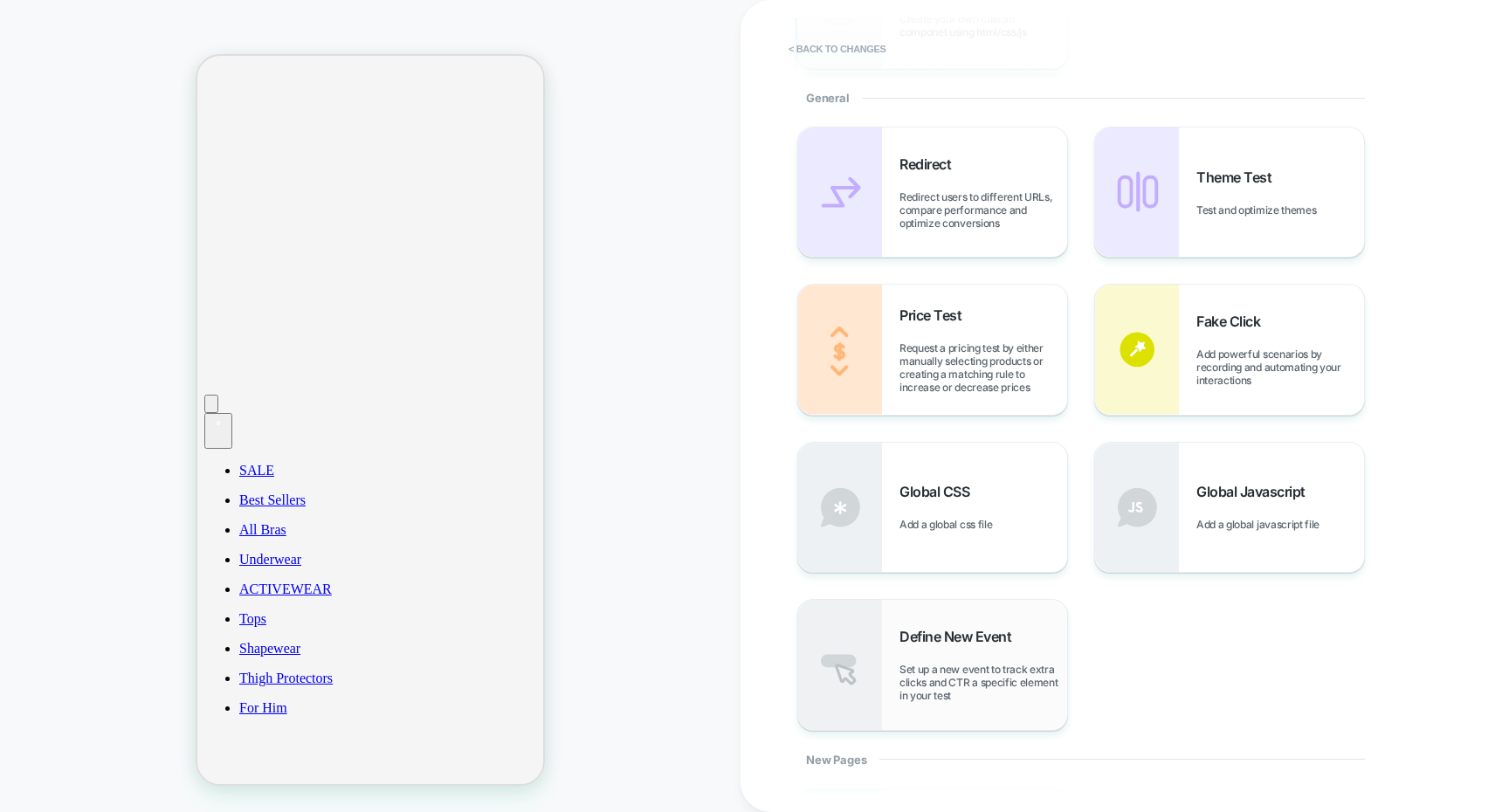
click at [999, 660] on div "Define New Event Set up a new event to track extra clicks and CTR a specific el…" at bounding box center [983, 665] width 167 height 74
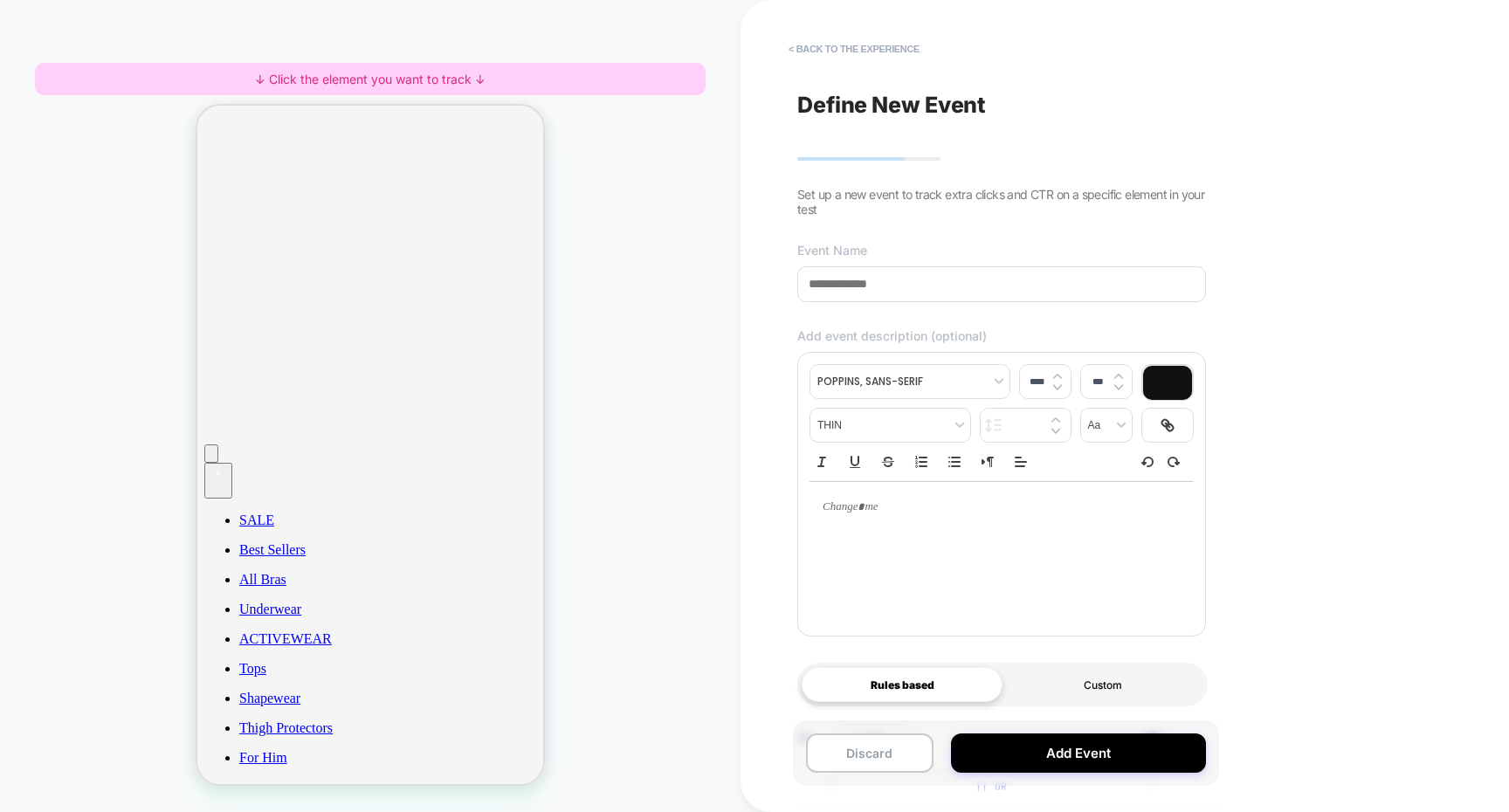
scroll to position [142, 0]
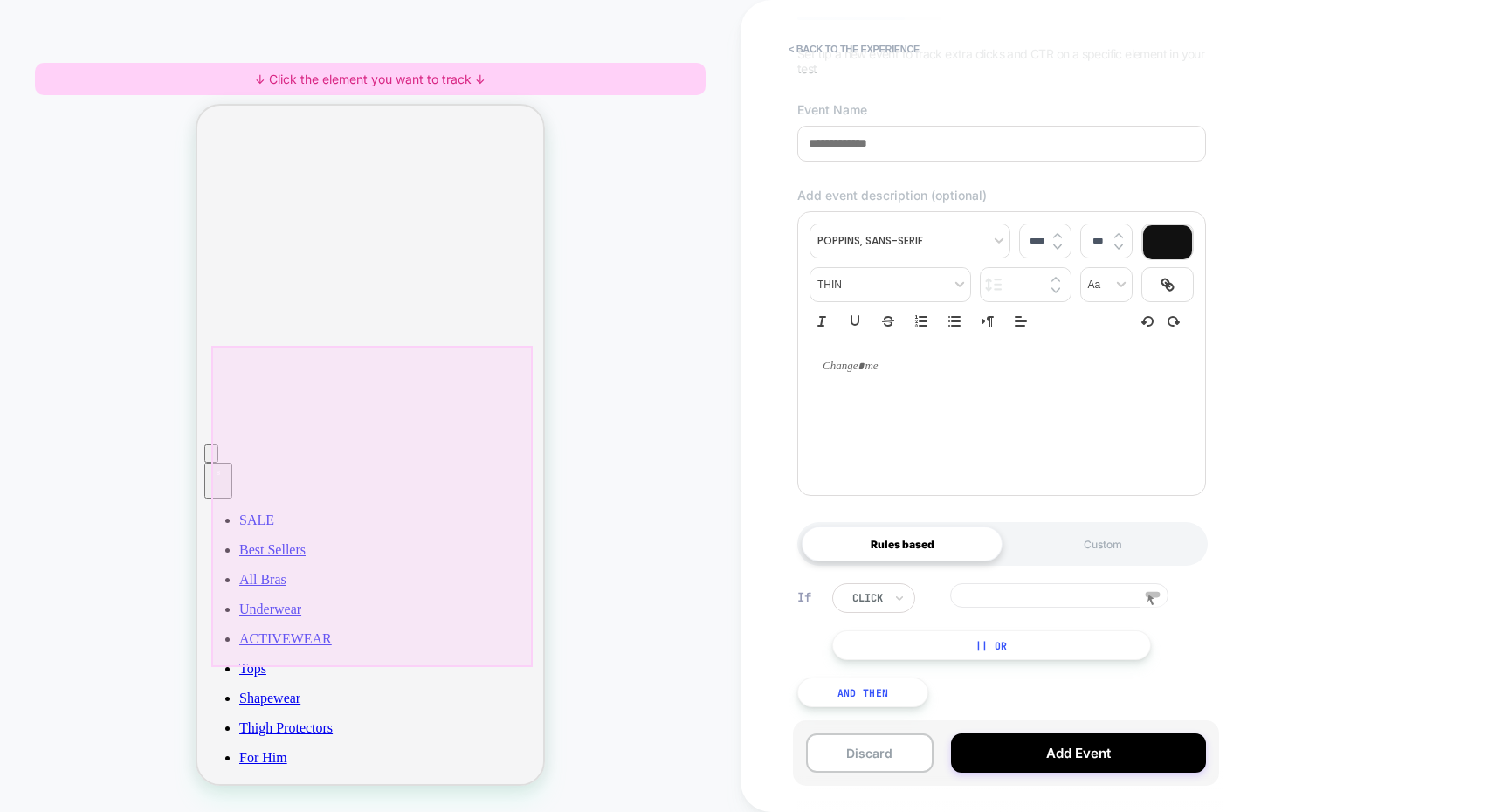
click at [461, 440] on div at bounding box center [371, 506] width 321 height 321
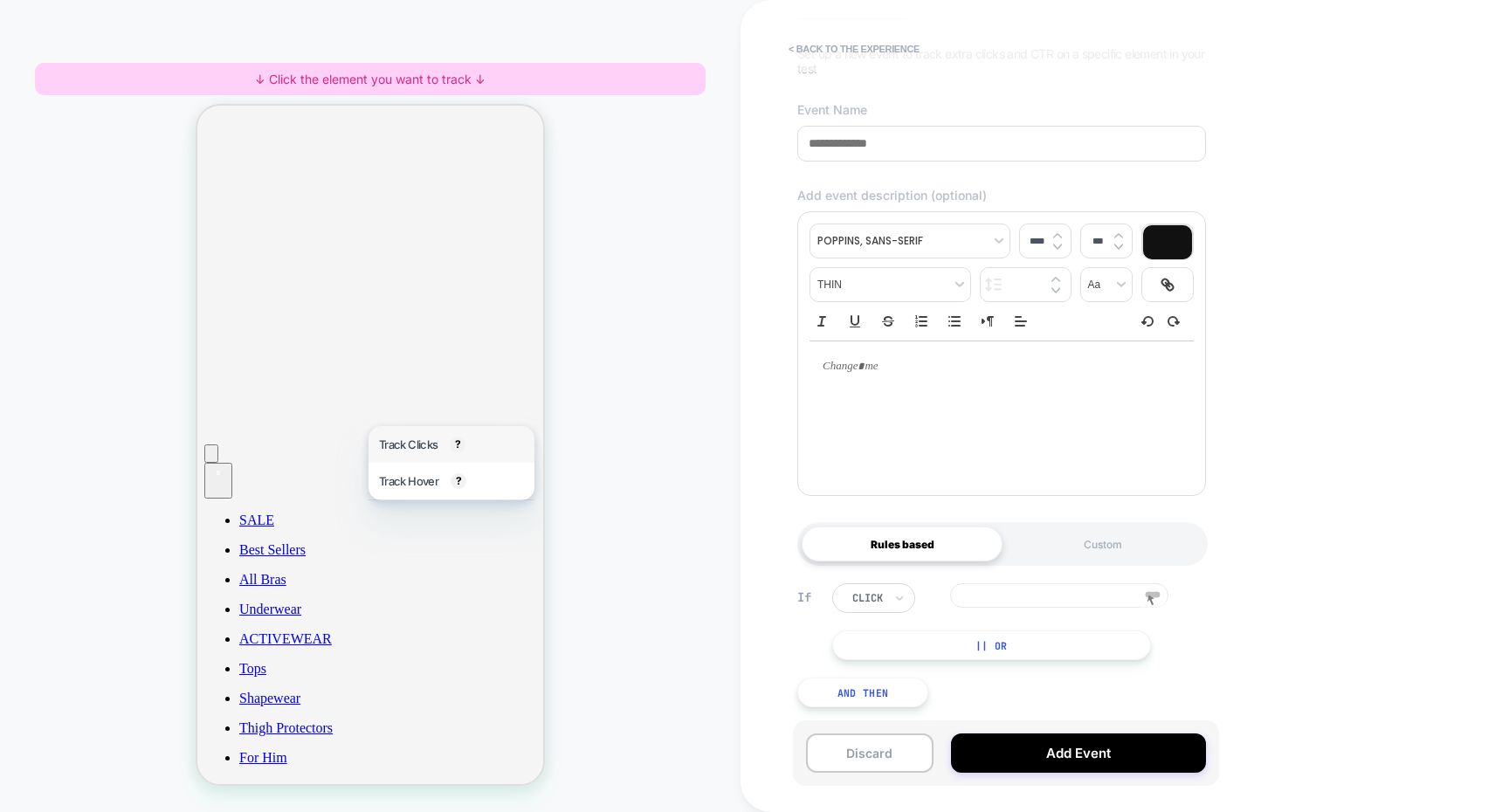
click at [429, 448] on span "Track Clicks" at bounding box center [408, 444] width 59 height 14
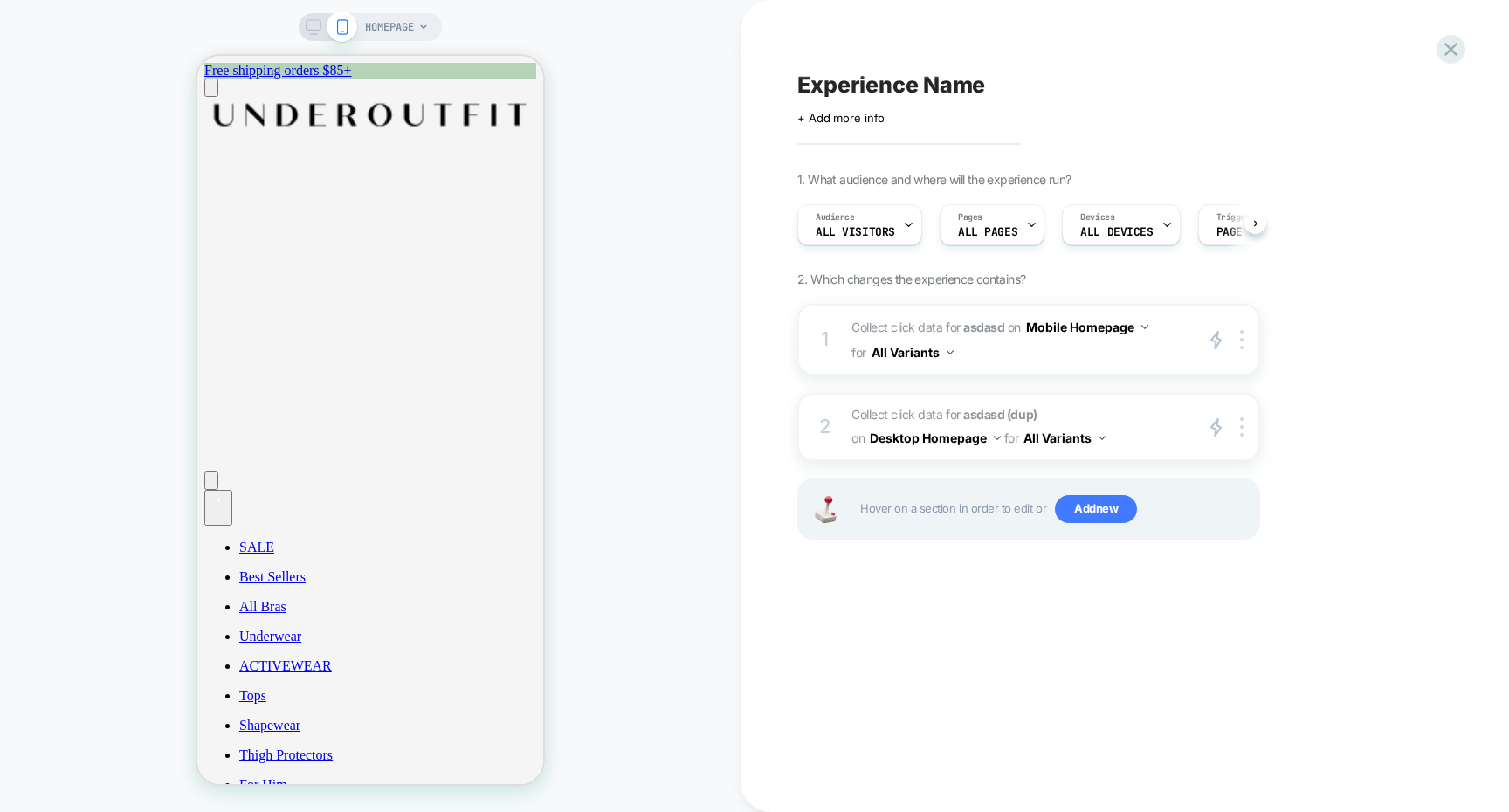
scroll to position [0, 1]
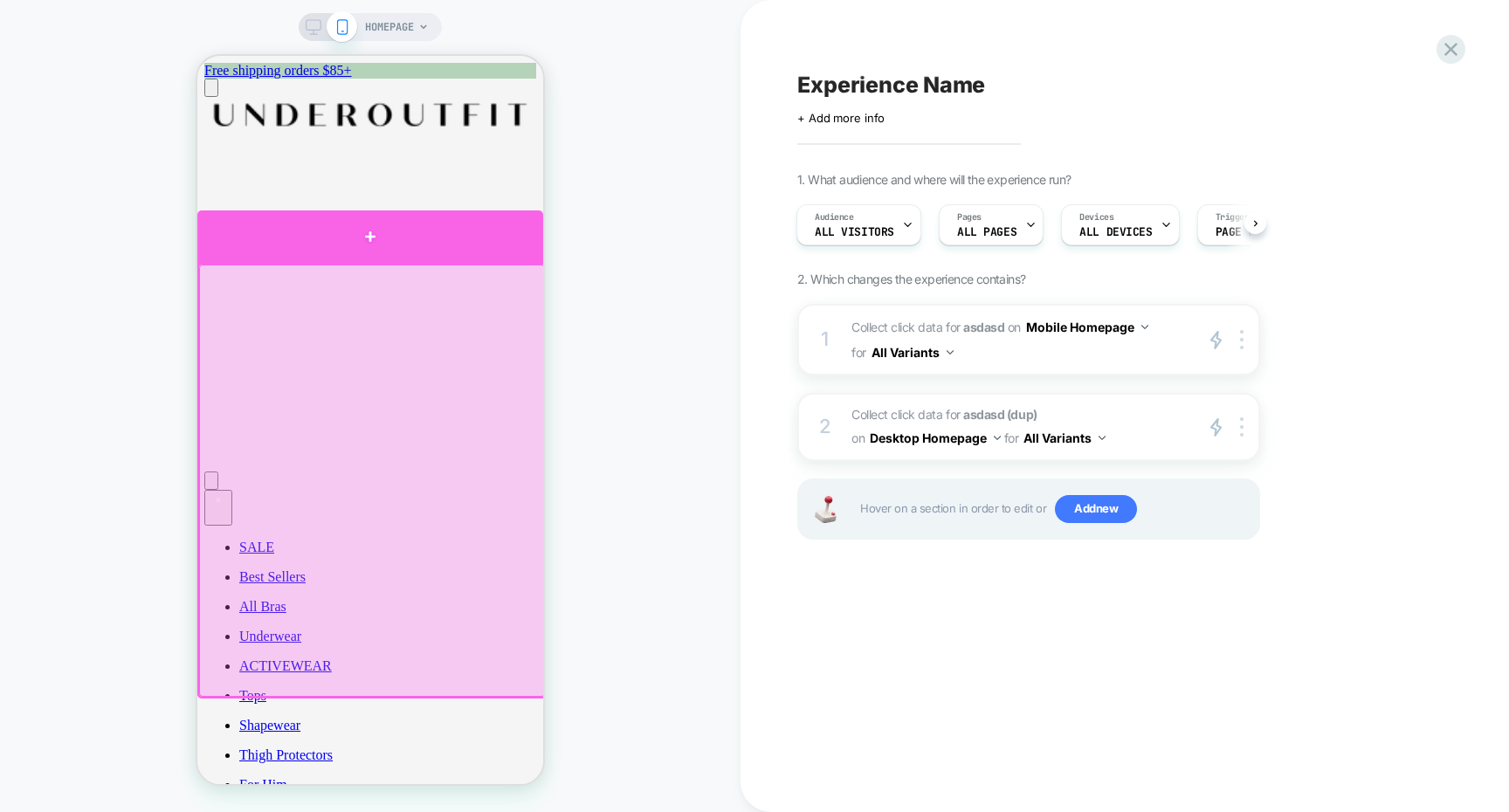
click at [409, 253] on div at bounding box center [370, 236] width 346 height 53
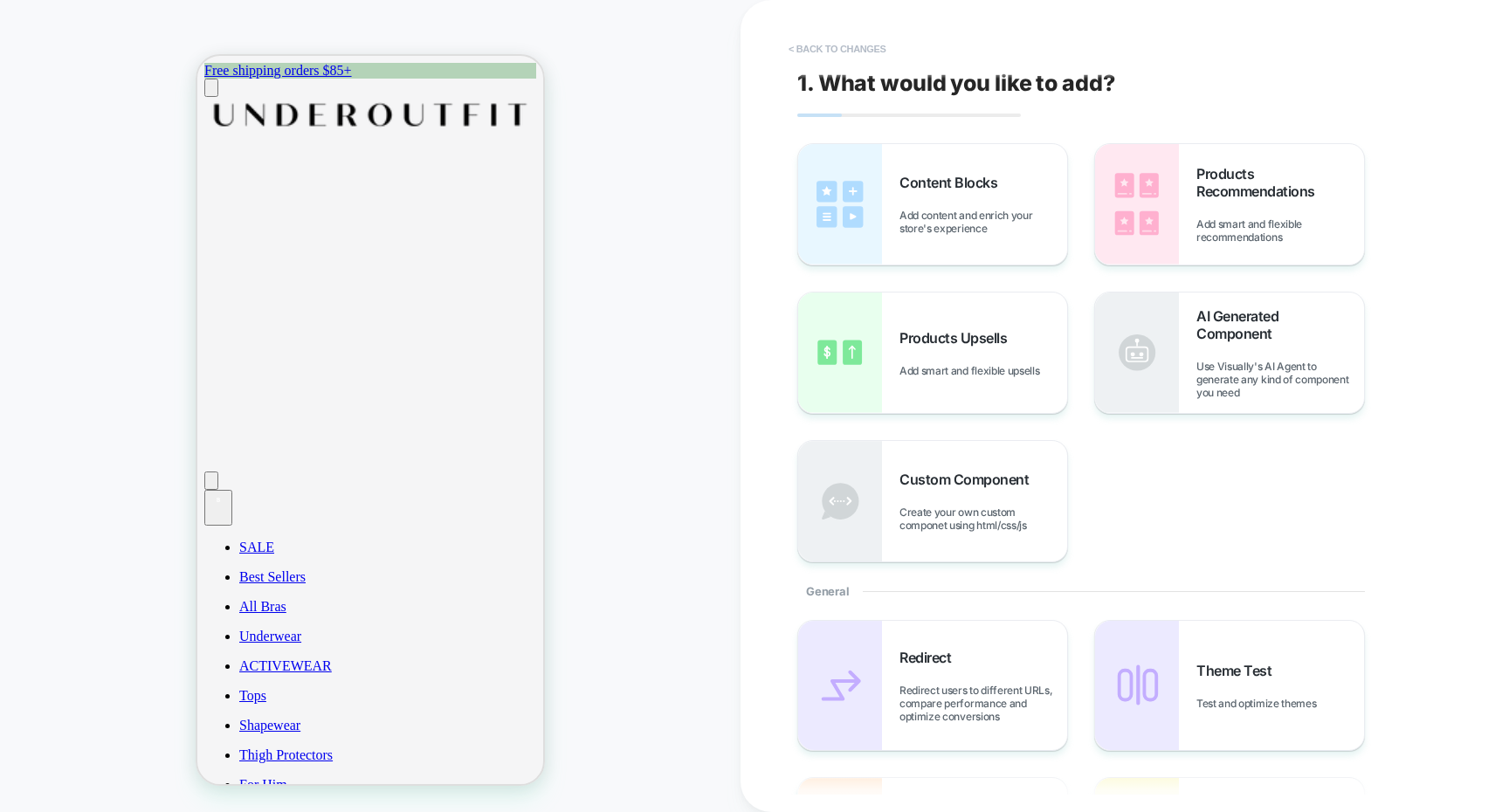
click at [844, 43] on button "< Back to changes" at bounding box center [836, 49] width 115 height 28
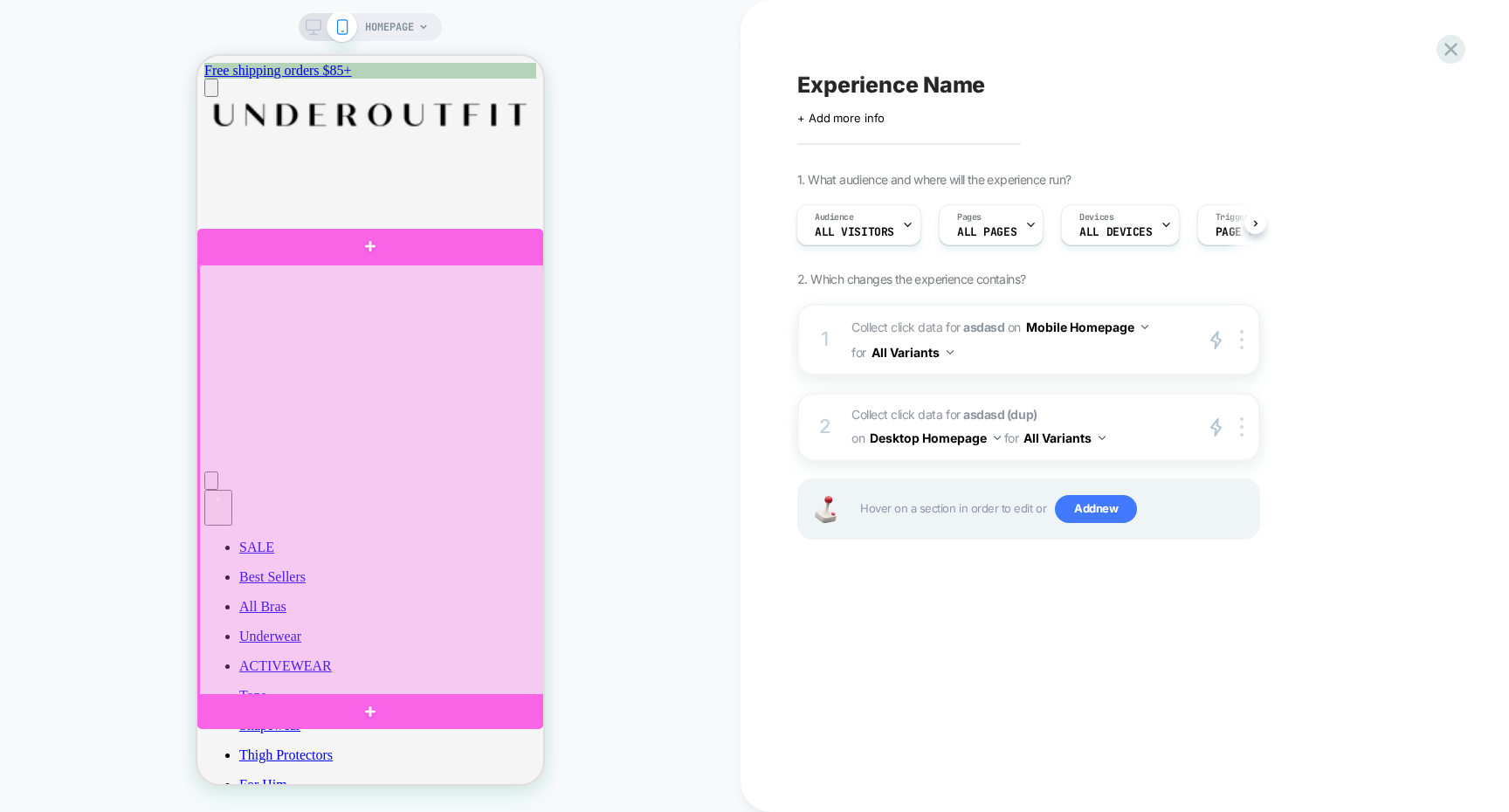
click at [479, 444] on div at bounding box center [372, 481] width 346 height 433
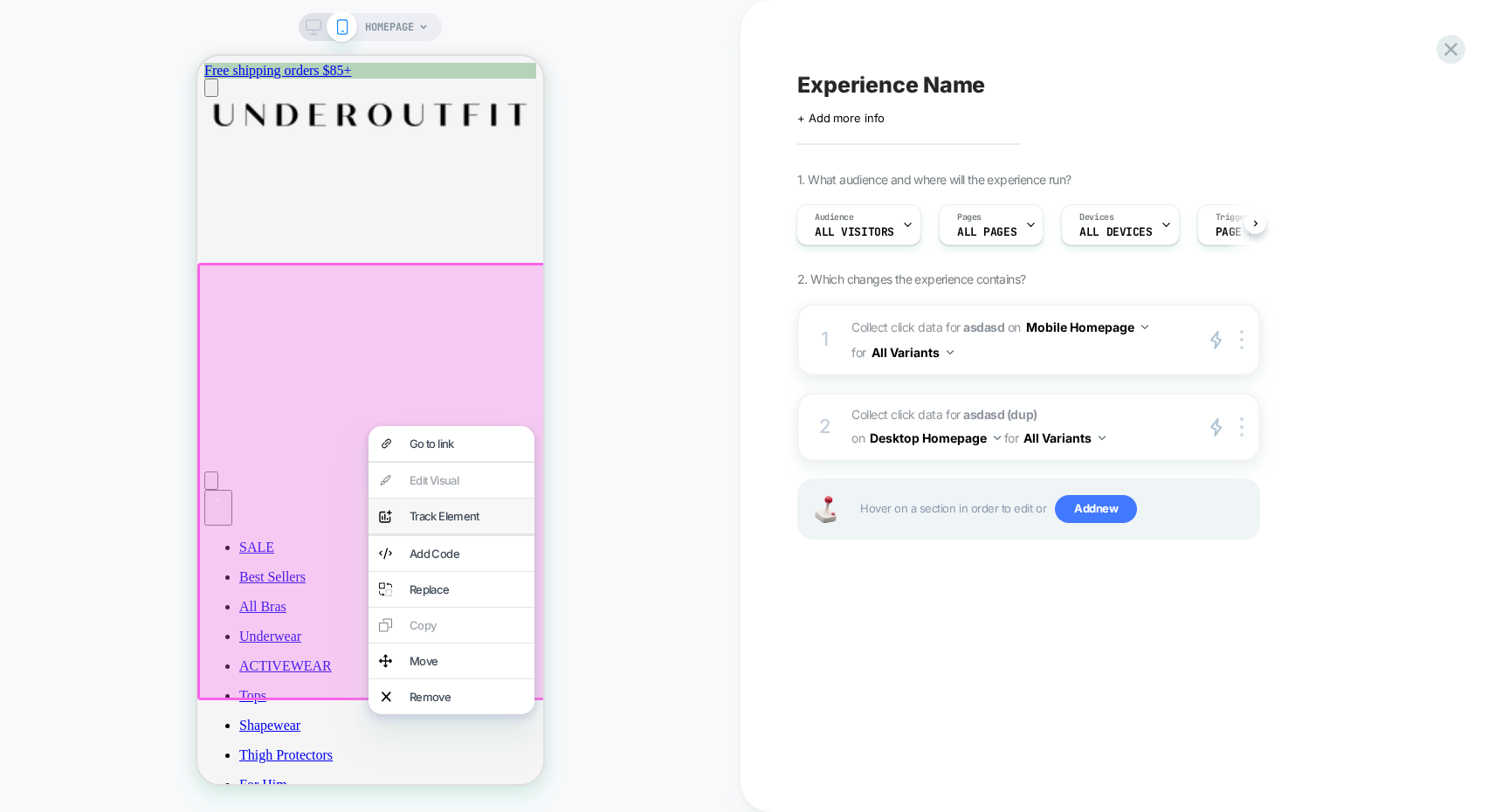
click at [471, 523] on div "Track Element" at bounding box center [466, 515] width 114 height 14
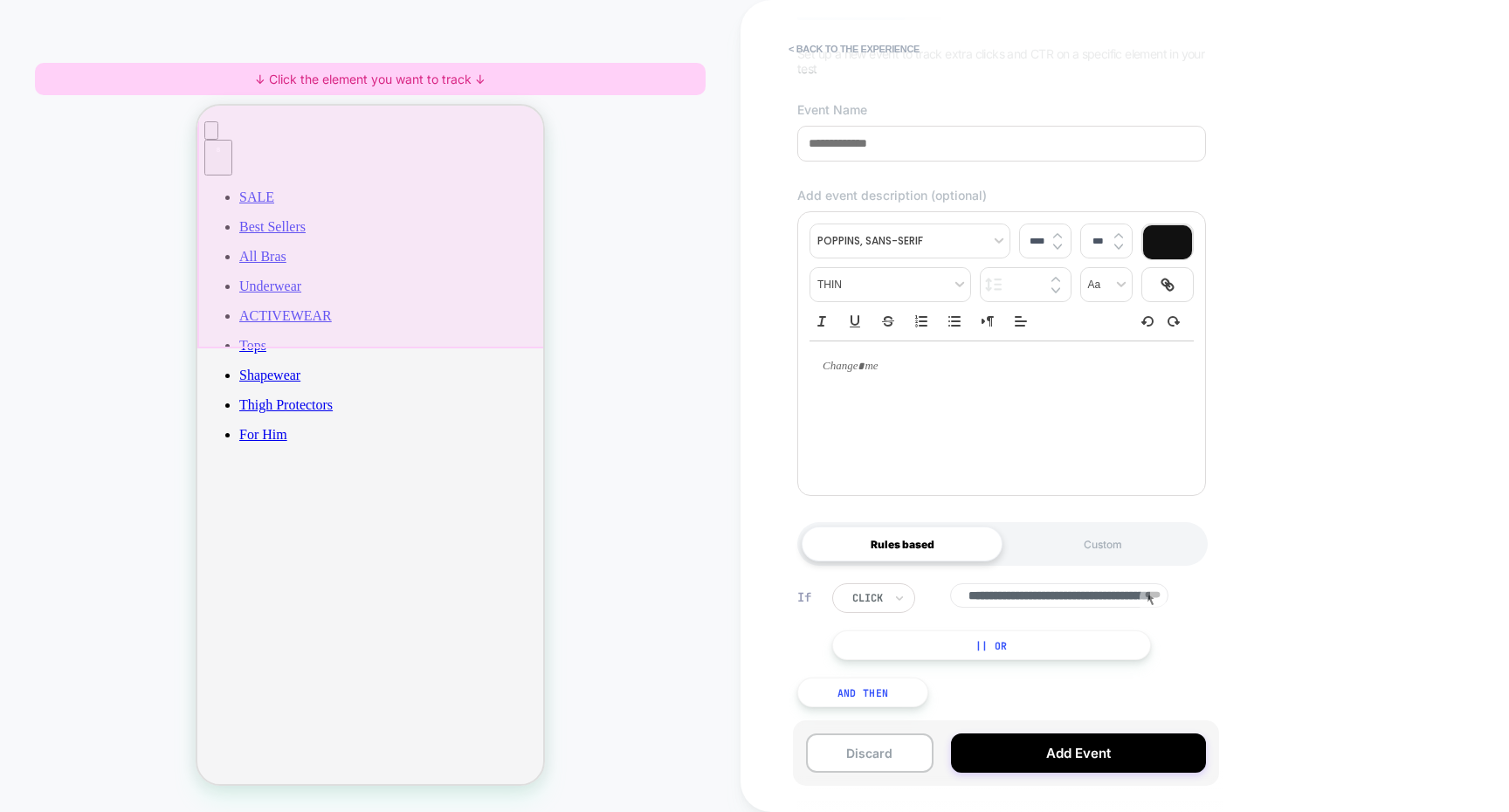
scroll to position [427, 0]
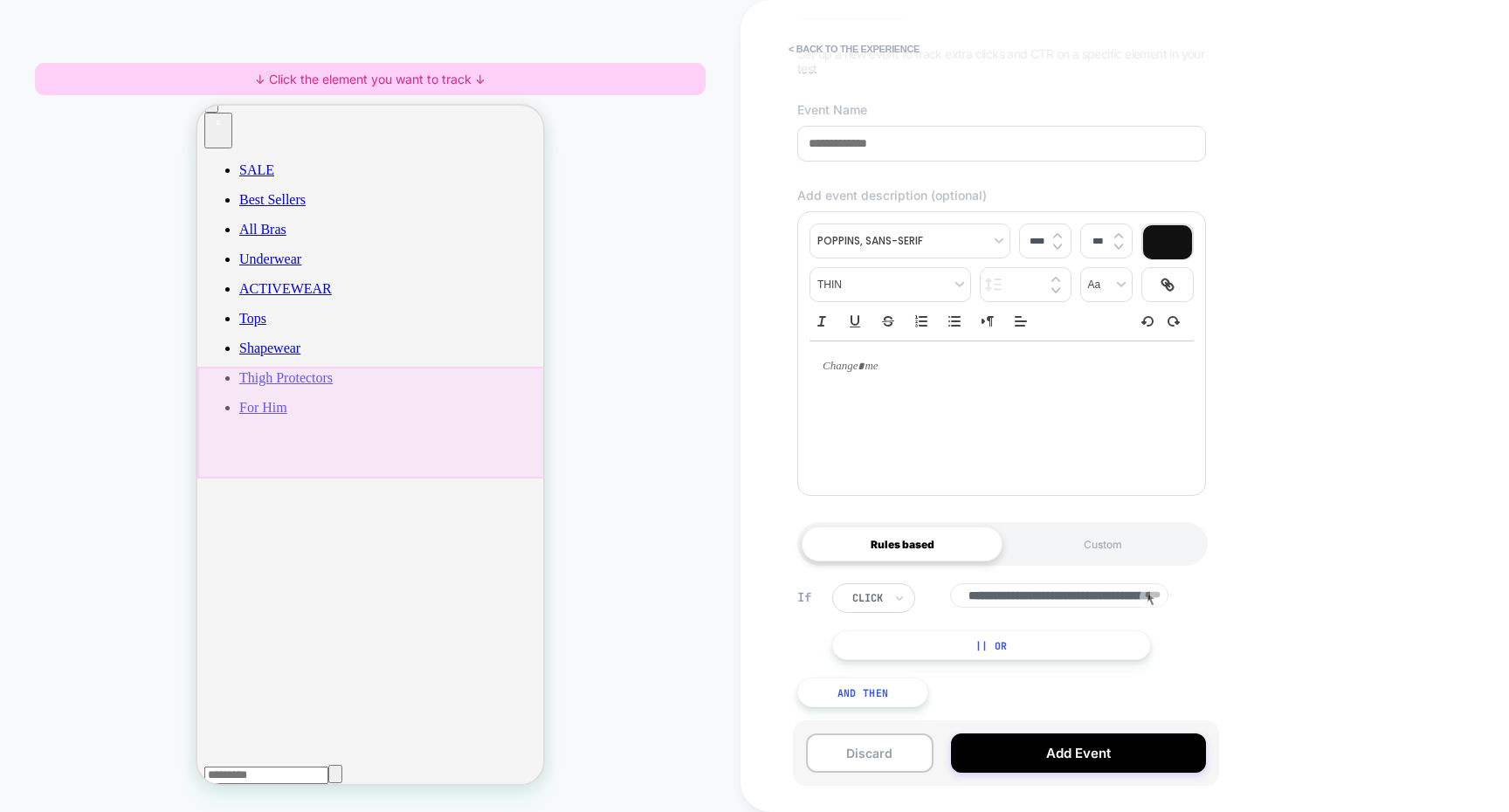
click at [373, 446] on div at bounding box center [372, 422] width 349 height 111
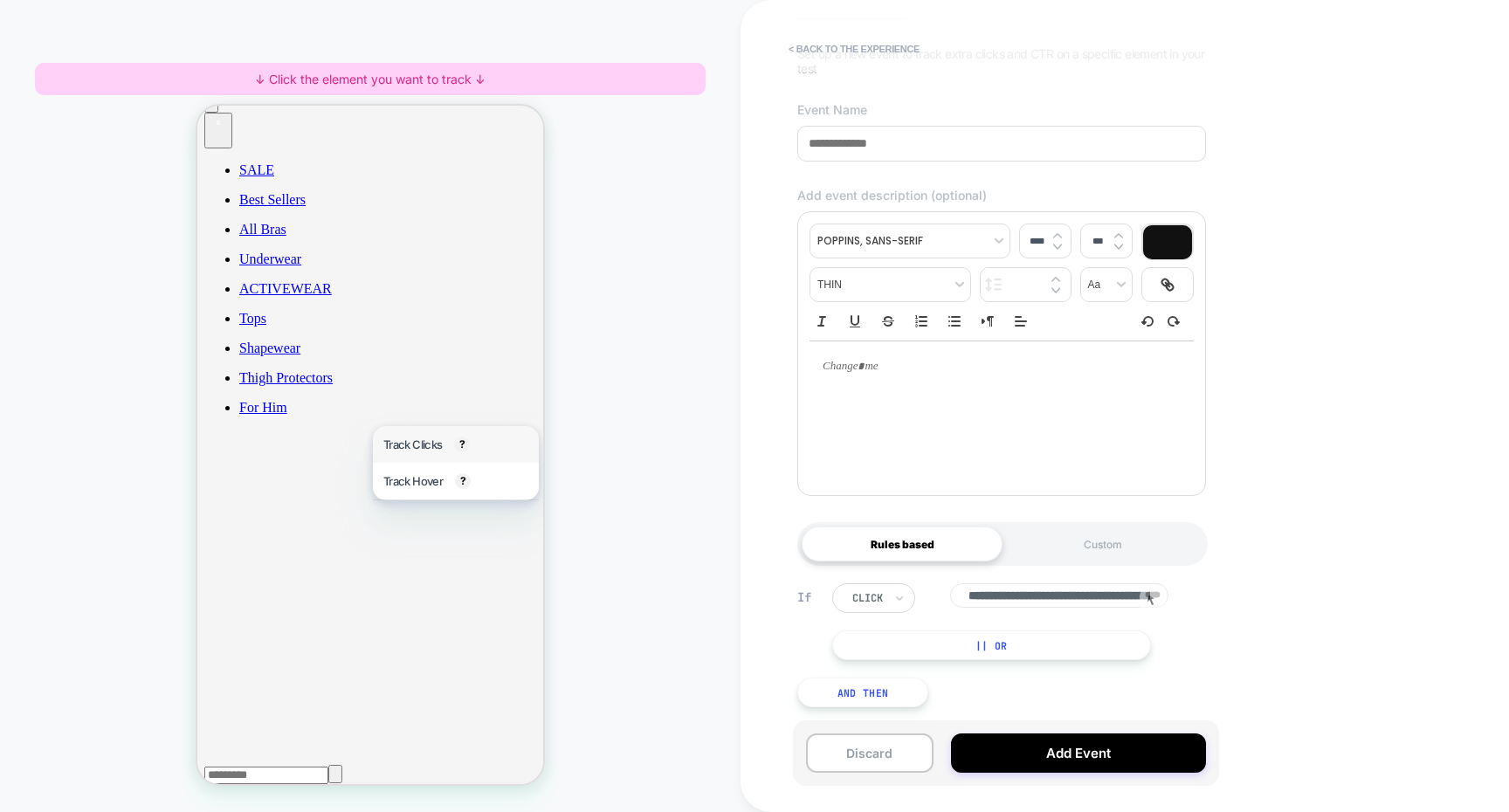
click at [429, 455] on div "Track Clicks ? Tracks clicks on the selected element." at bounding box center [455, 444] width 166 height 37
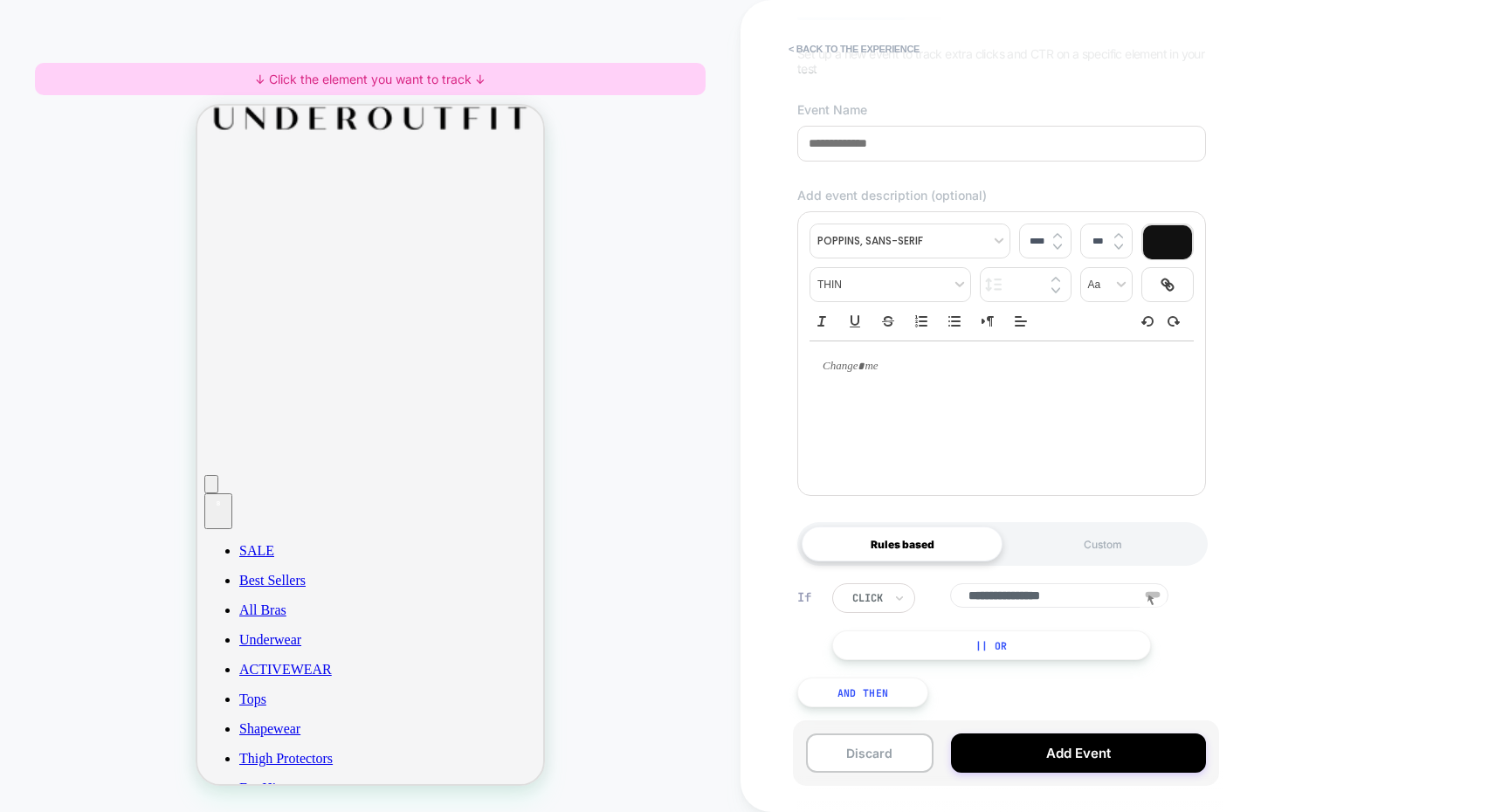
scroll to position [0, 0]
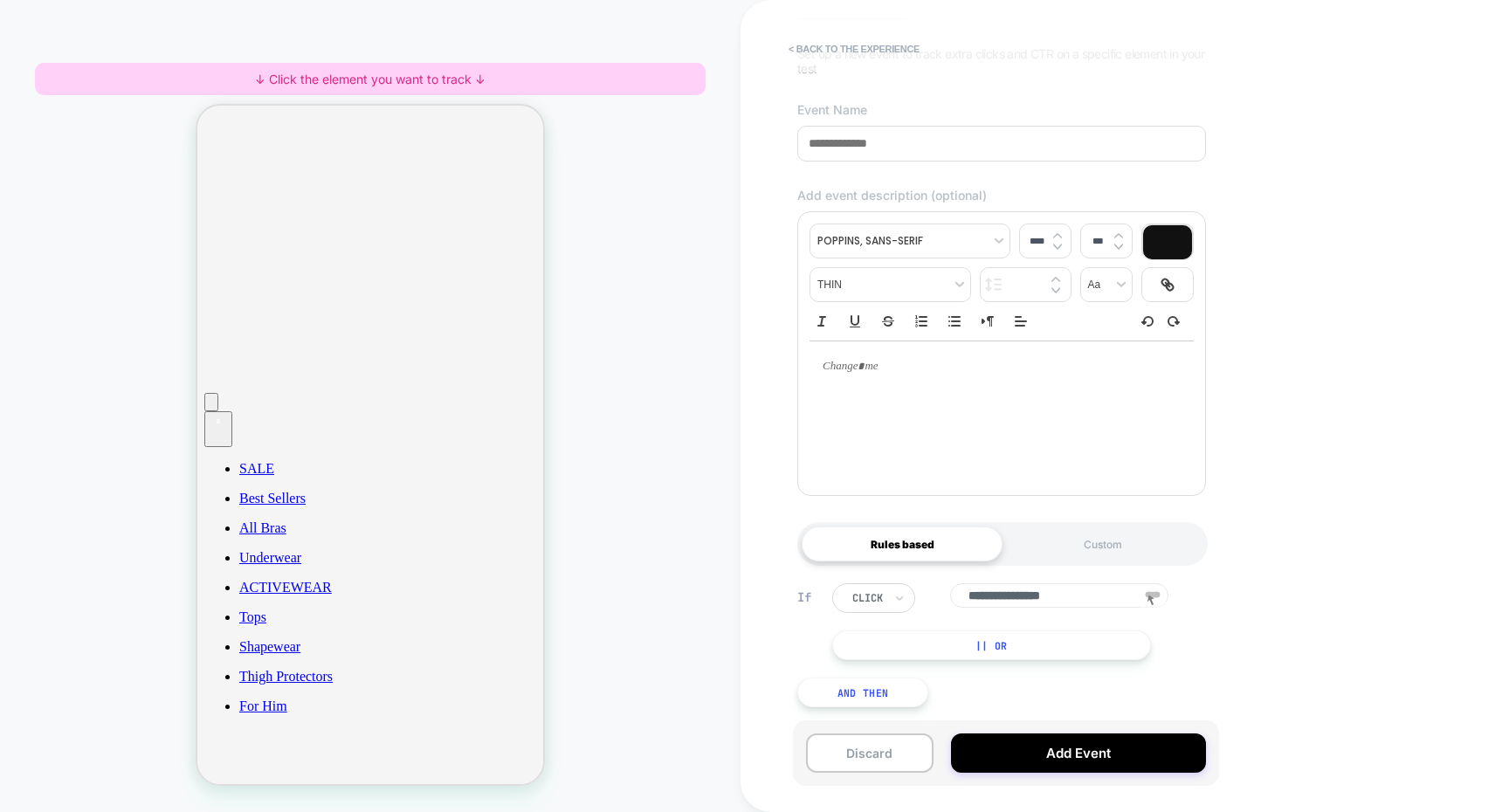
scroll to position [189, 0]
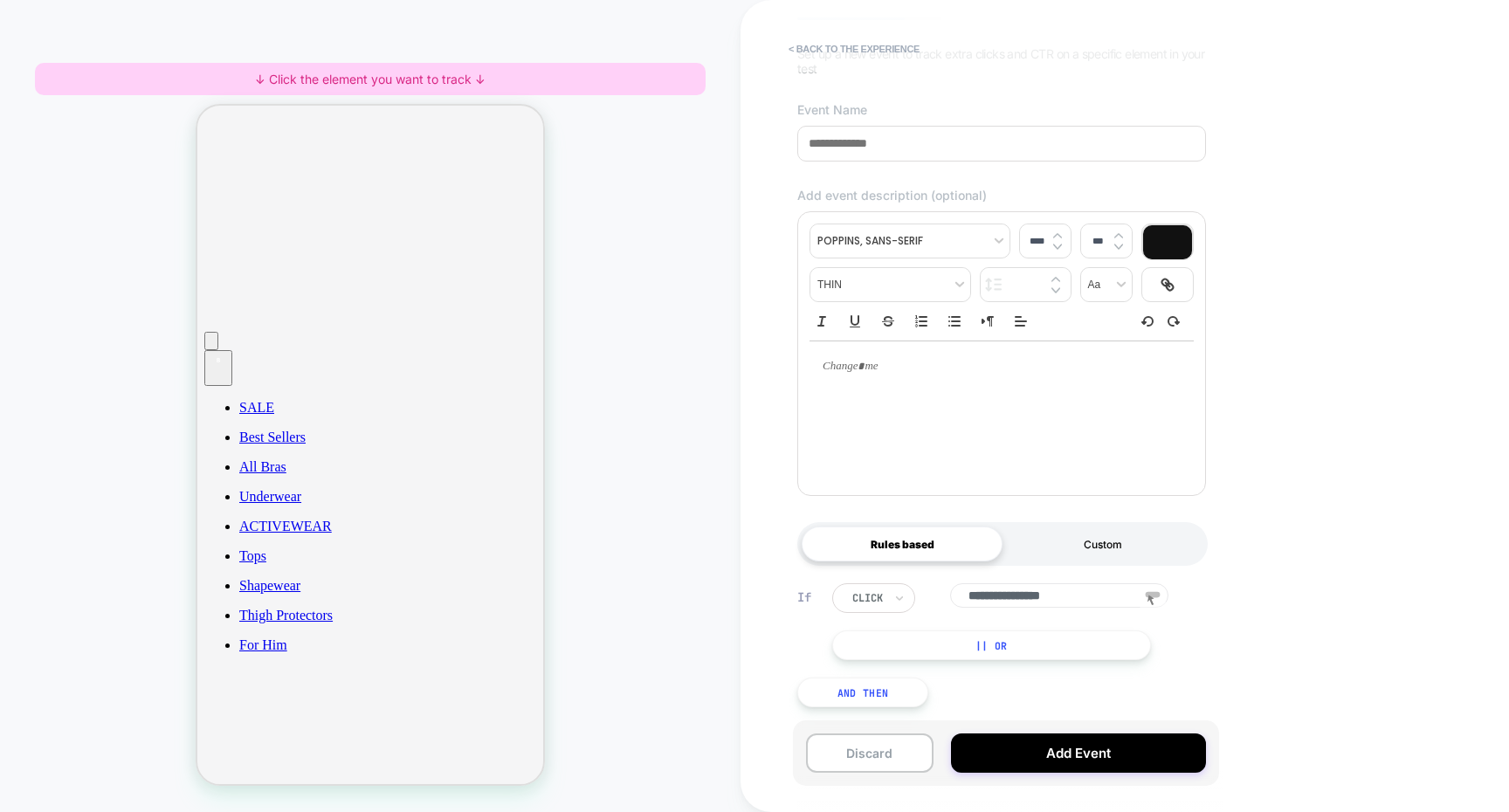
click at [1058, 545] on div "Custom" at bounding box center [1103, 544] width 201 height 35
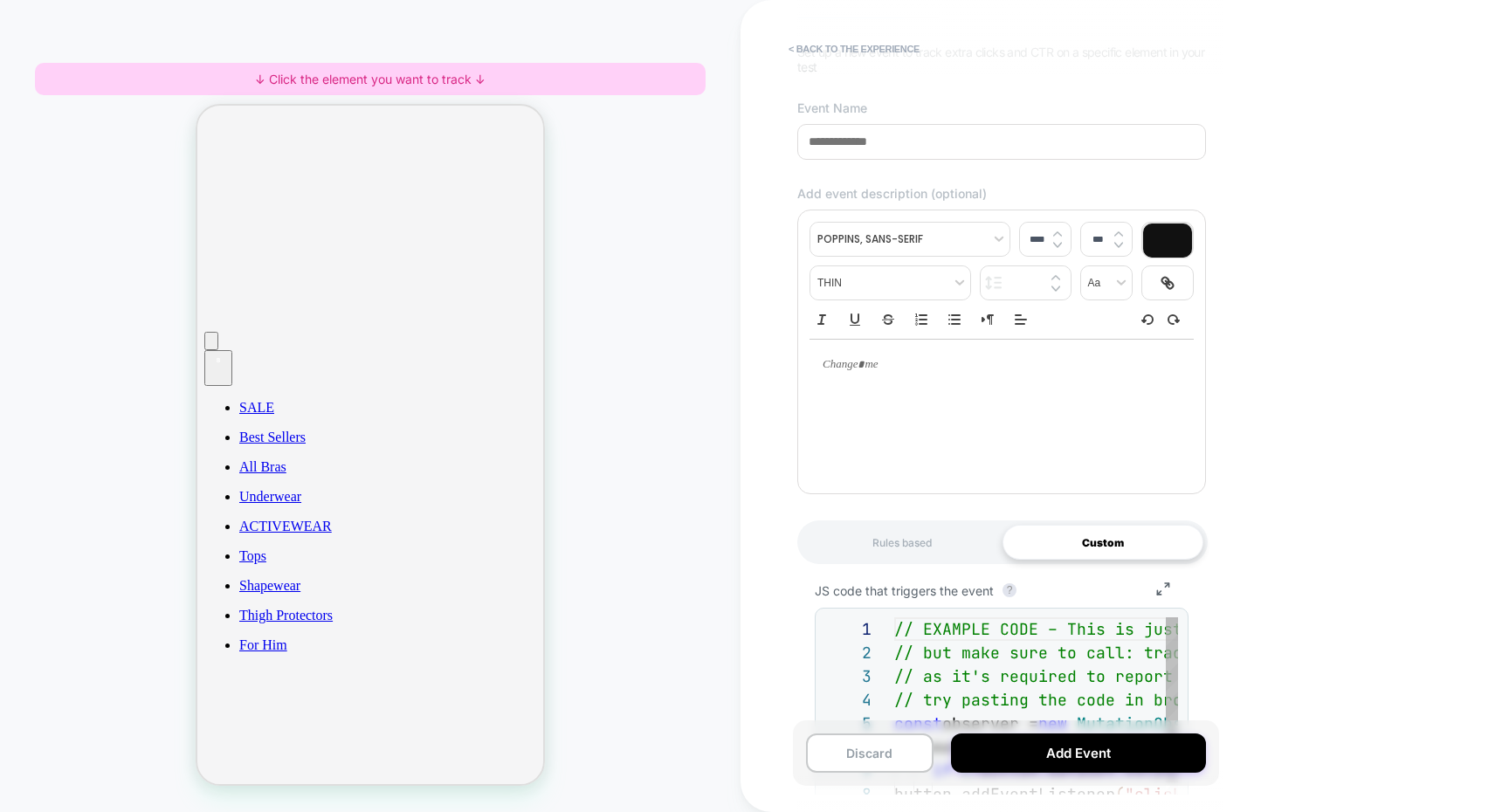
scroll to position [188, 0]
click at [960, 548] on div "Rules based" at bounding box center [903, 542] width 201 height 35
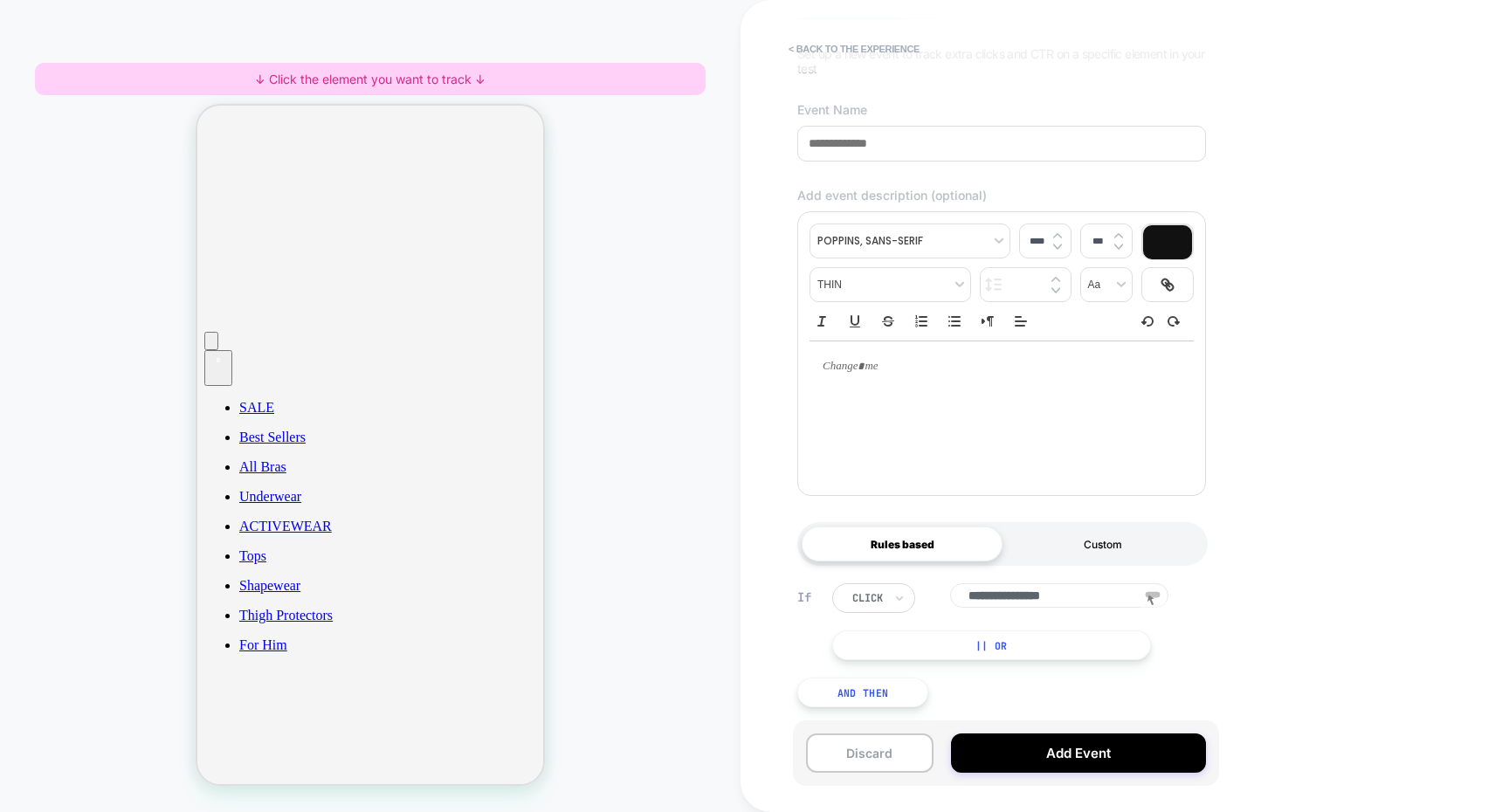
click at [1046, 541] on div "Custom" at bounding box center [1103, 544] width 201 height 35
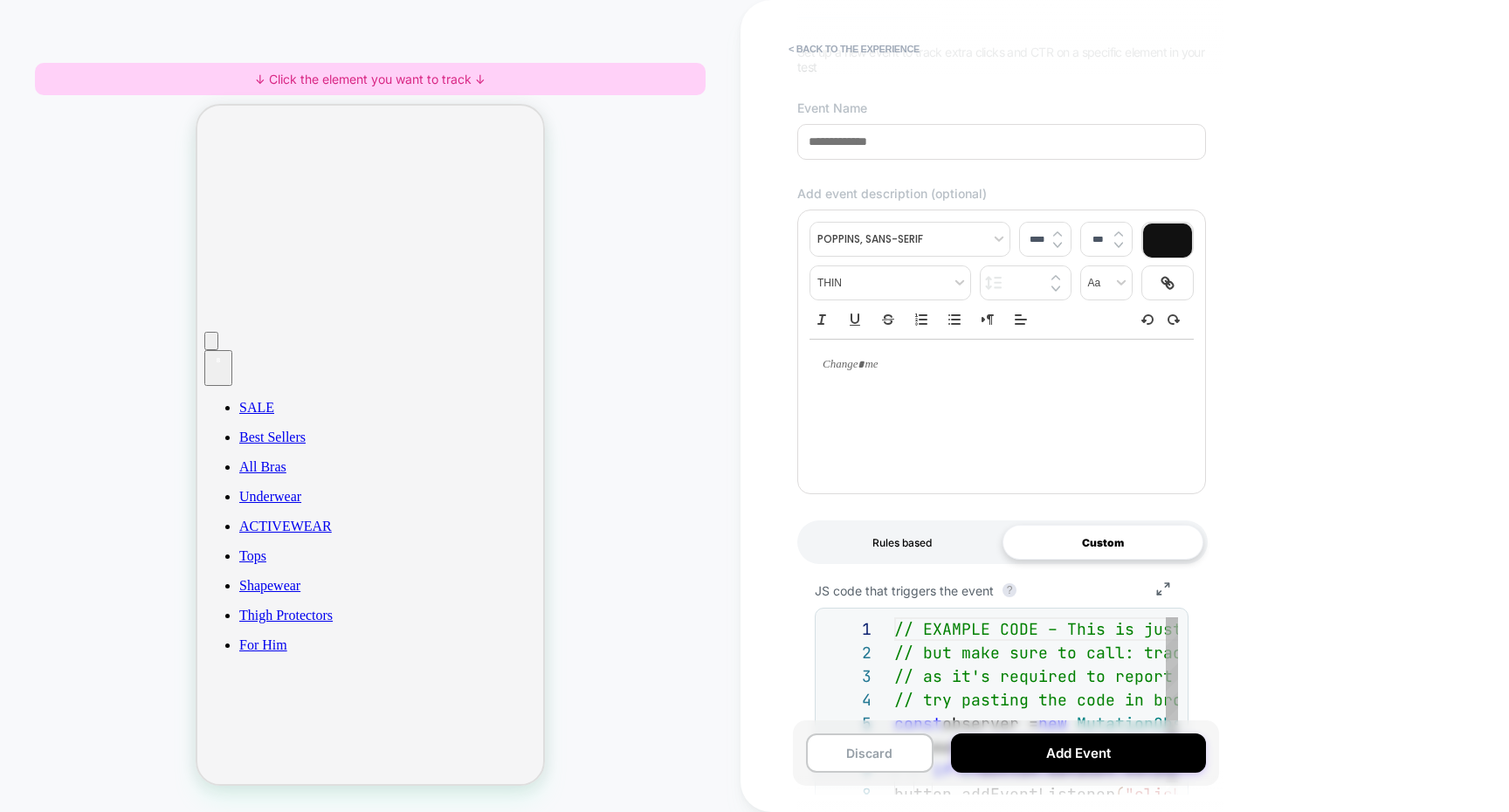
click at [934, 547] on div "Rules based" at bounding box center [903, 542] width 201 height 35
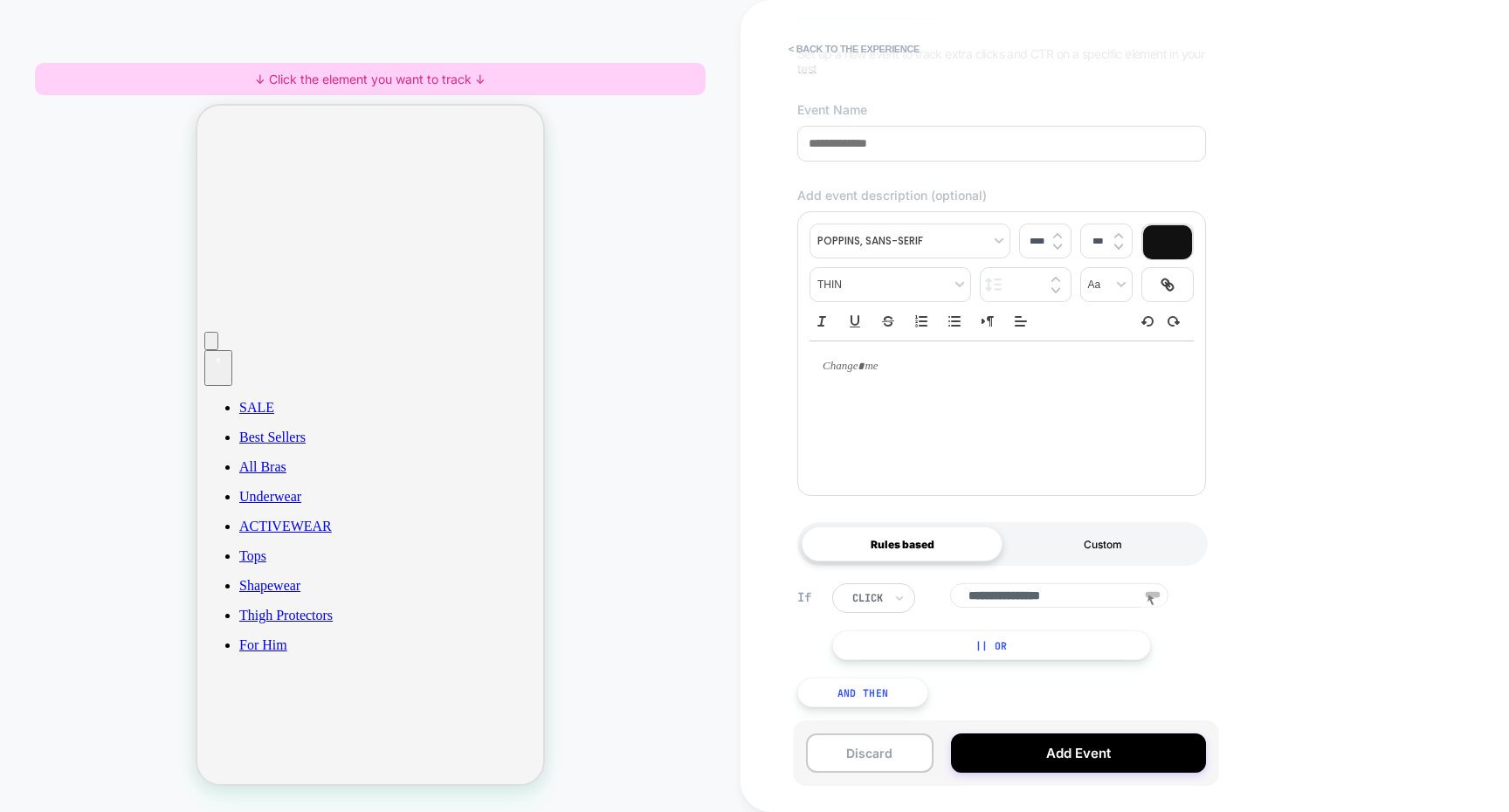
click at [1066, 555] on div "Custom" at bounding box center [1103, 544] width 201 height 35
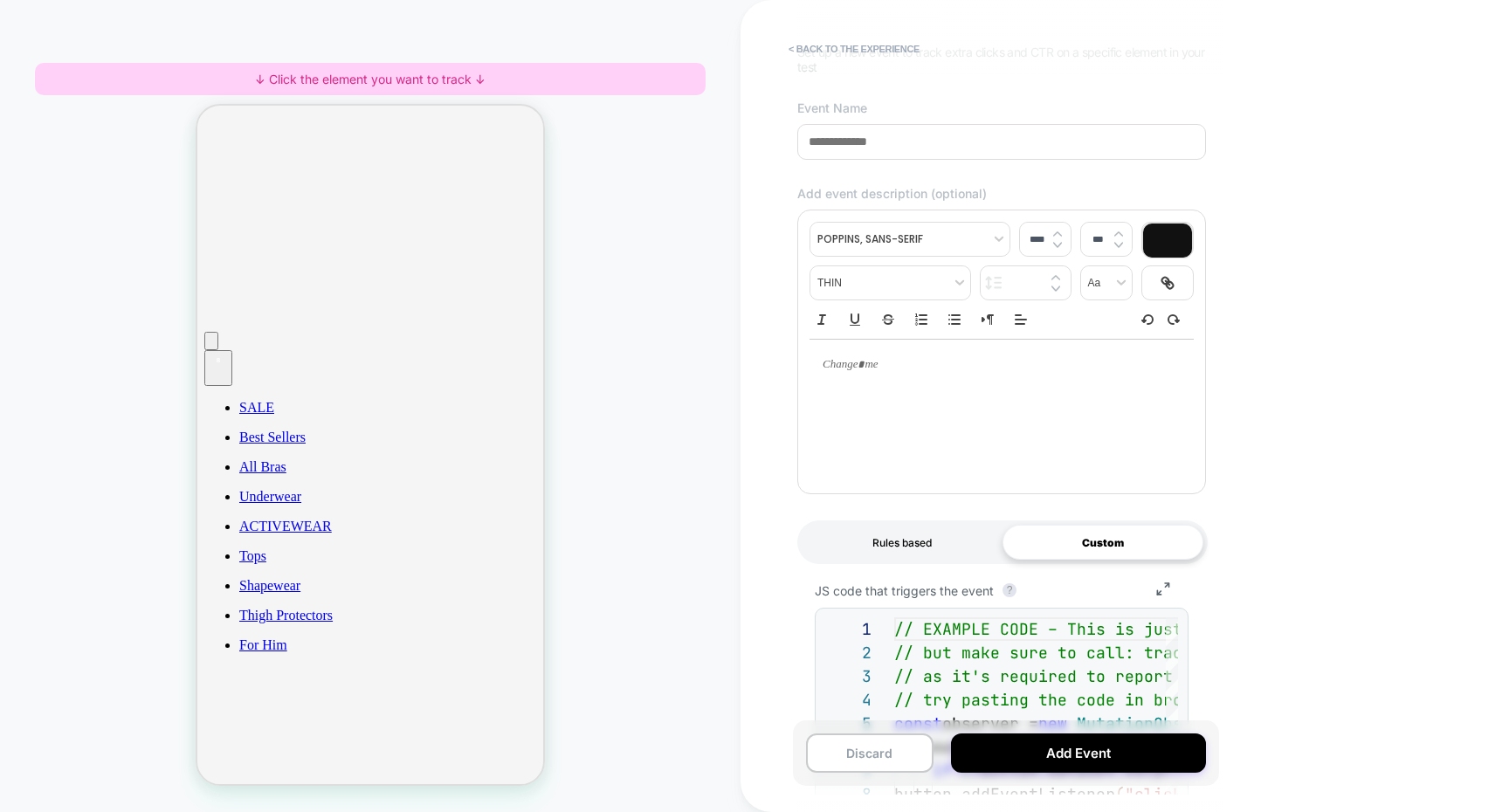
click at [956, 545] on div "Rules based" at bounding box center [903, 542] width 201 height 35
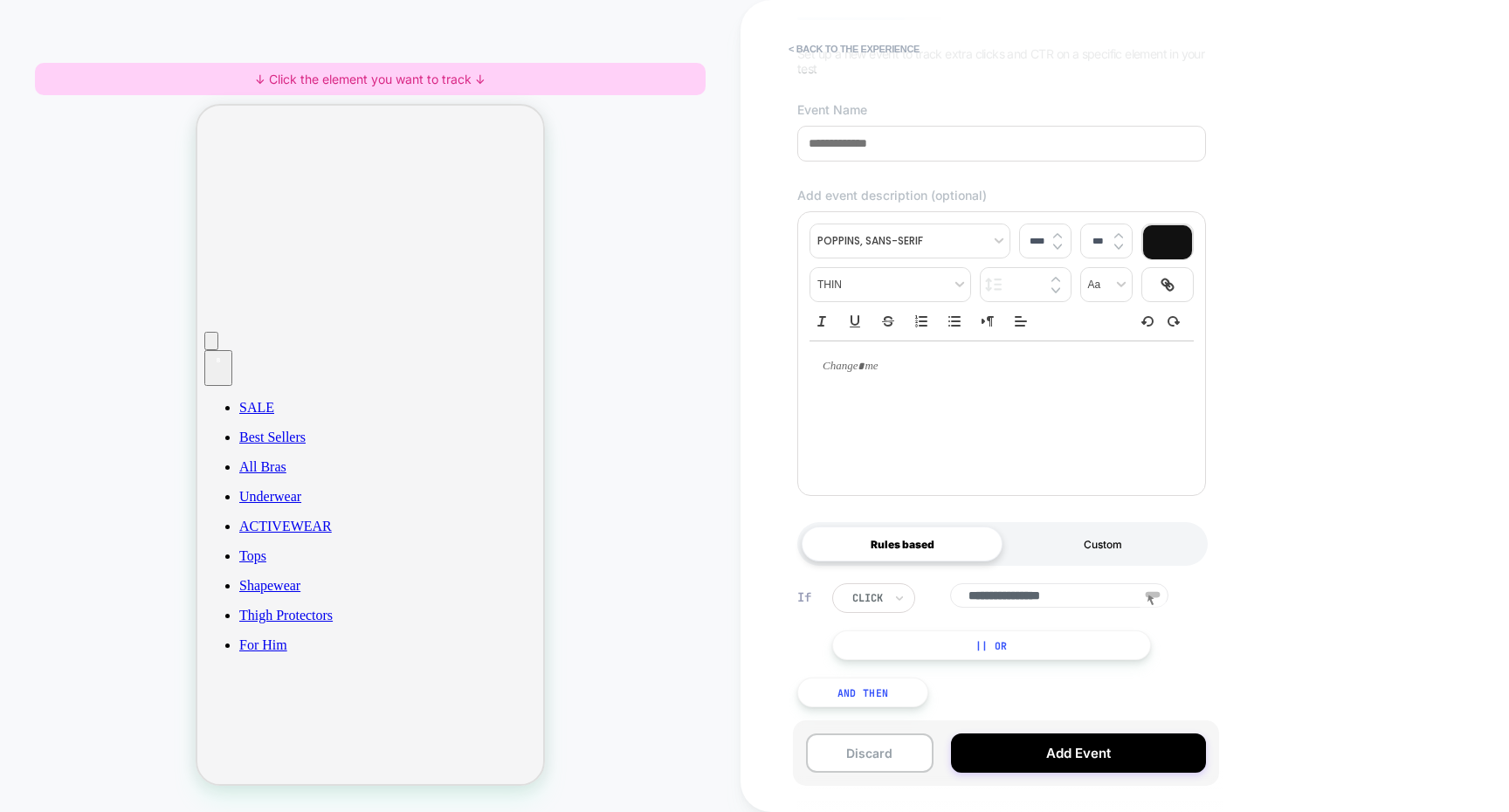
click at [1060, 532] on div "Custom" at bounding box center [1103, 544] width 201 height 35
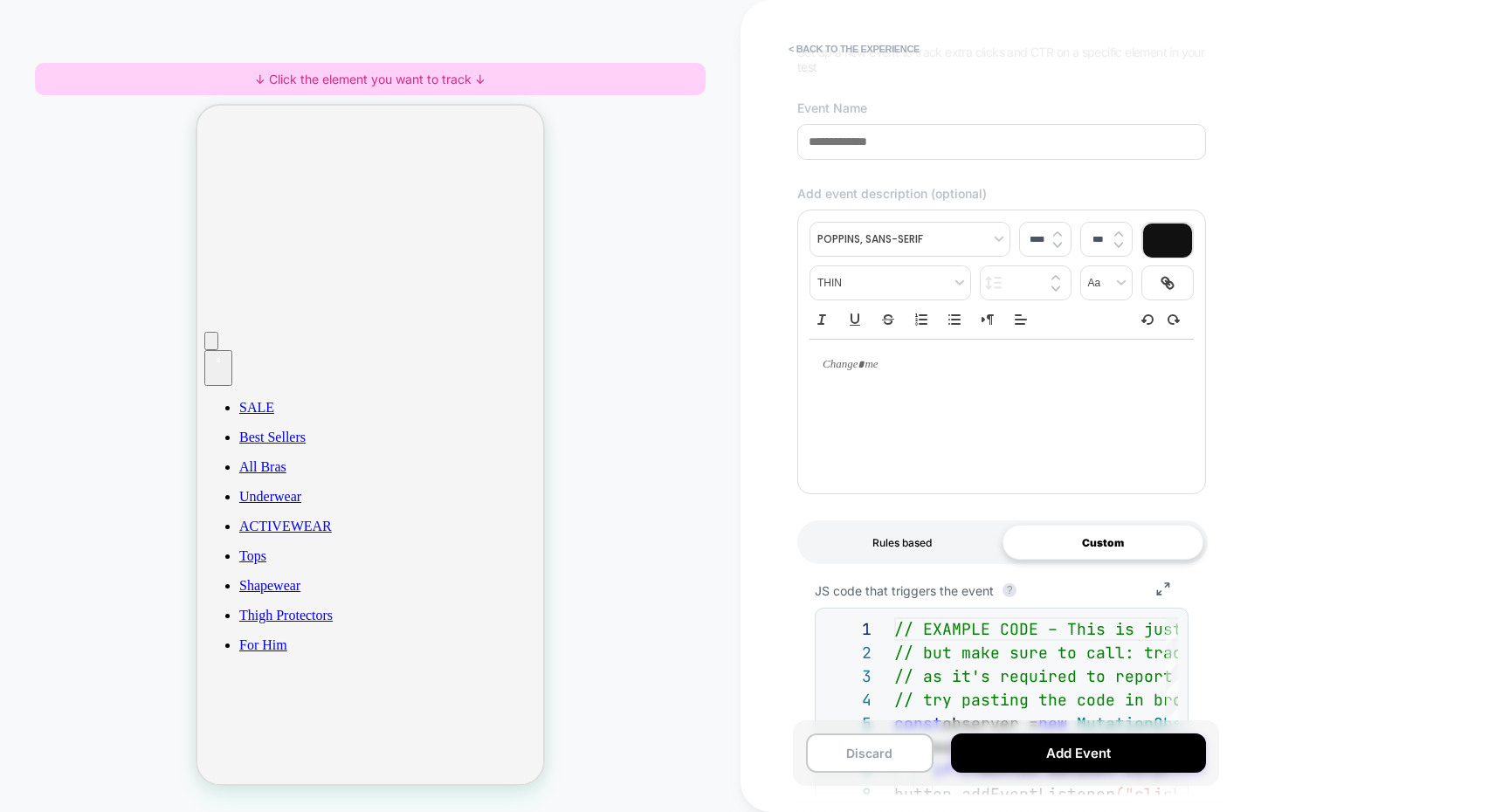
click at [937, 556] on div "Rules based" at bounding box center [903, 542] width 201 height 35
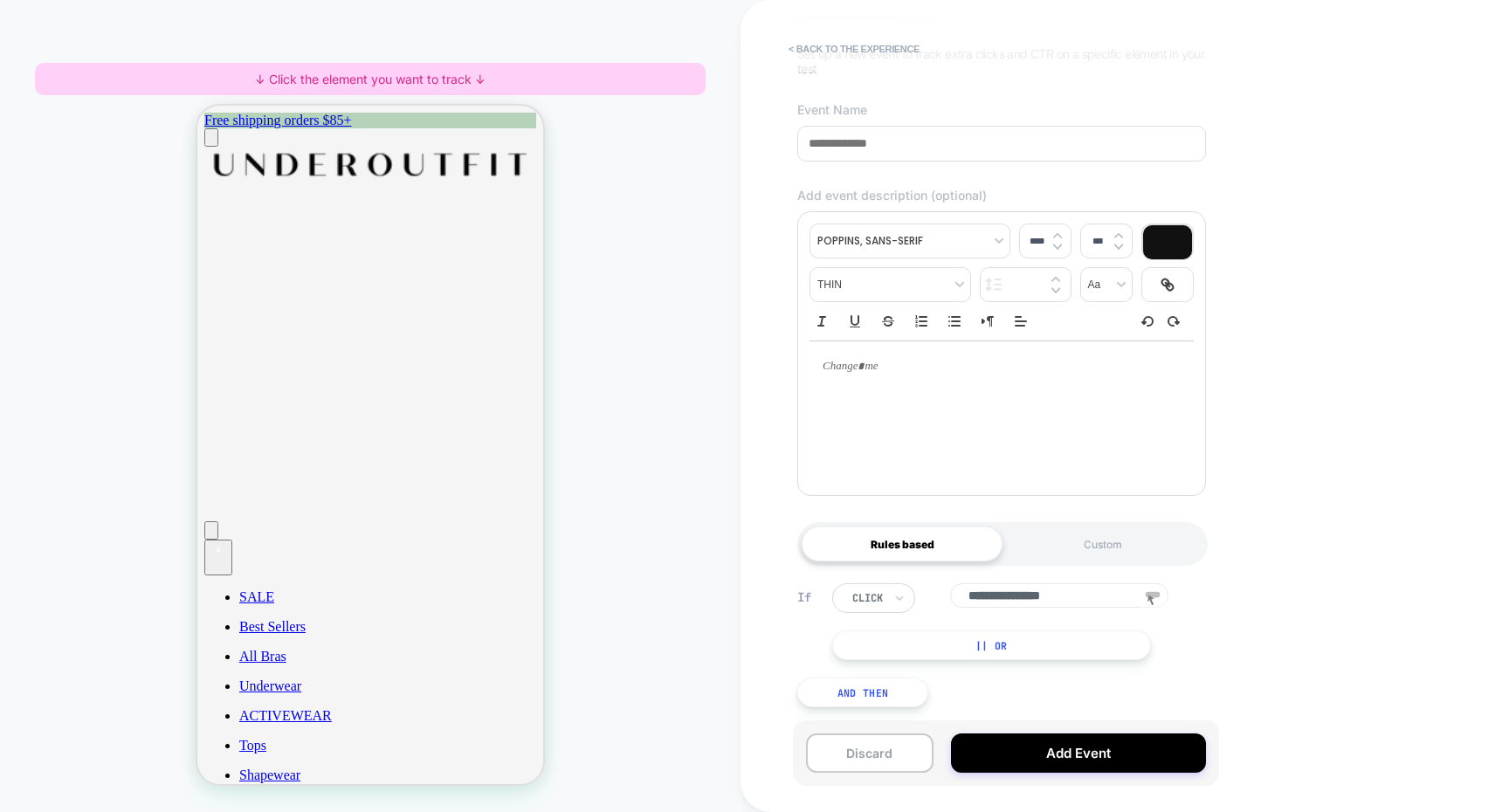
click at [342, 168] on img "Go to homepage" at bounding box center [370, 165] width 332 height 36
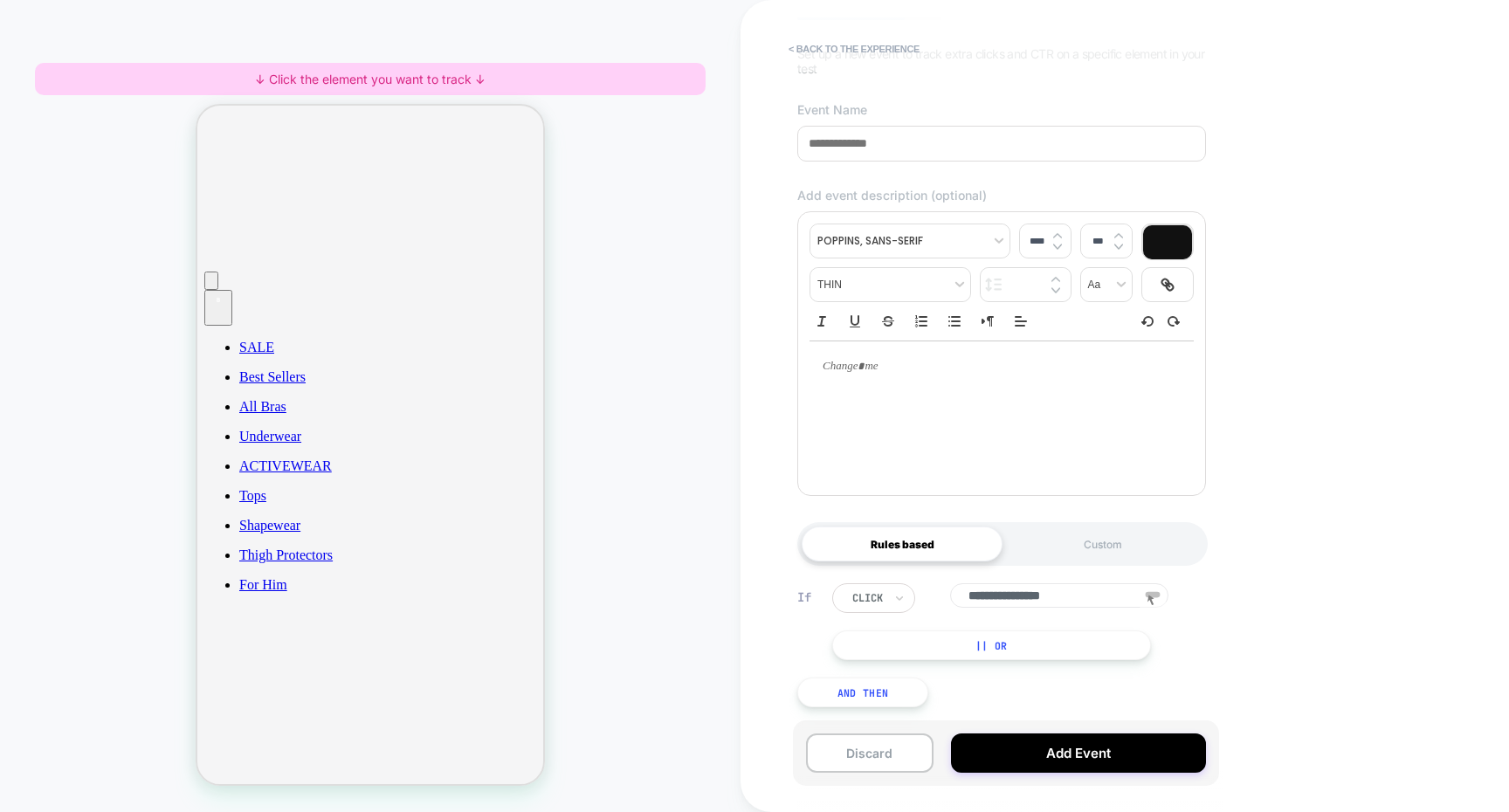
click at [1153, 597] on rect at bounding box center [1153, 595] width 14 height 6
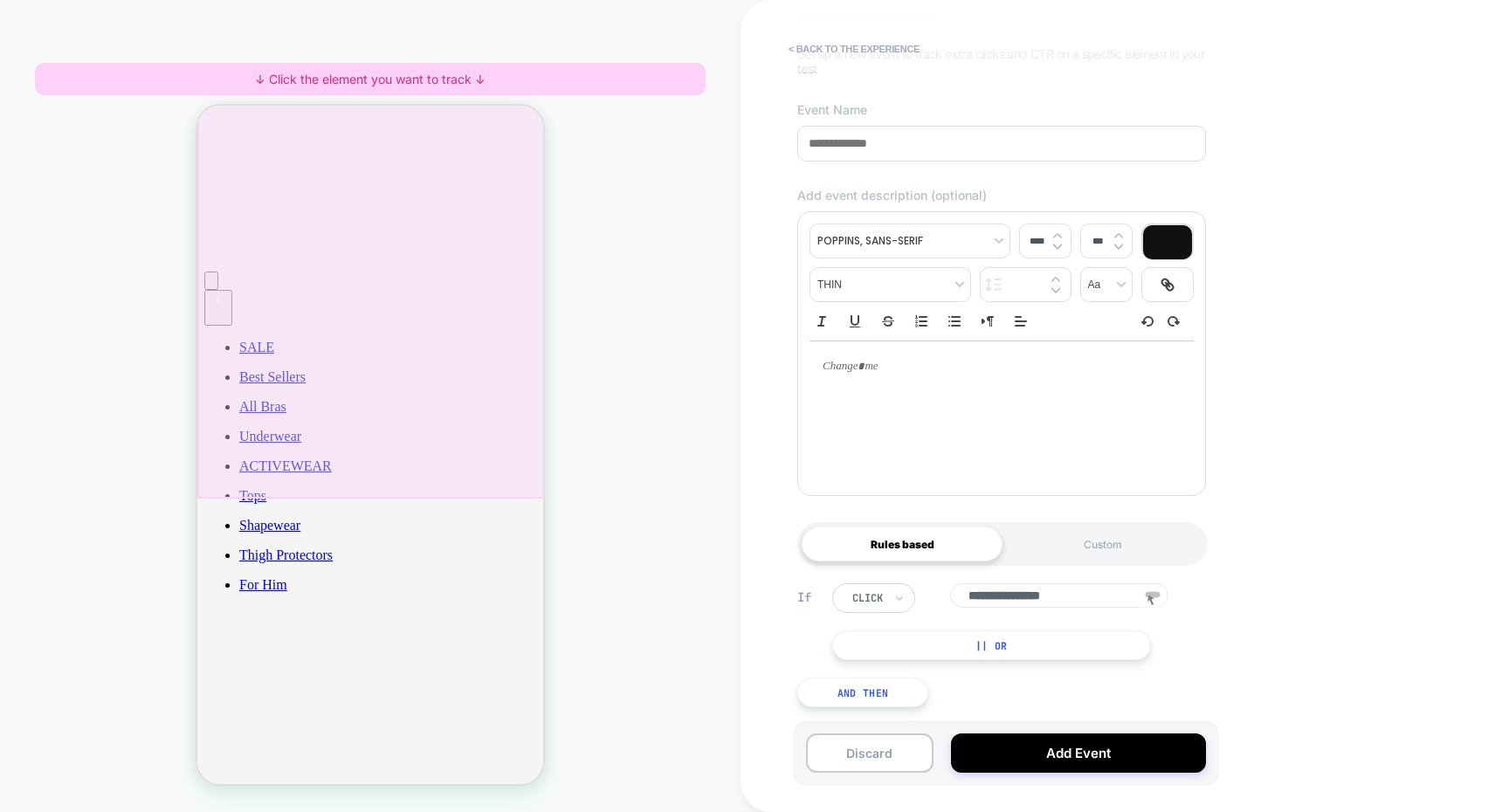
click at [464, 470] on div at bounding box center [372, 280] width 349 height 435
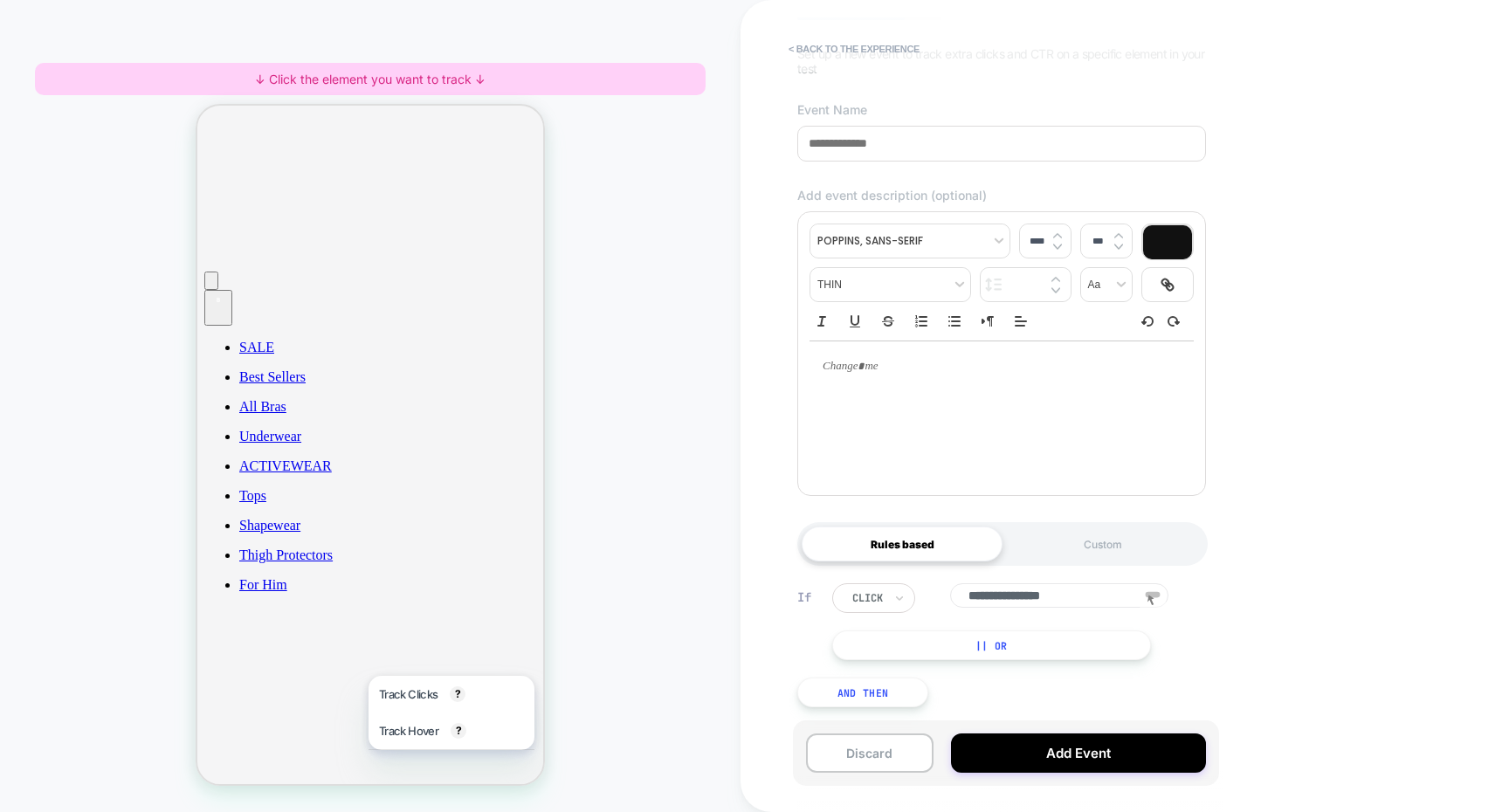
scroll to position [0, 0]
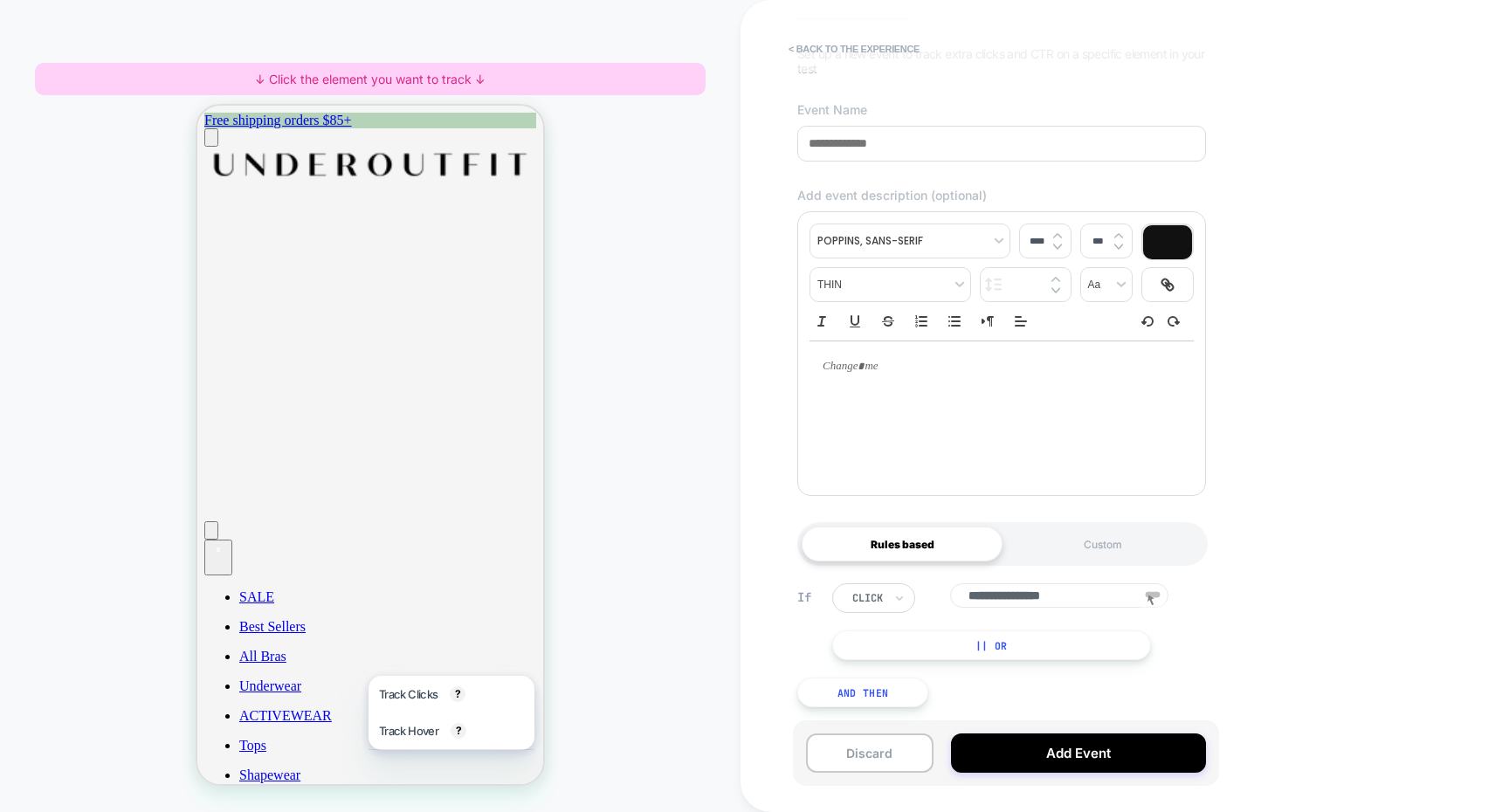
click at [630, 314] on div "HOMEPAGE ↓ Click the element you want to track ↓" at bounding box center [370, 406] width 740 height 778
click at [678, 597] on div "HOMEPAGE ↓ Click the element you want to track ↓" at bounding box center [370, 406] width 740 height 778
click at [464, 616] on div at bounding box center [370, 529] width 346 height 433
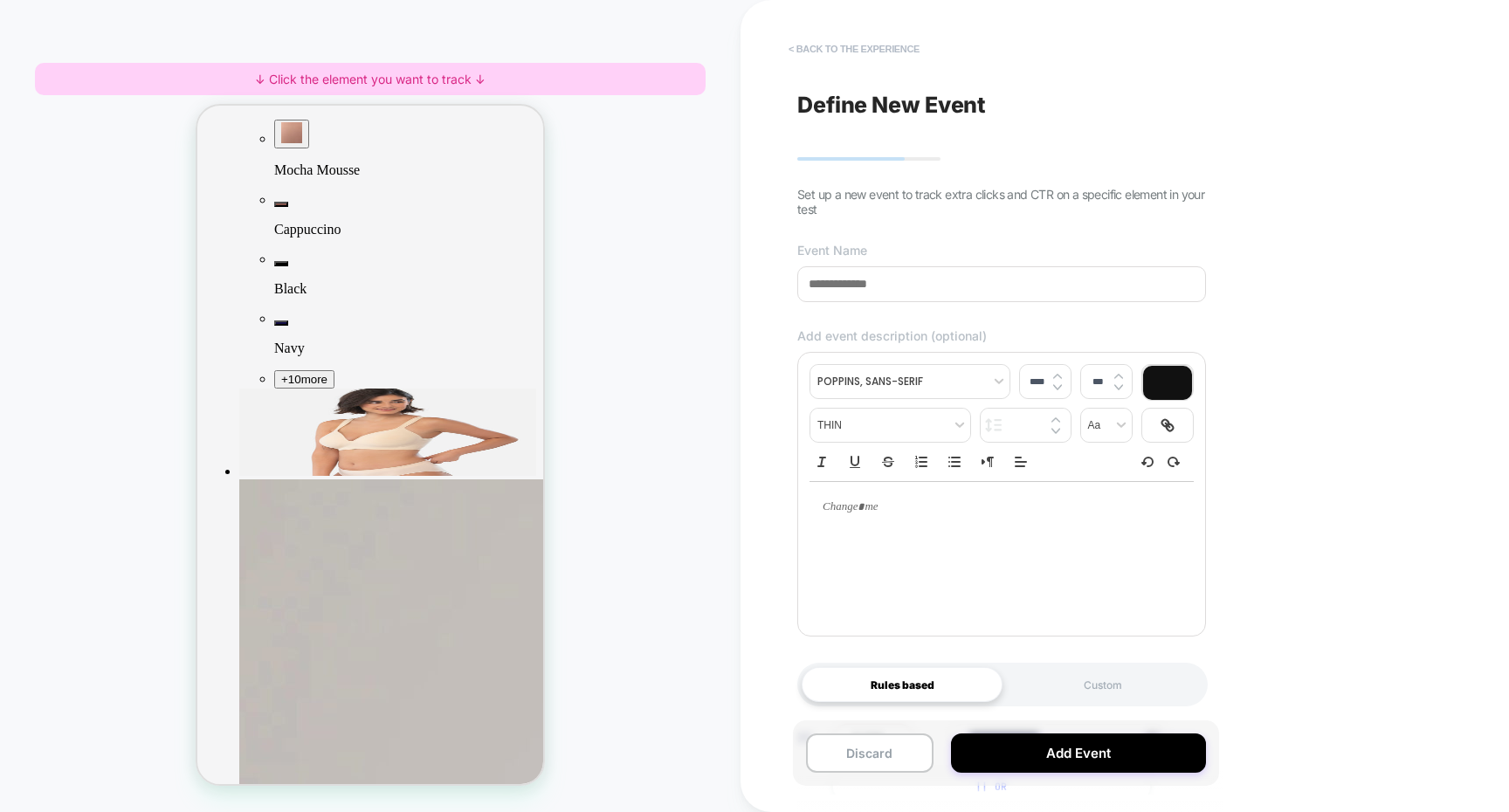
click at [835, 43] on button "< back to the experience" at bounding box center [854, 49] width 148 height 28
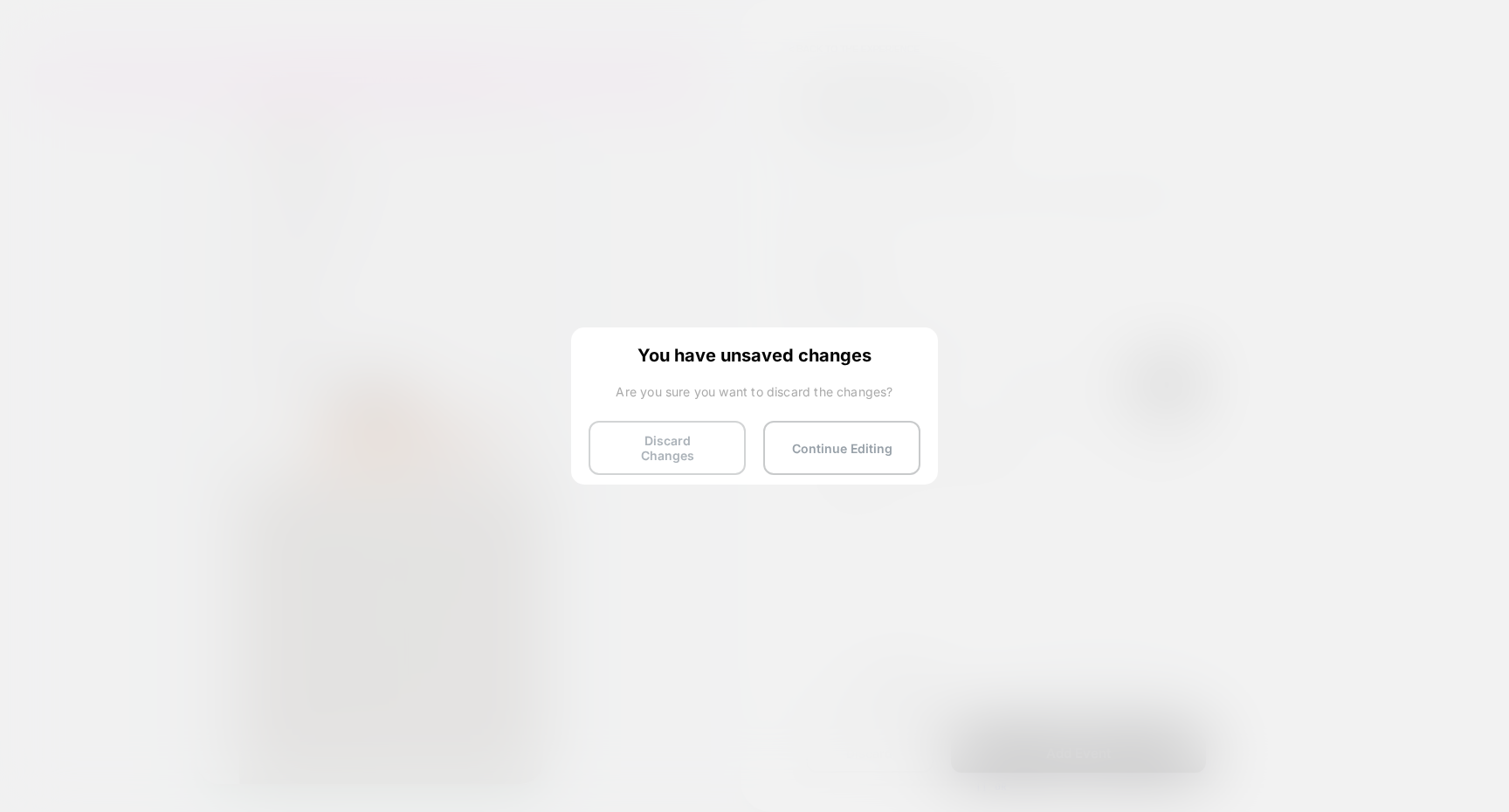
click at [685, 443] on button "Discard Changes" at bounding box center [667, 448] width 158 height 54
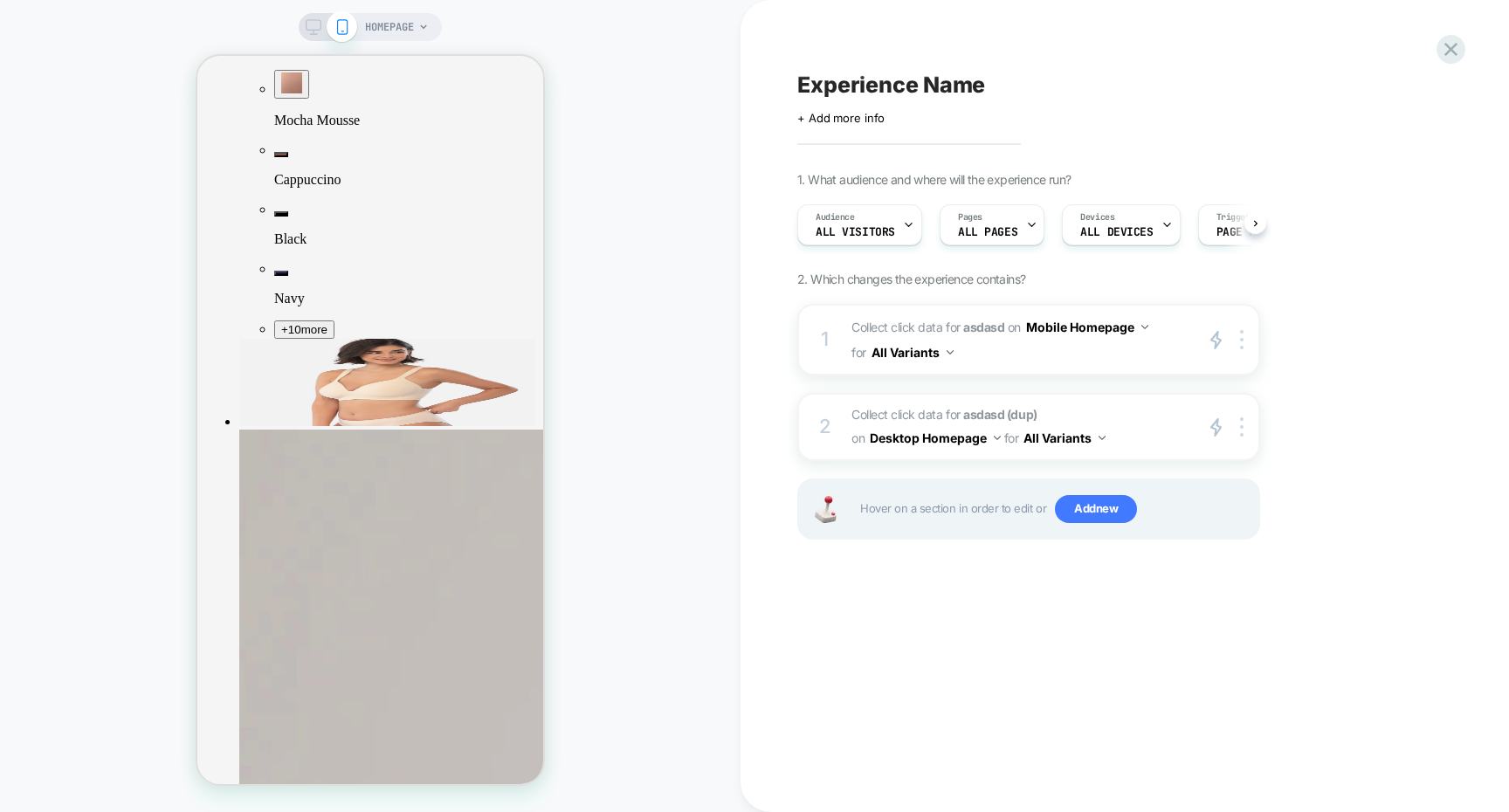
scroll to position [0, 1]
click at [1069, 368] on div "1 Collect click data for asdasd on Mobile Homepage for All Variants primary 2 D…" at bounding box center [1028, 339] width 463 height 72
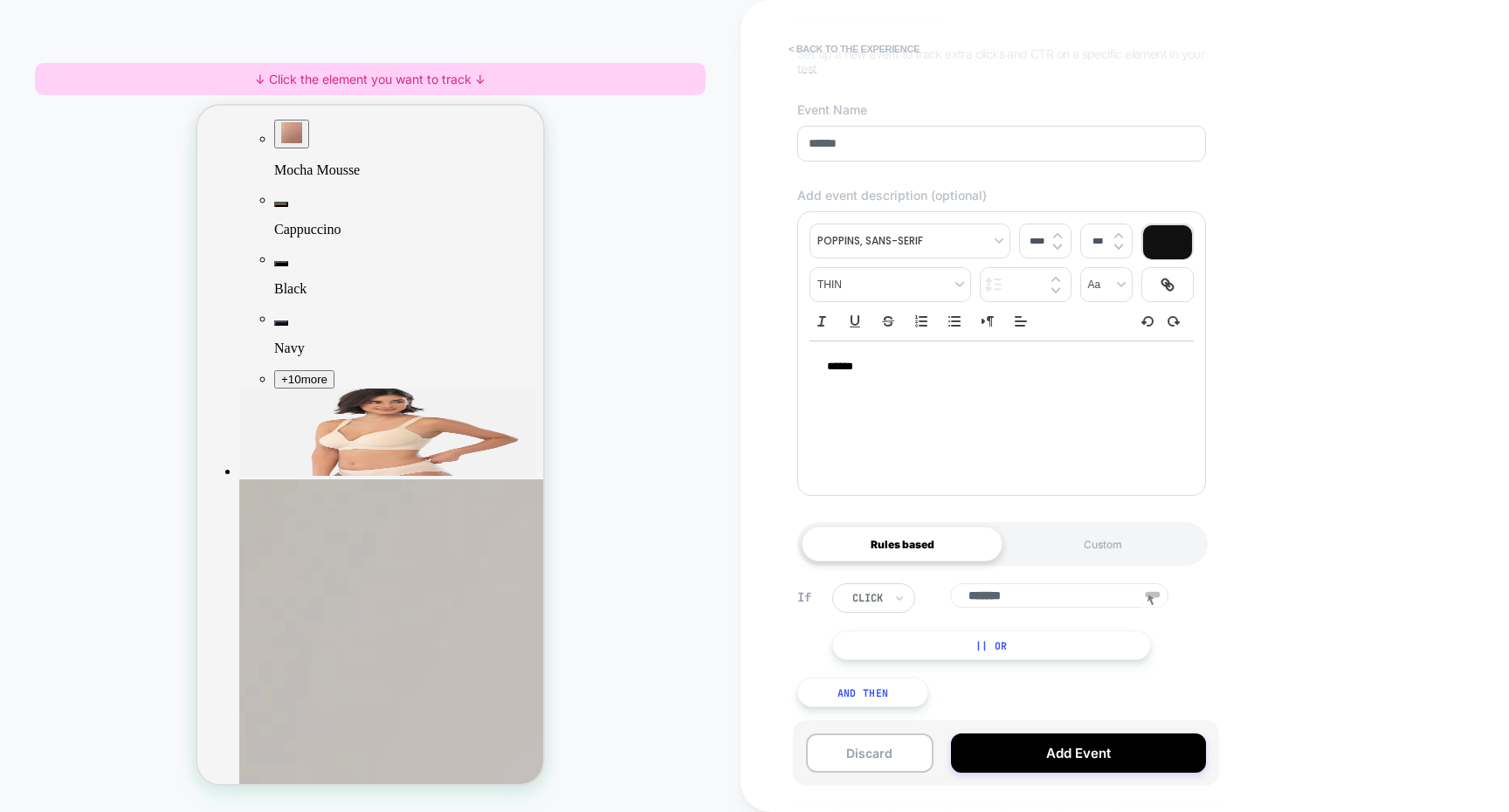
scroll to position [0, 0]
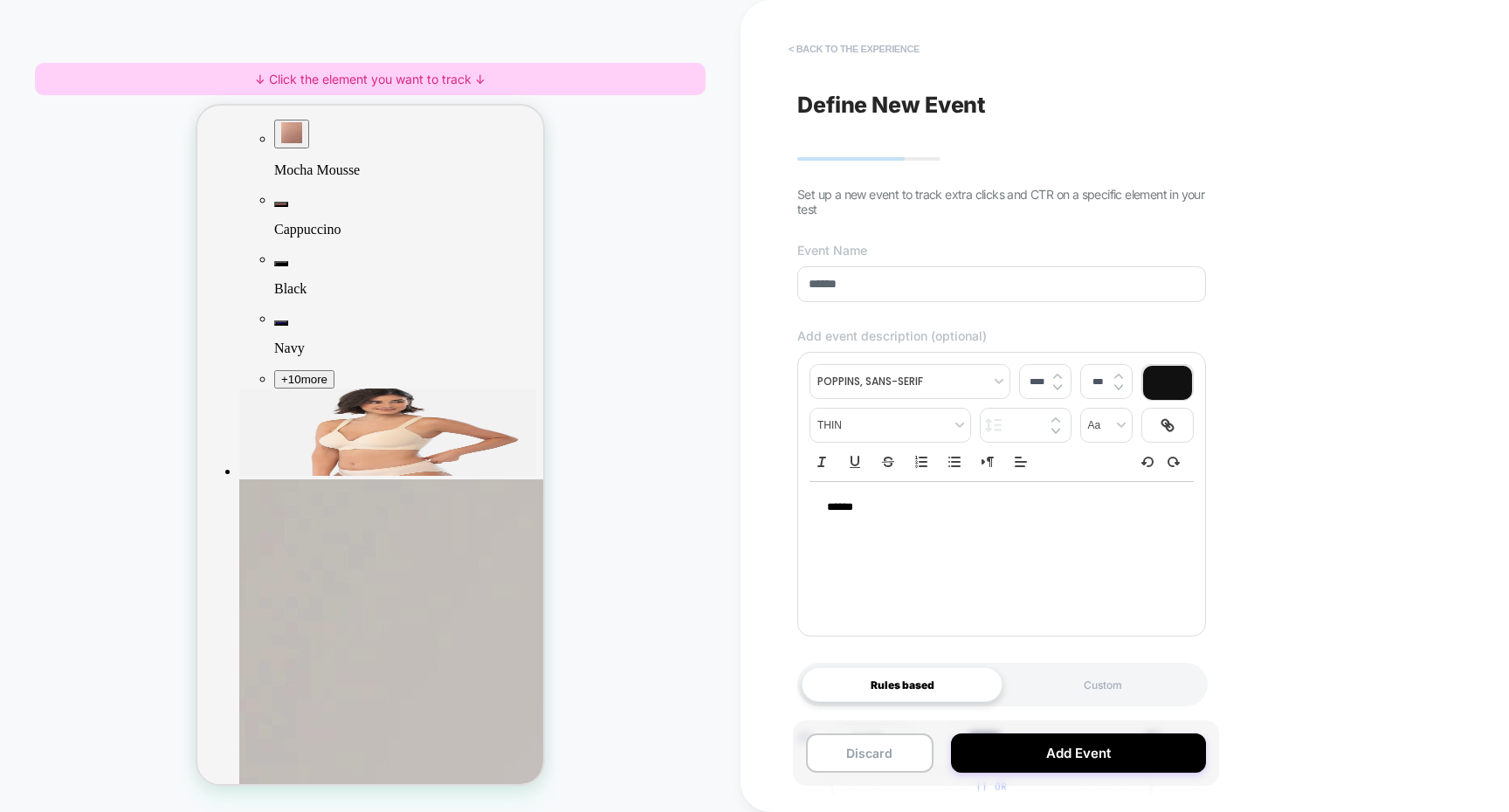
click at [851, 42] on button "< back to the experience" at bounding box center [854, 49] width 148 height 28
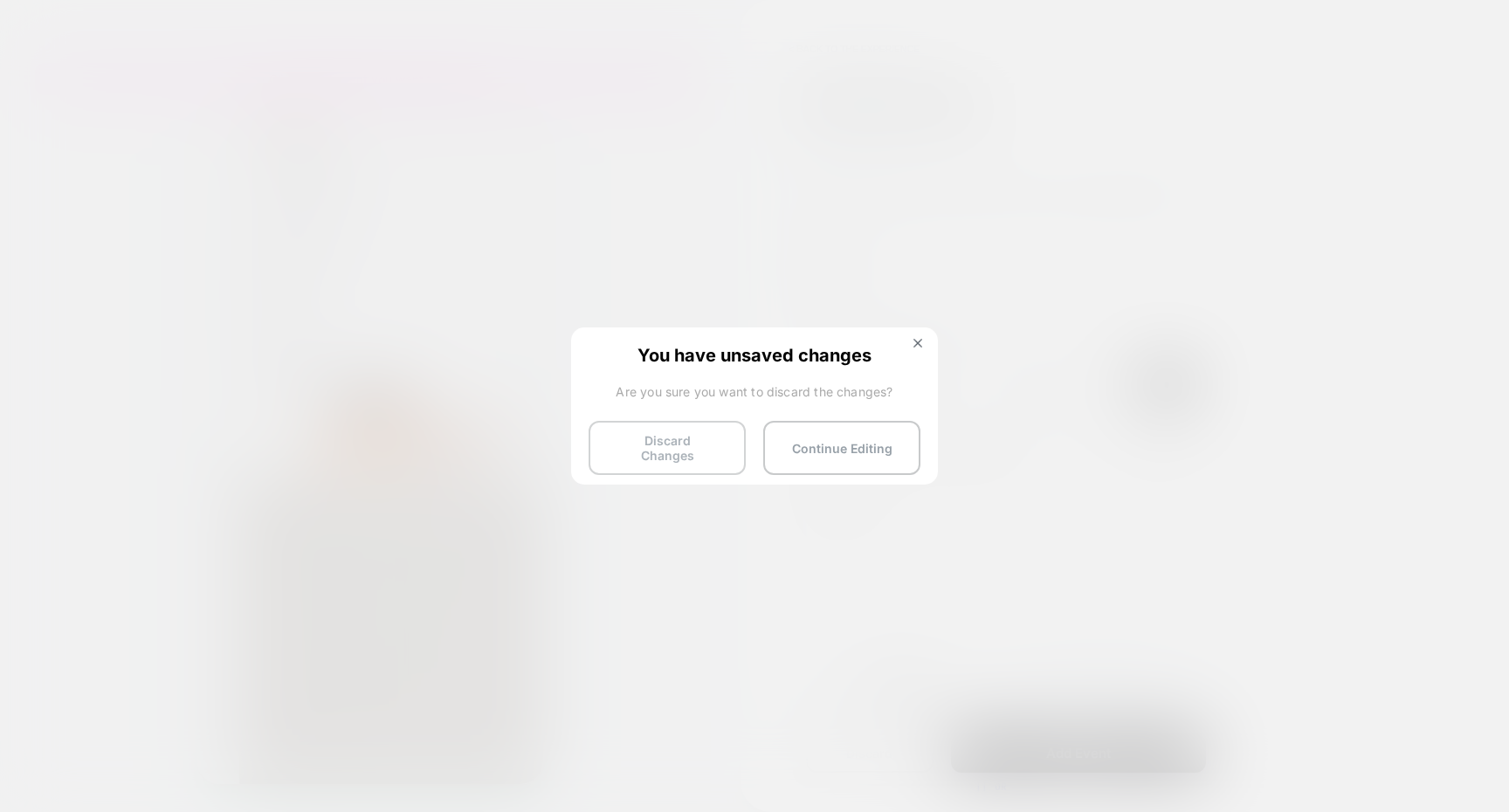
click at [679, 433] on button "Discard Changes" at bounding box center [667, 448] width 158 height 54
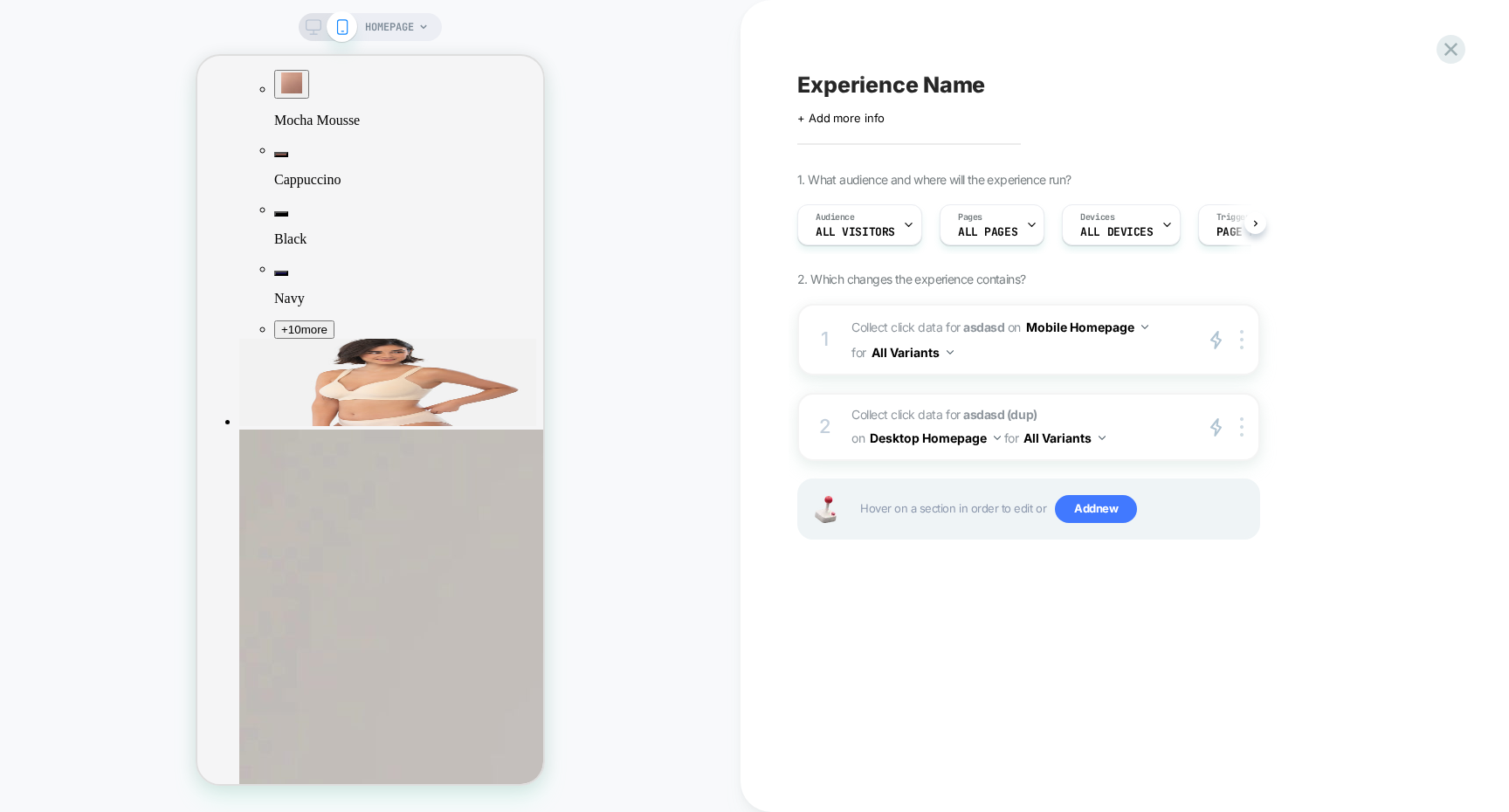
scroll to position [0, 1]
click at [1451, 39] on icon at bounding box center [1451, 49] width 24 height 24
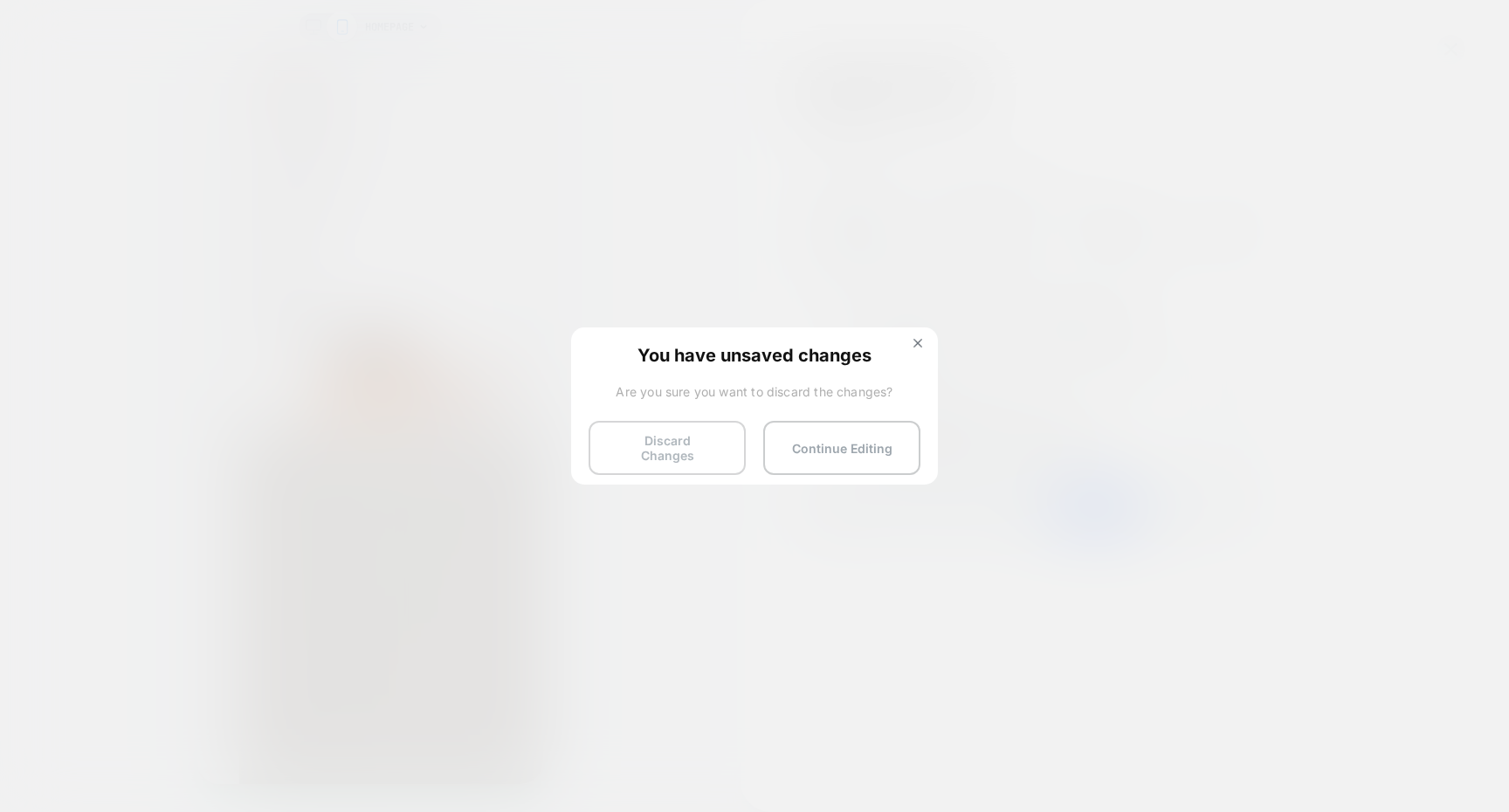
click at [680, 433] on button "Discard Changes" at bounding box center [667, 448] width 158 height 54
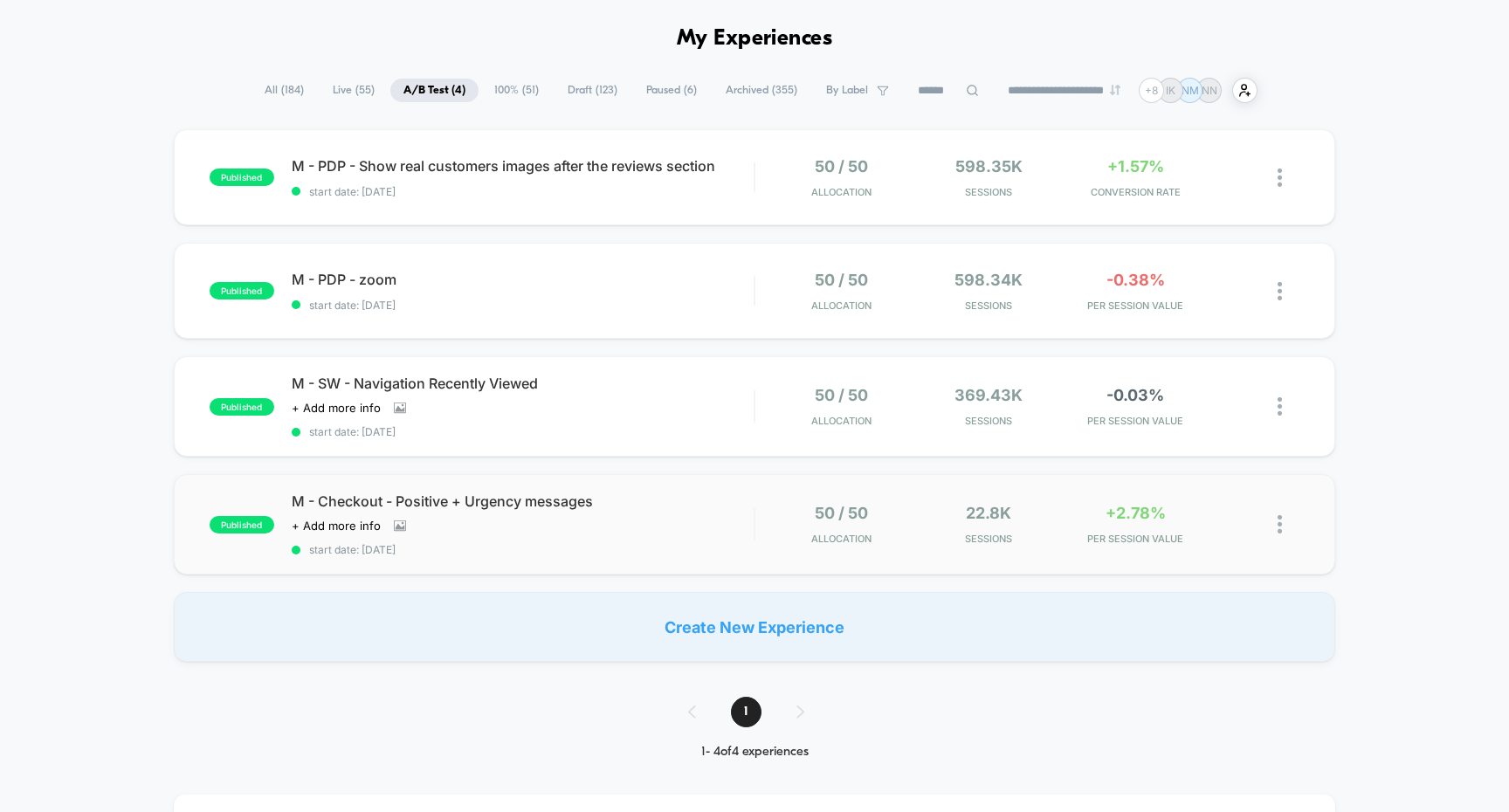
scroll to position [69, 0]
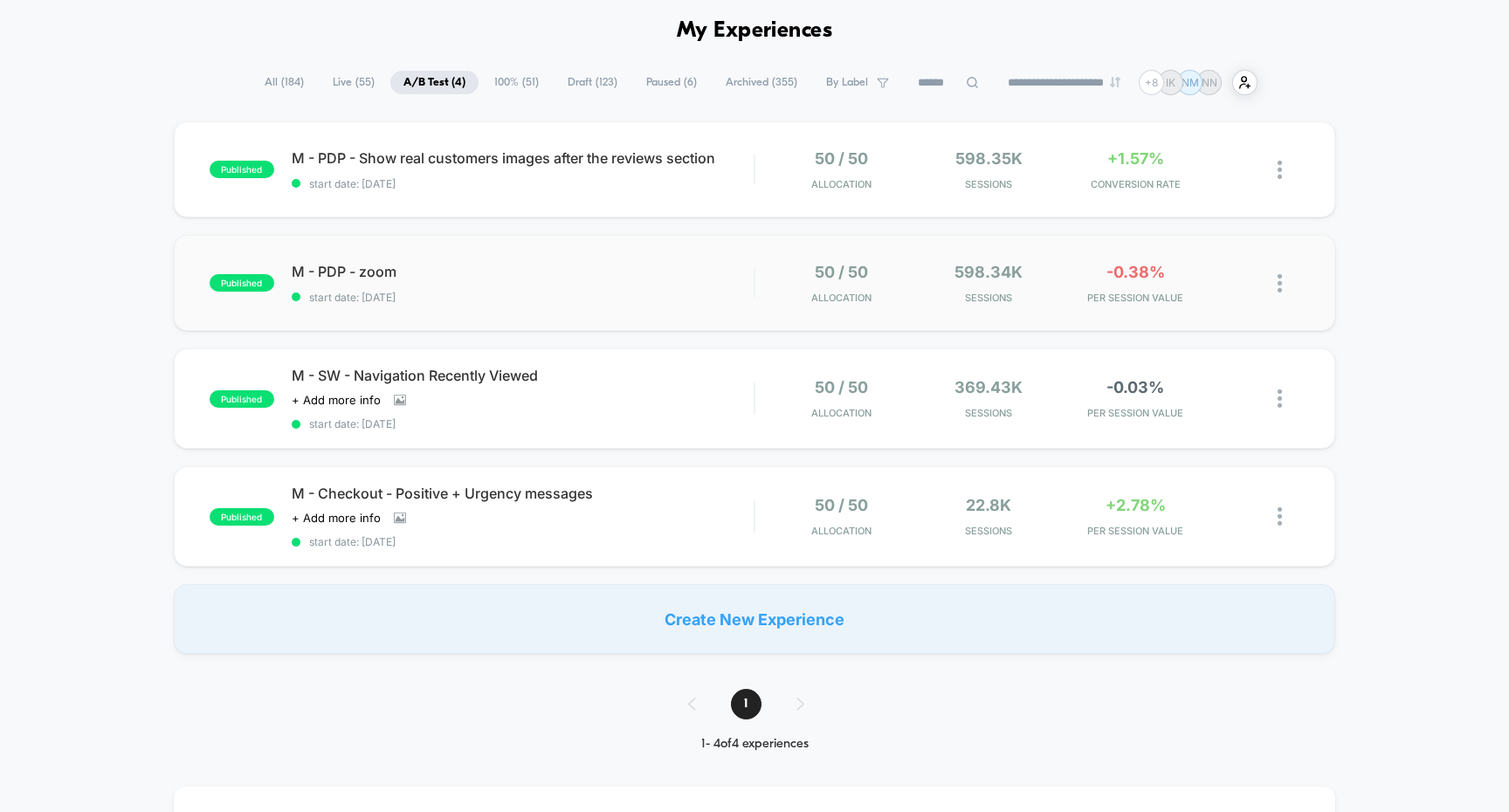
click at [683, 309] on div "published M - PDP - zoom start date: 8/24/2025 50 / 50 Allocation 598.34k Sessi…" at bounding box center [755, 282] width 1162 height 96
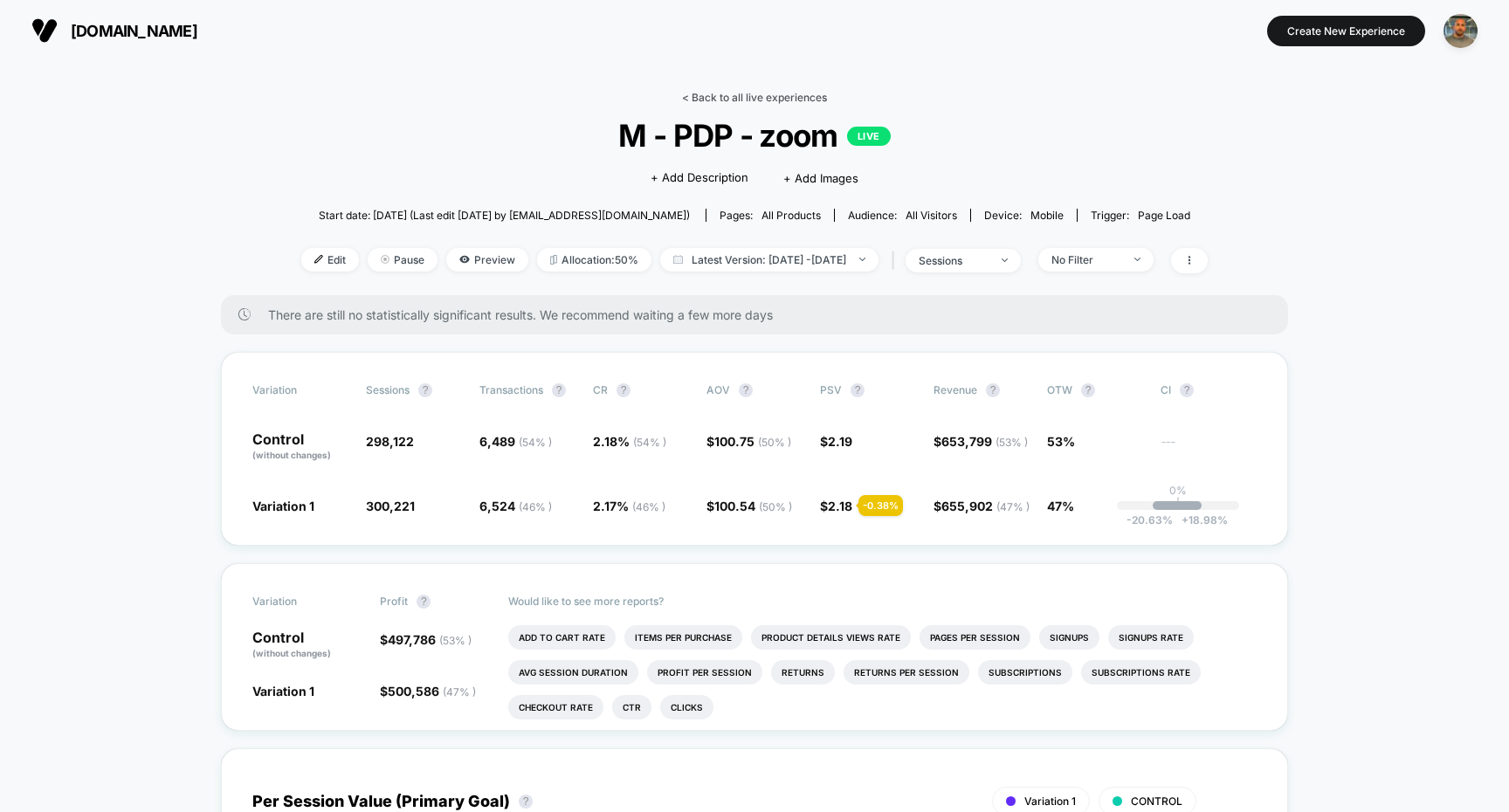
click at [756, 94] on link "< Back to all live experiences" at bounding box center [754, 97] width 145 height 13
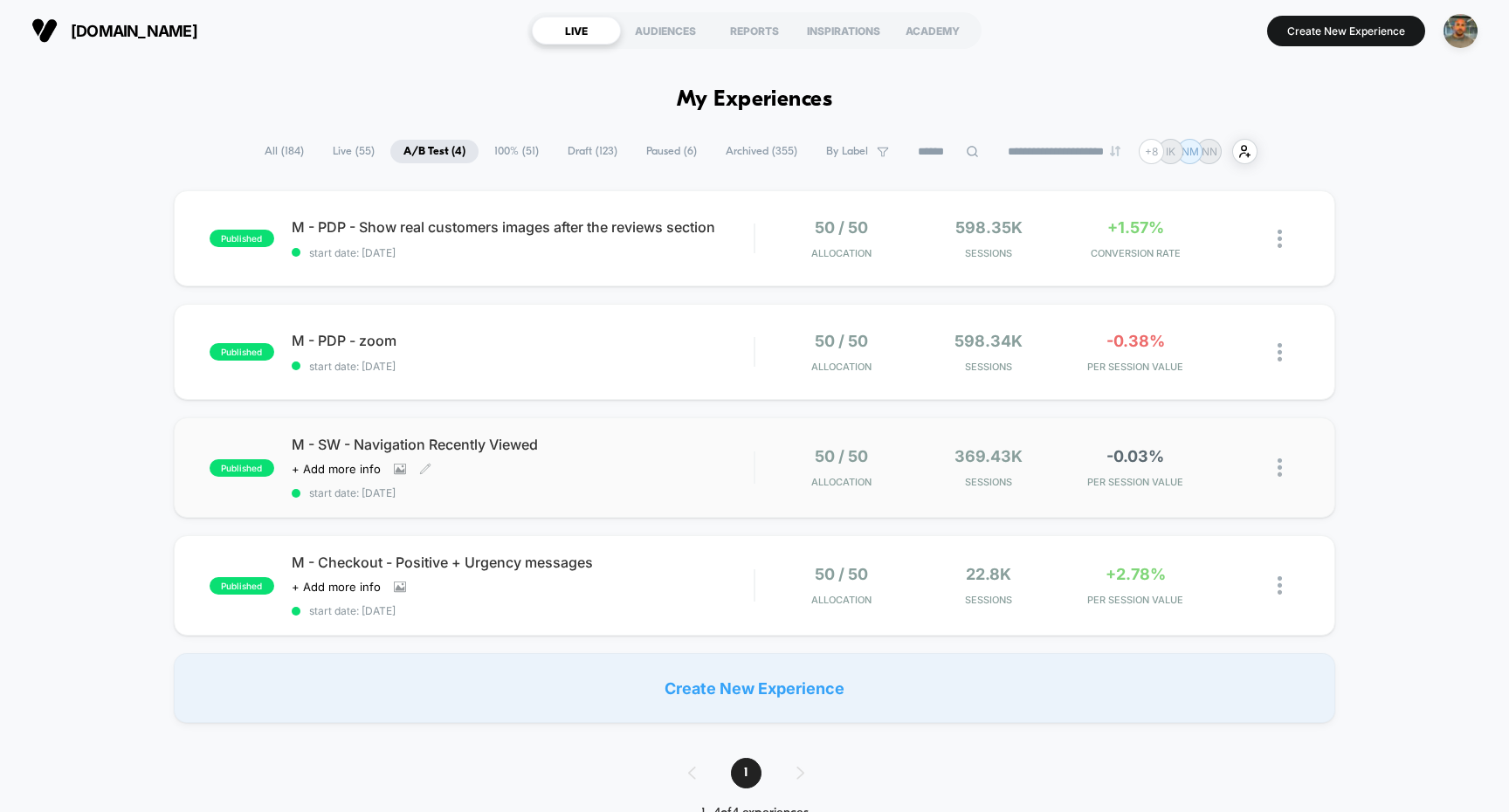
click at [637, 444] on span "M - SW - Navigation Recently Viewed" at bounding box center [522, 444] width 463 height 17
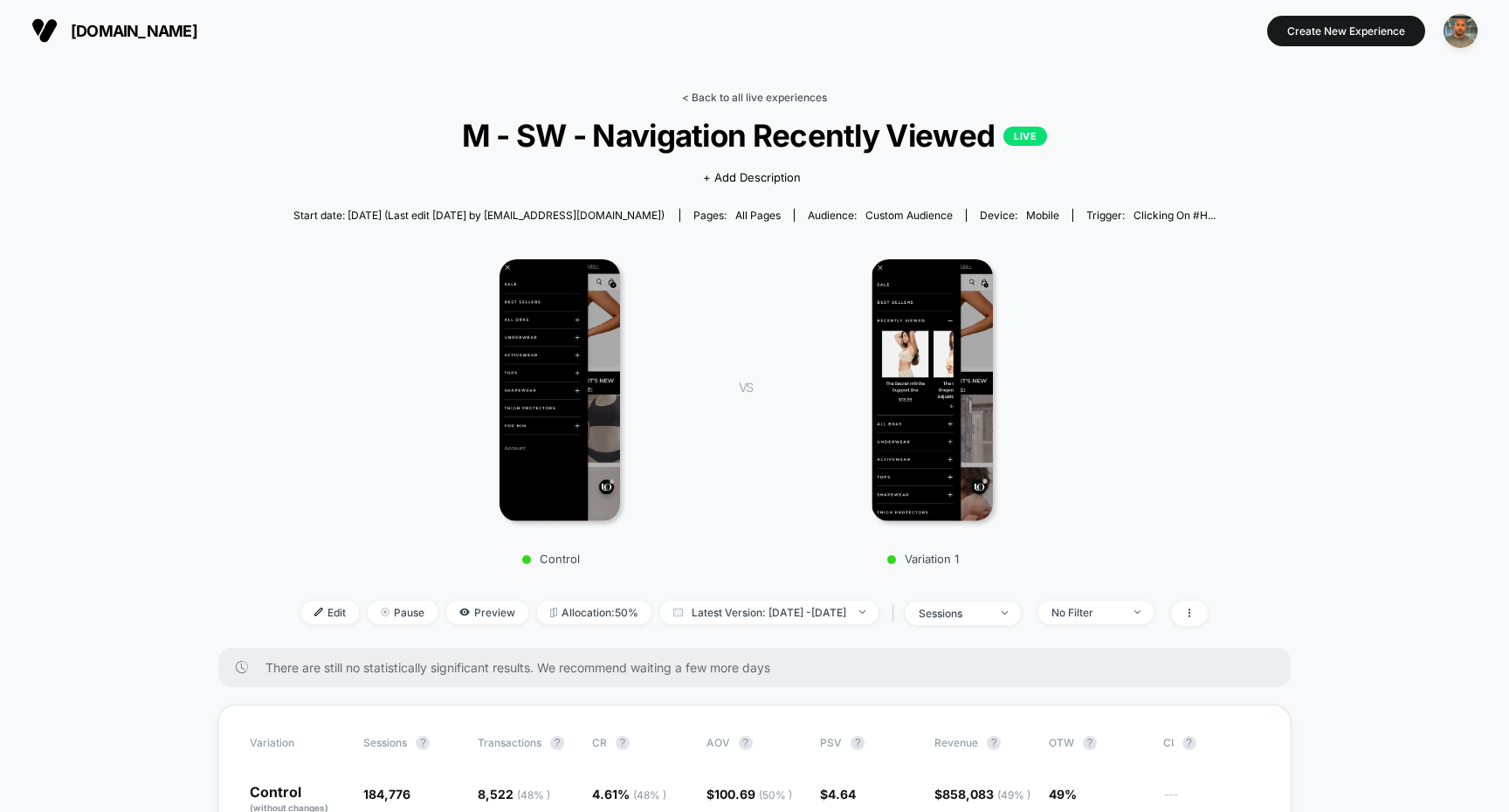
click at [719, 99] on link "< Back to all live experiences" at bounding box center [754, 97] width 145 height 13
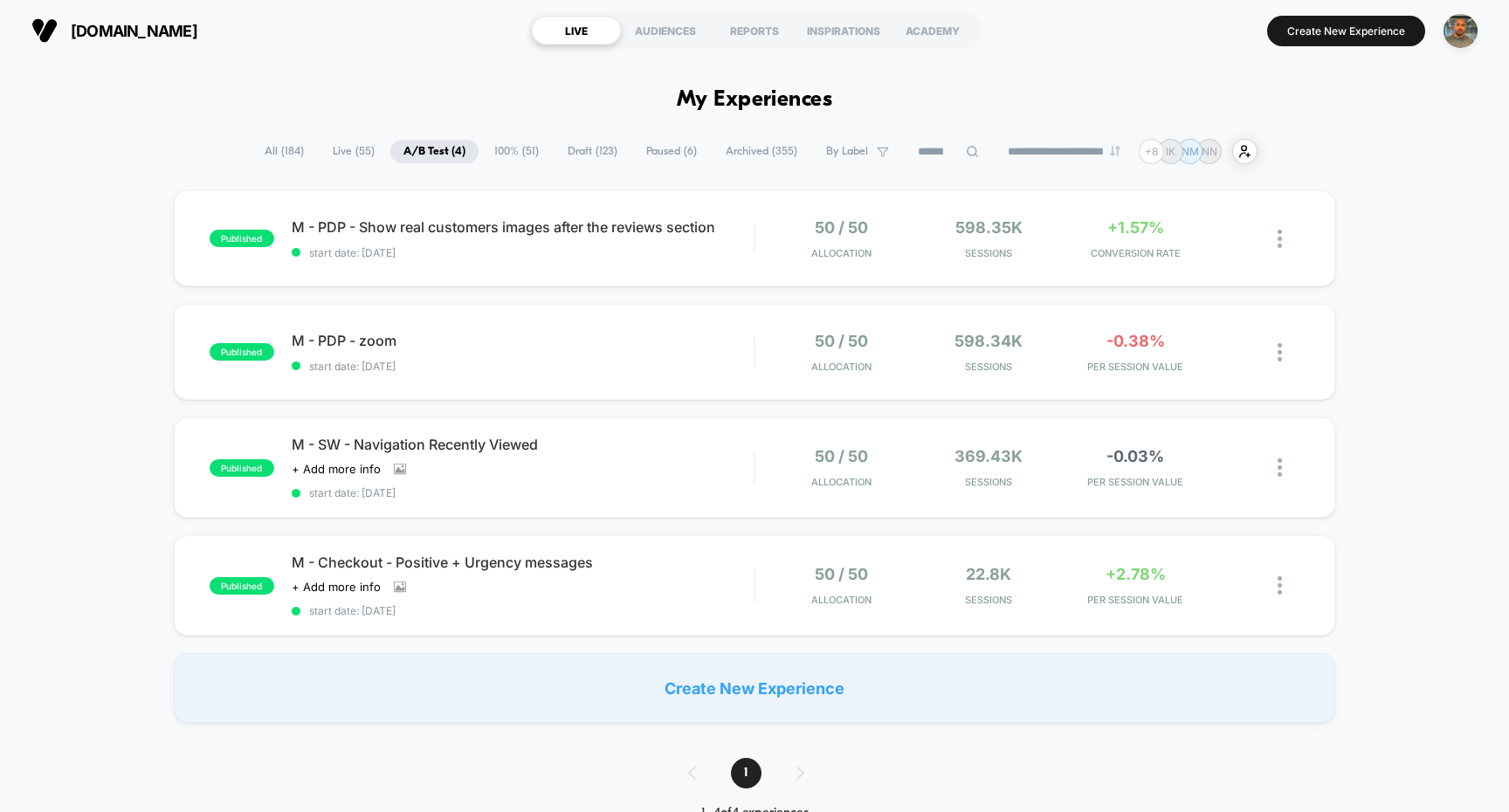
click at [673, 153] on span "Paused ( 6 )" at bounding box center [671, 151] width 77 height 24
